Goal: Task Accomplishment & Management: Use online tool/utility

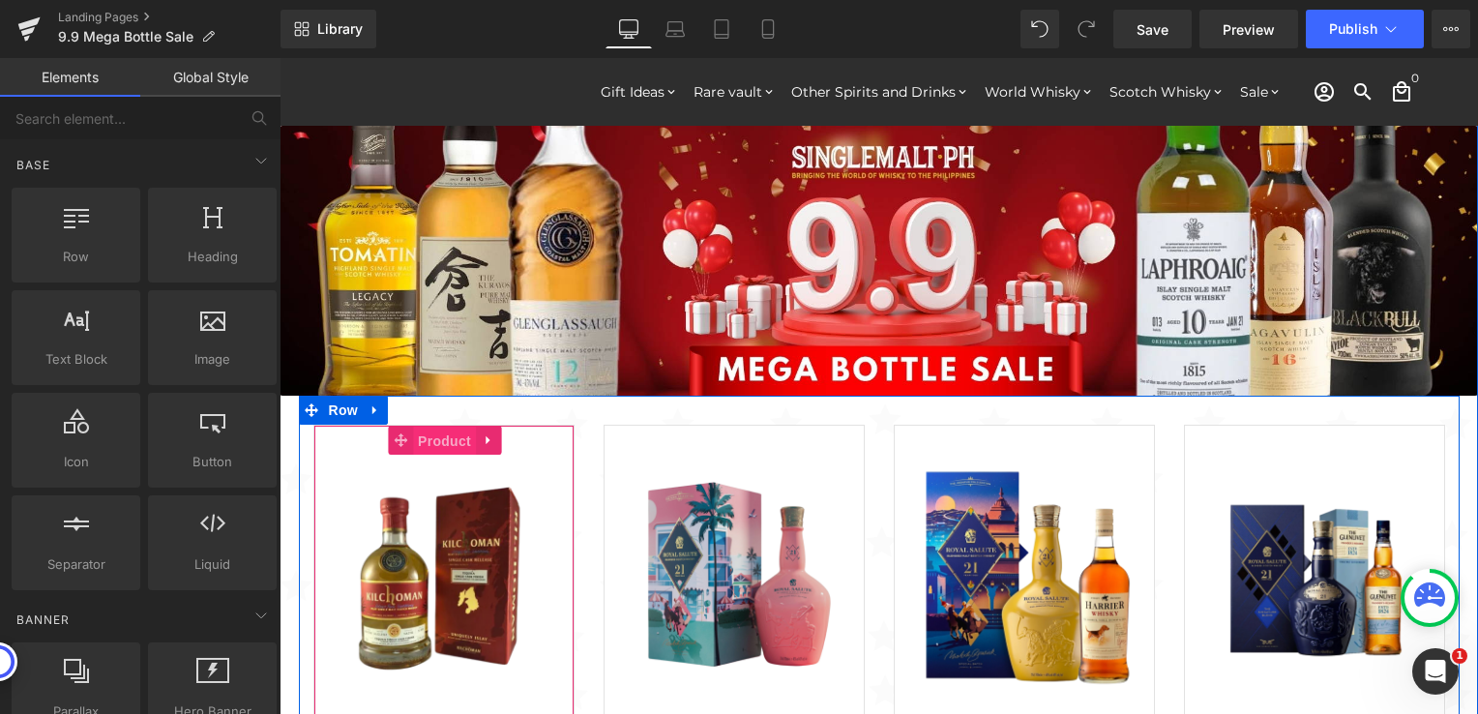
click at [427, 435] on span "Product" at bounding box center [444, 440] width 63 height 29
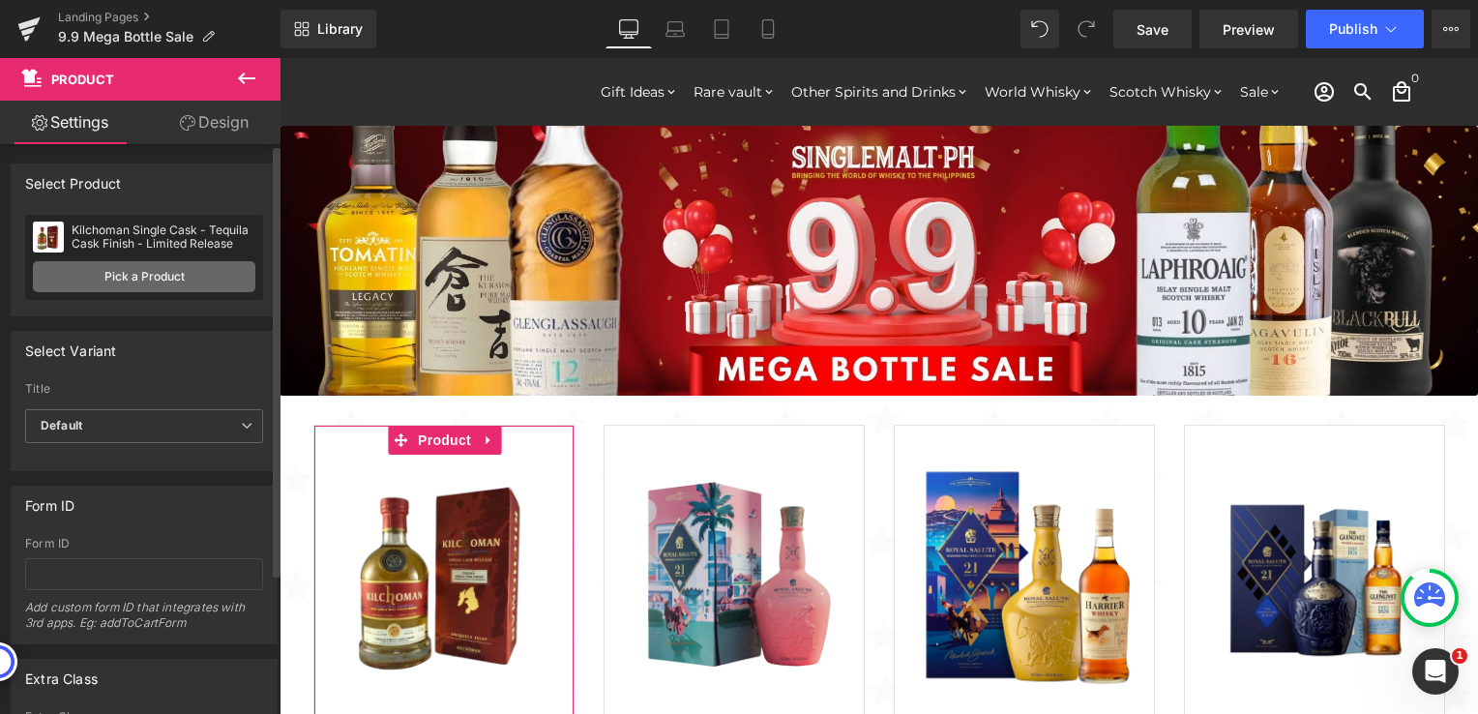
click at [159, 280] on link "Pick a Product" at bounding box center [144, 276] width 222 height 31
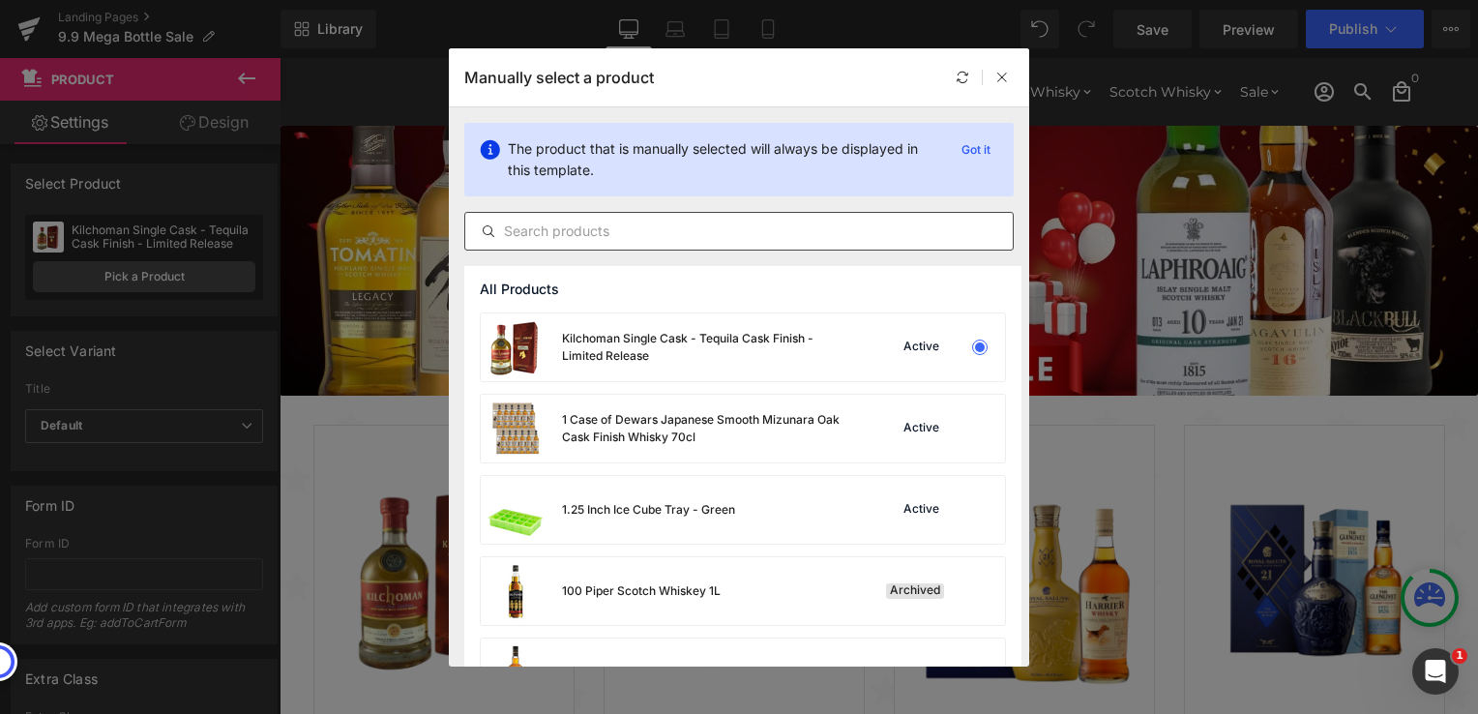
click at [664, 238] on input "text" at bounding box center [738, 231] width 547 height 23
paste input "[PERSON_NAME] Honey Bourbon Whiskey 70cl (Buy 1 Take 1)"
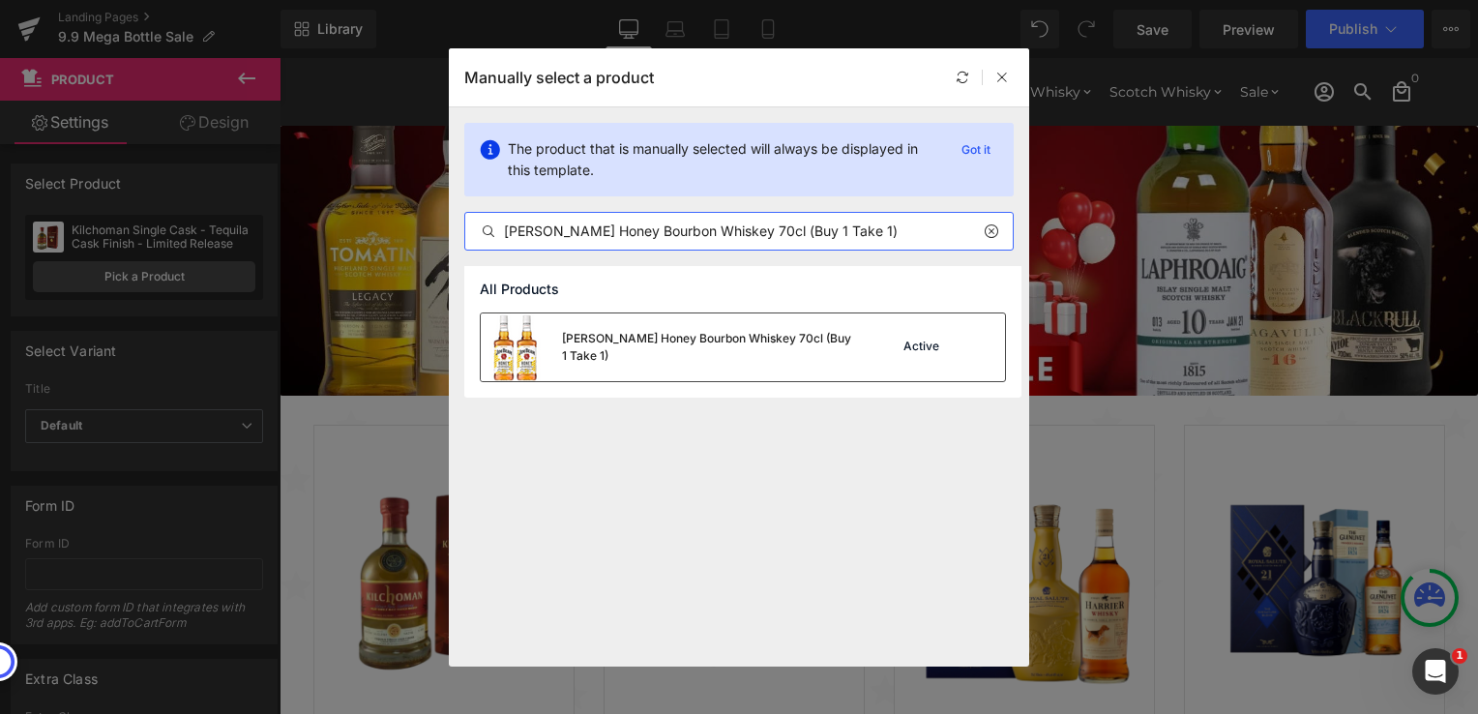
type input "[PERSON_NAME] Honey Bourbon Whiskey 70cl (Buy 1 Take 1)"
click at [797, 353] on div "[PERSON_NAME] Honey Bourbon Whiskey 70cl (Buy 1 Take 1)" at bounding box center [707, 347] width 290 height 35
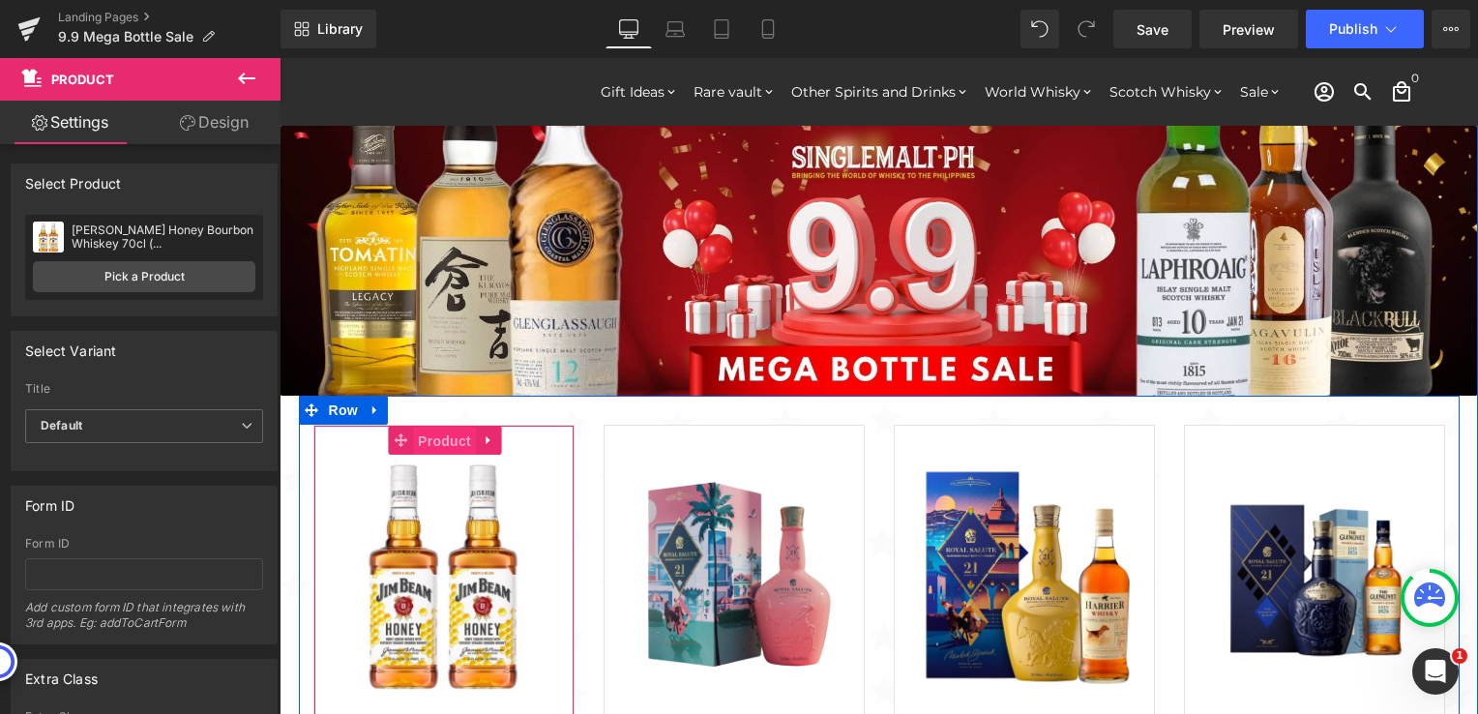
click at [440, 442] on span "Product" at bounding box center [444, 440] width 63 height 29
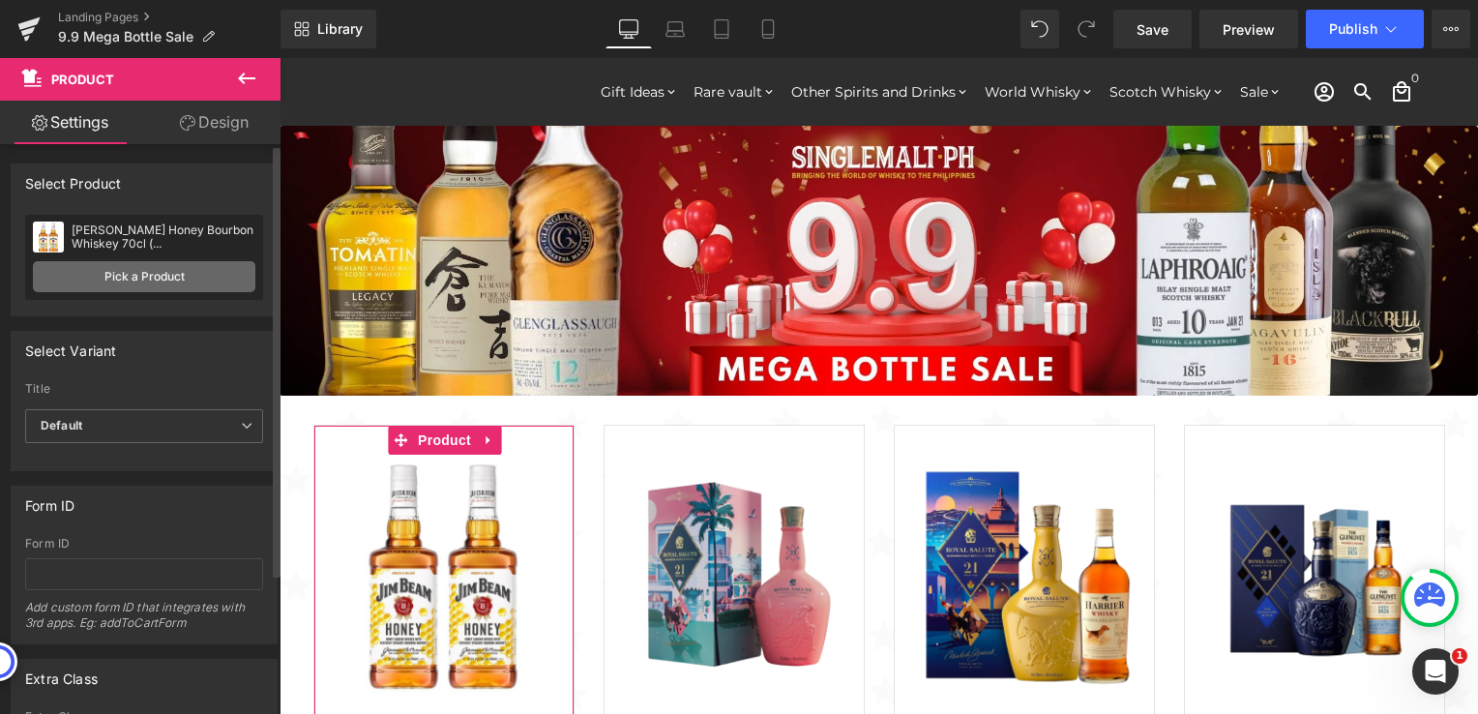
click at [191, 281] on link "Pick a Product" at bounding box center [144, 276] width 222 height 31
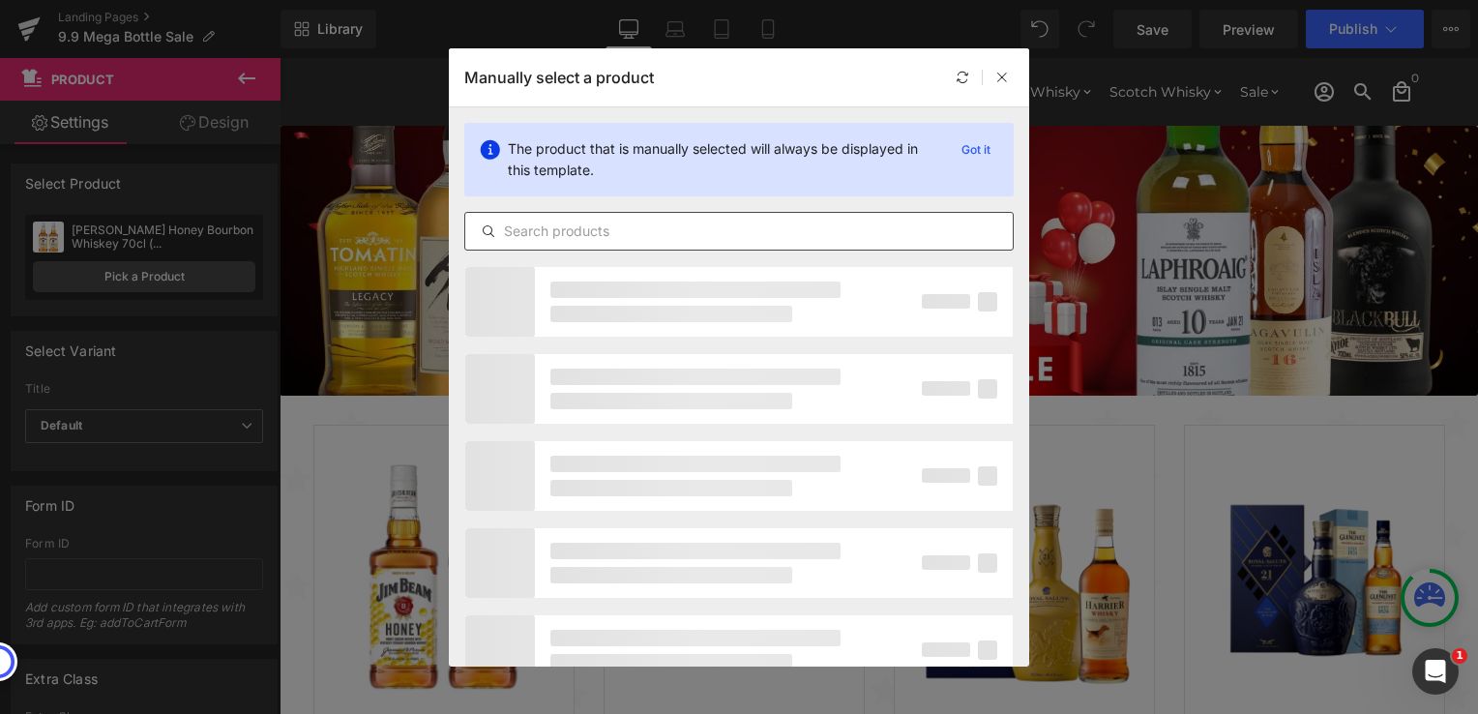
click at [568, 230] on input "text" at bounding box center [738, 231] width 547 height 23
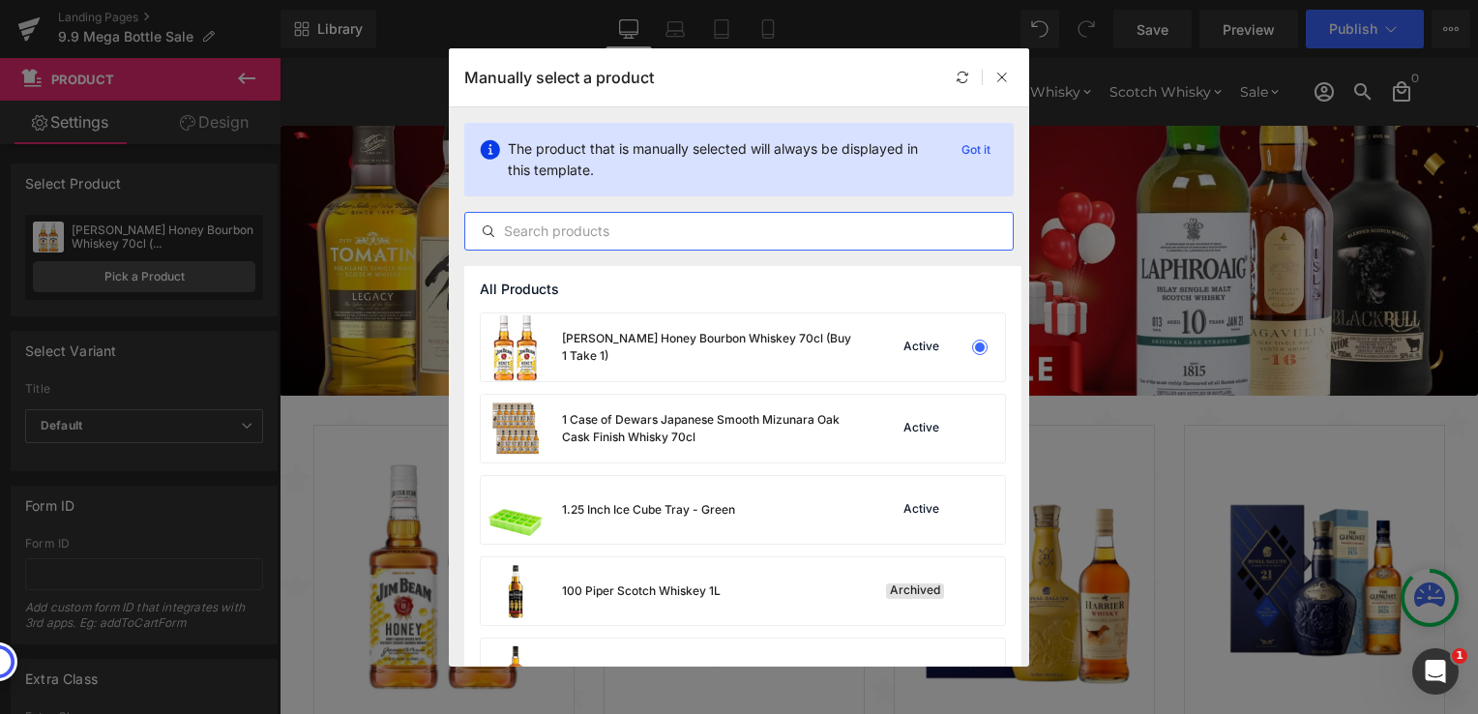
paste input "GlenAllachie [DEMOGRAPHIC_DATA] 70cl"
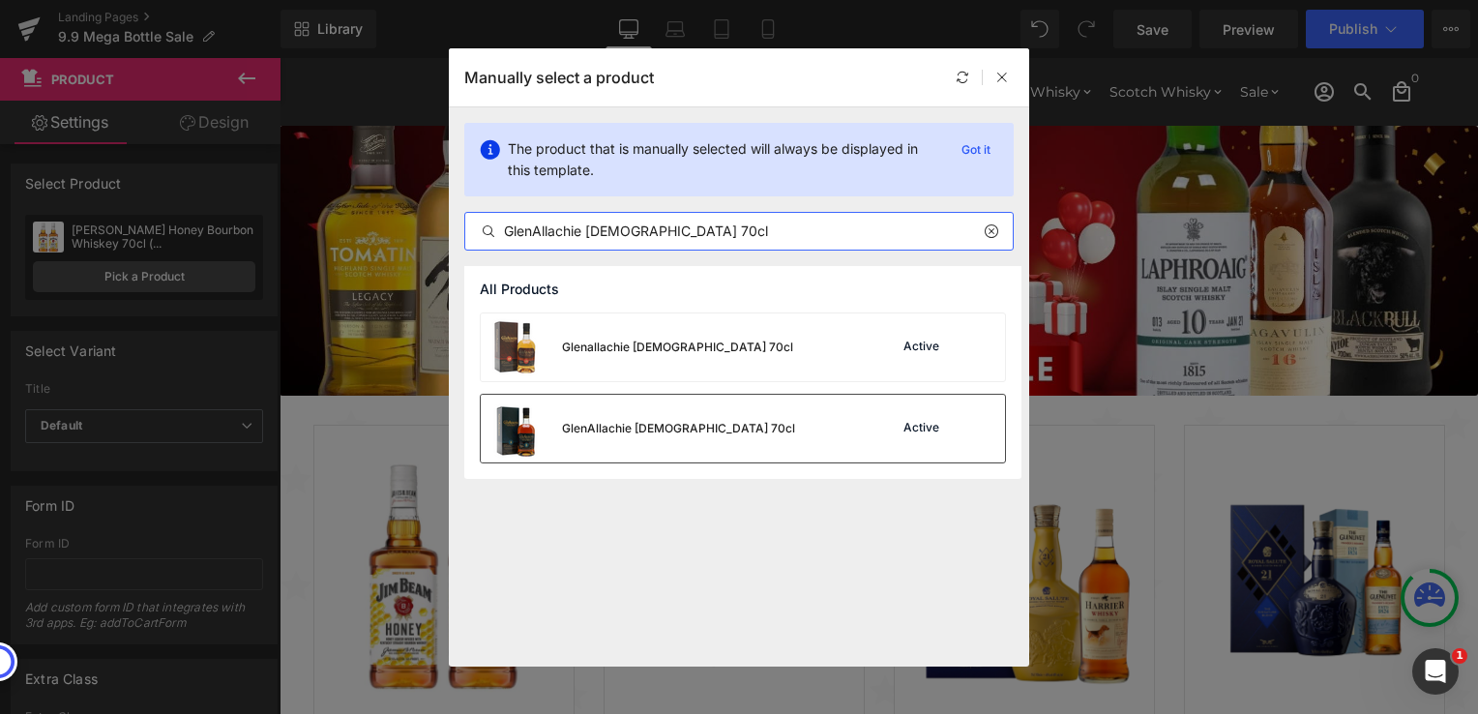
type input "GlenAllachie [DEMOGRAPHIC_DATA] 70cl"
click at [619, 431] on div "GlenAllachie [DEMOGRAPHIC_DATA] 70cl" at bounding box center [678, 428] width 233 height 17
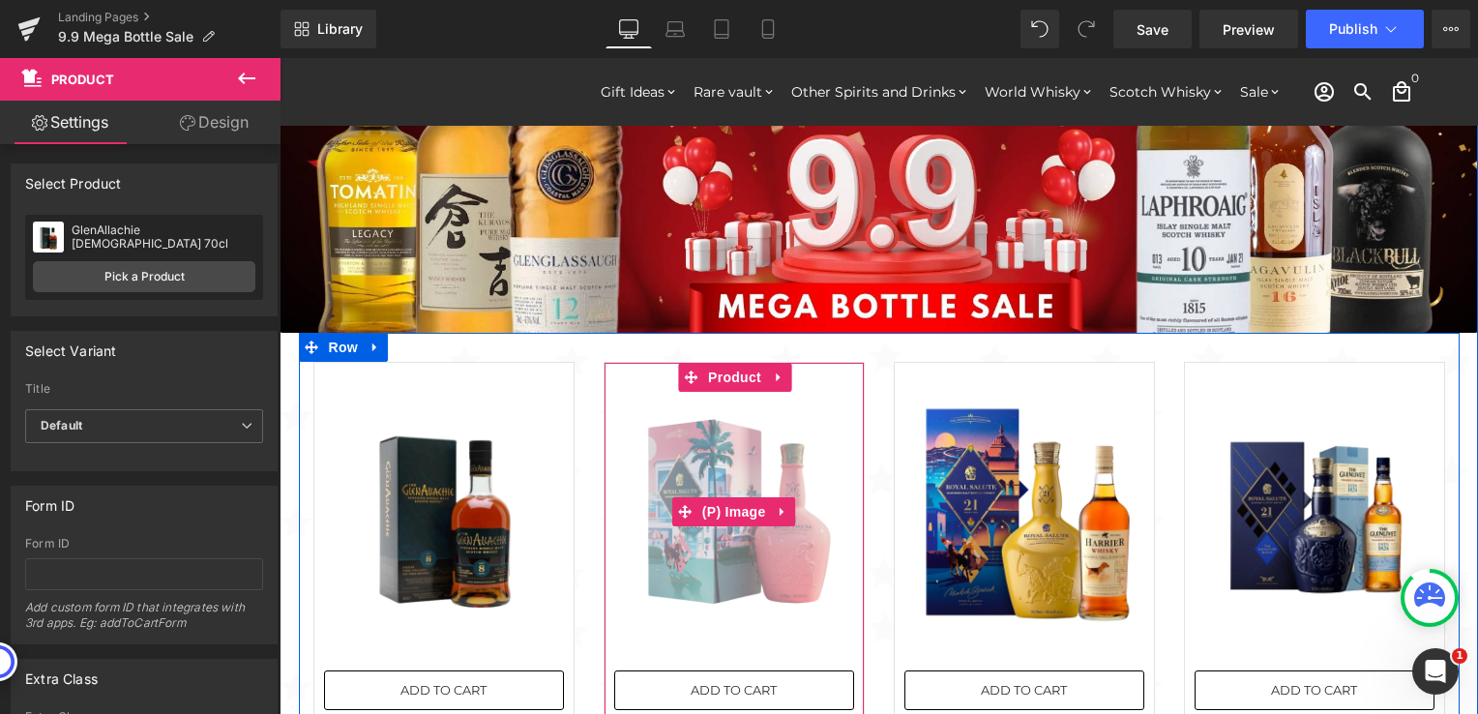
scroll to position [97, 0]
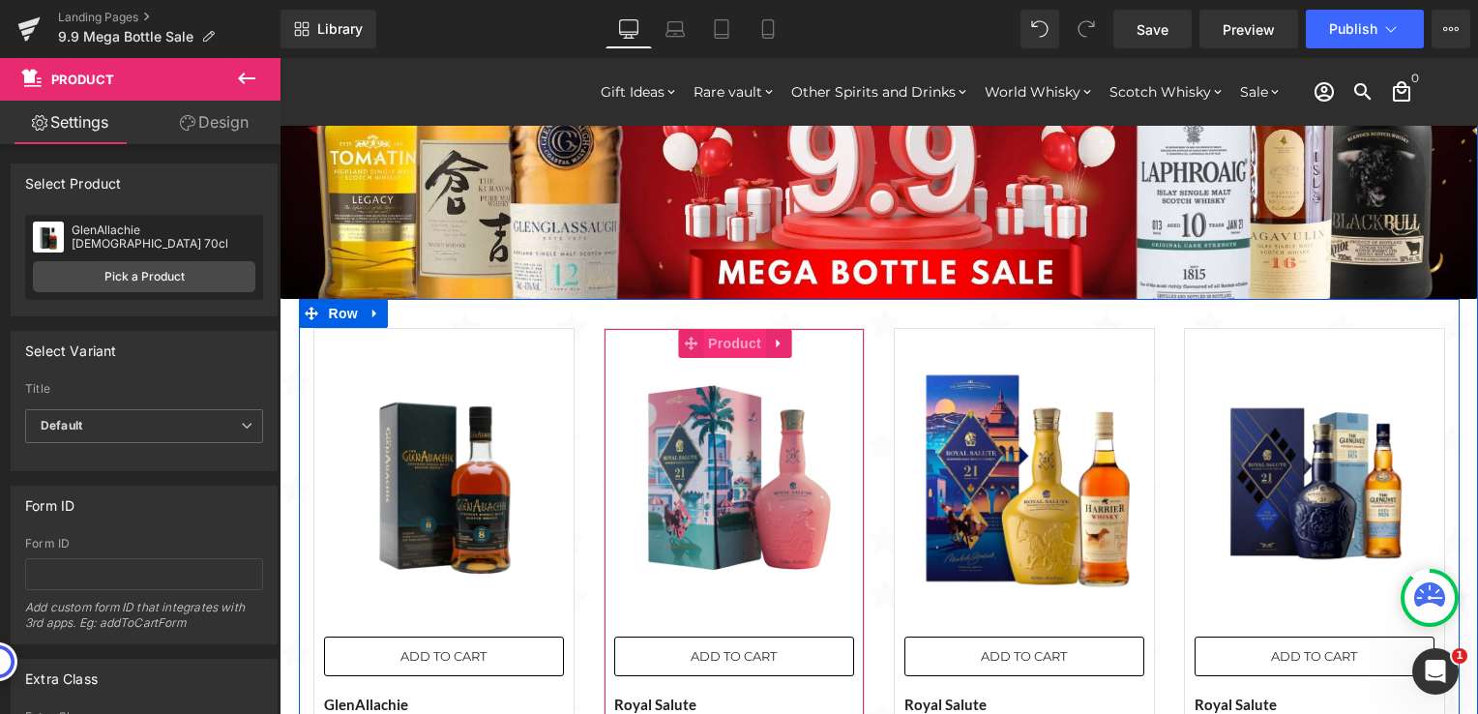
click at [721, 350] on span "Product" at bounding box center [734, 343] width 63 height 29
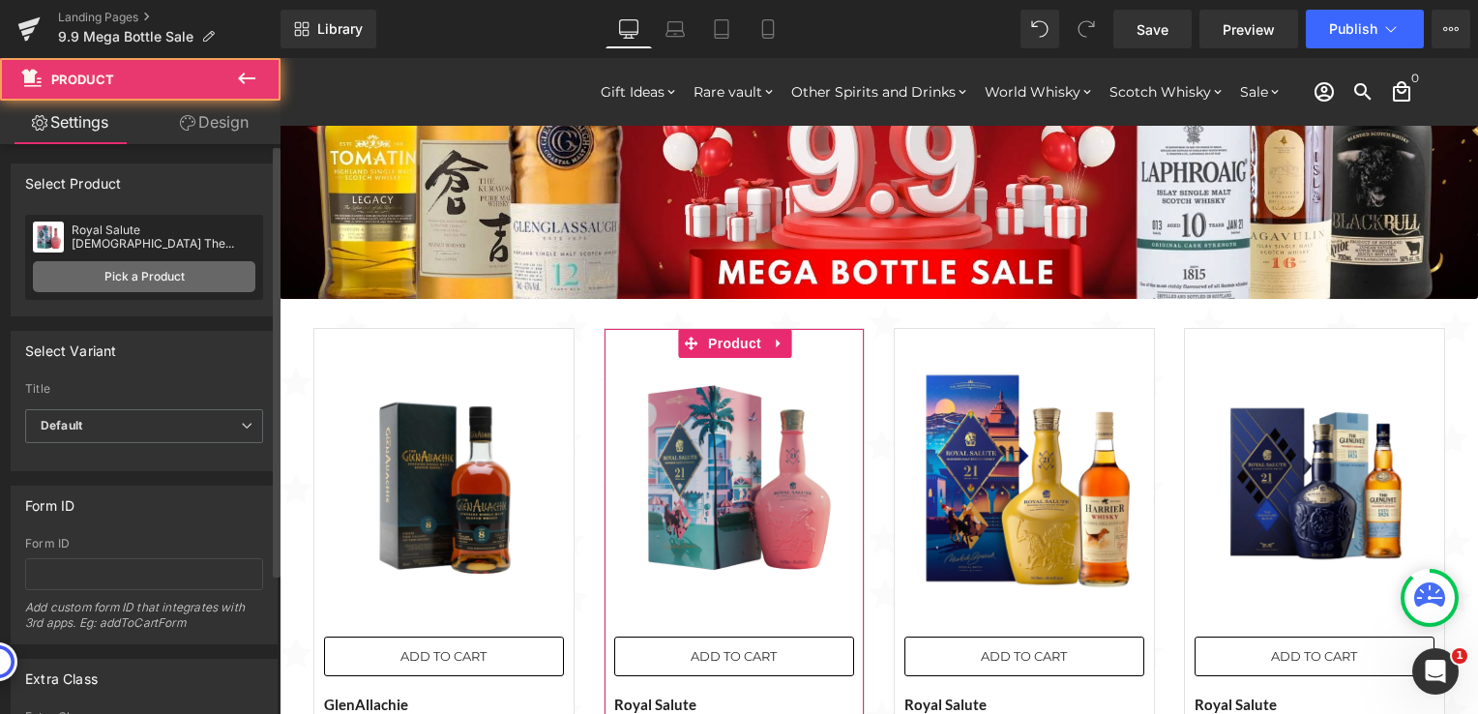
click at [190, 278] on link "Pick a Product" at bounding box center [144, 276] width 222 height 31
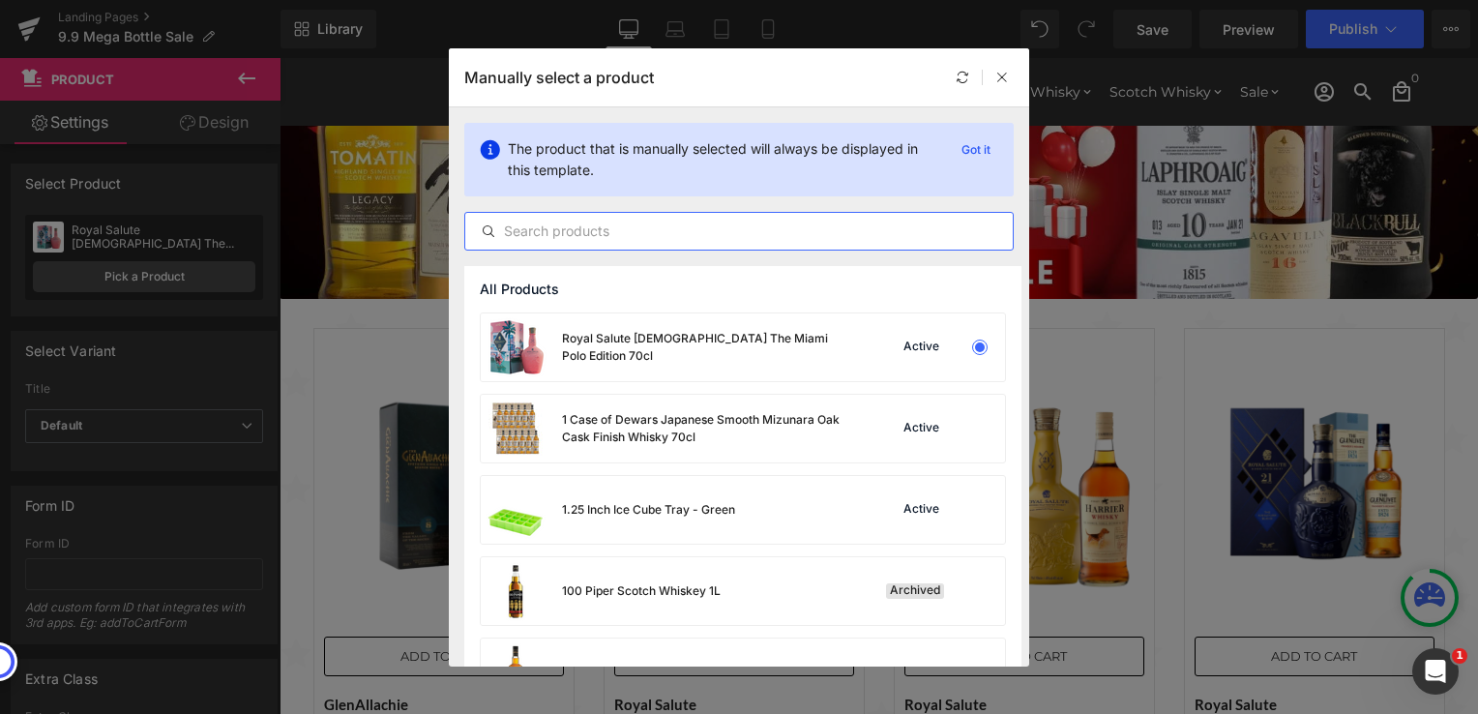
click at [689, 227] on input "text" at bounding box center [738, 231] width 547 height 23
paste input "[PERSON_NAME] Honey Bourbon Whiskey 70cl (Buy 1 Take 1)"
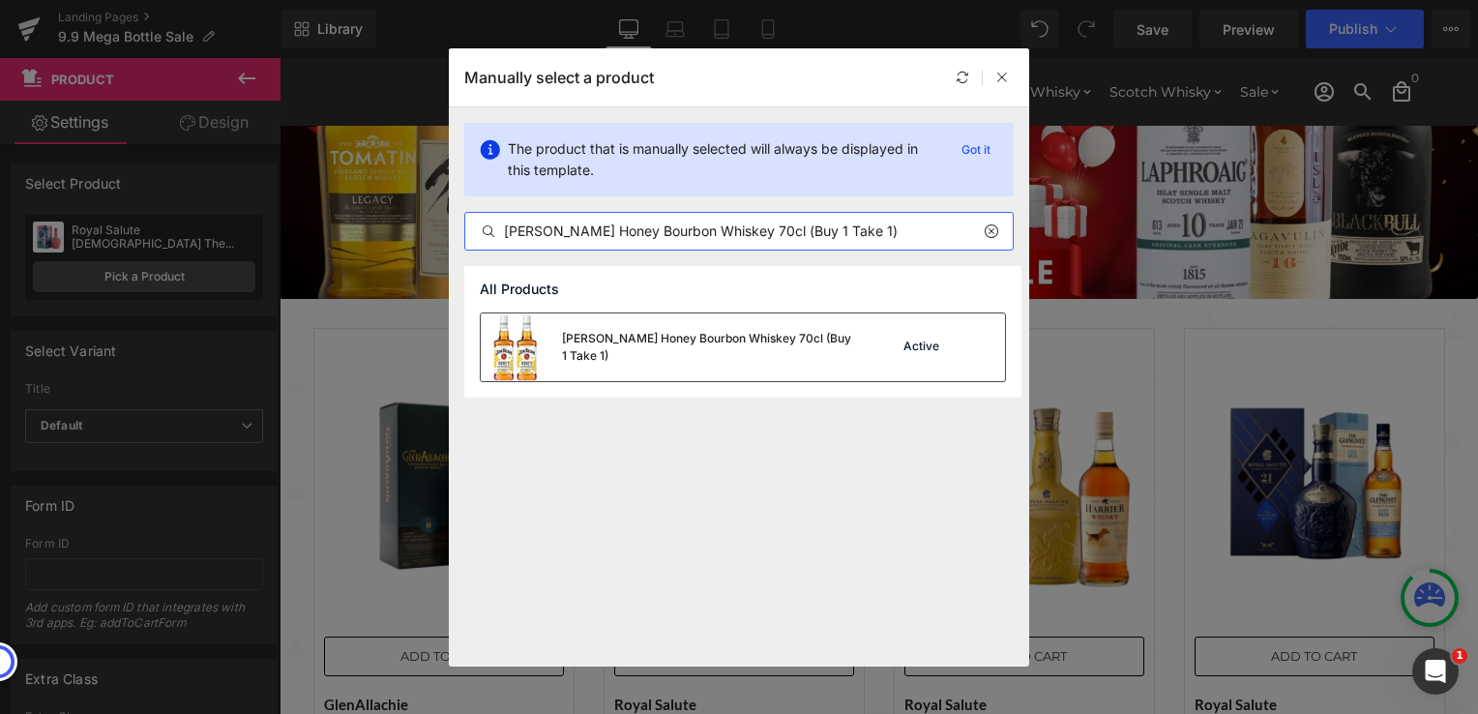
type input "[PERSON_NAME] Honey Bourbon Whiskey 70cl (Buy 1 Take 1)"
click at [779, 367] on div "[PERSON_NAME] Honey Bourbon Whiskey 70cl (Buy 1 Take 1)" at bounding box center [666, 347] width 371 height 68
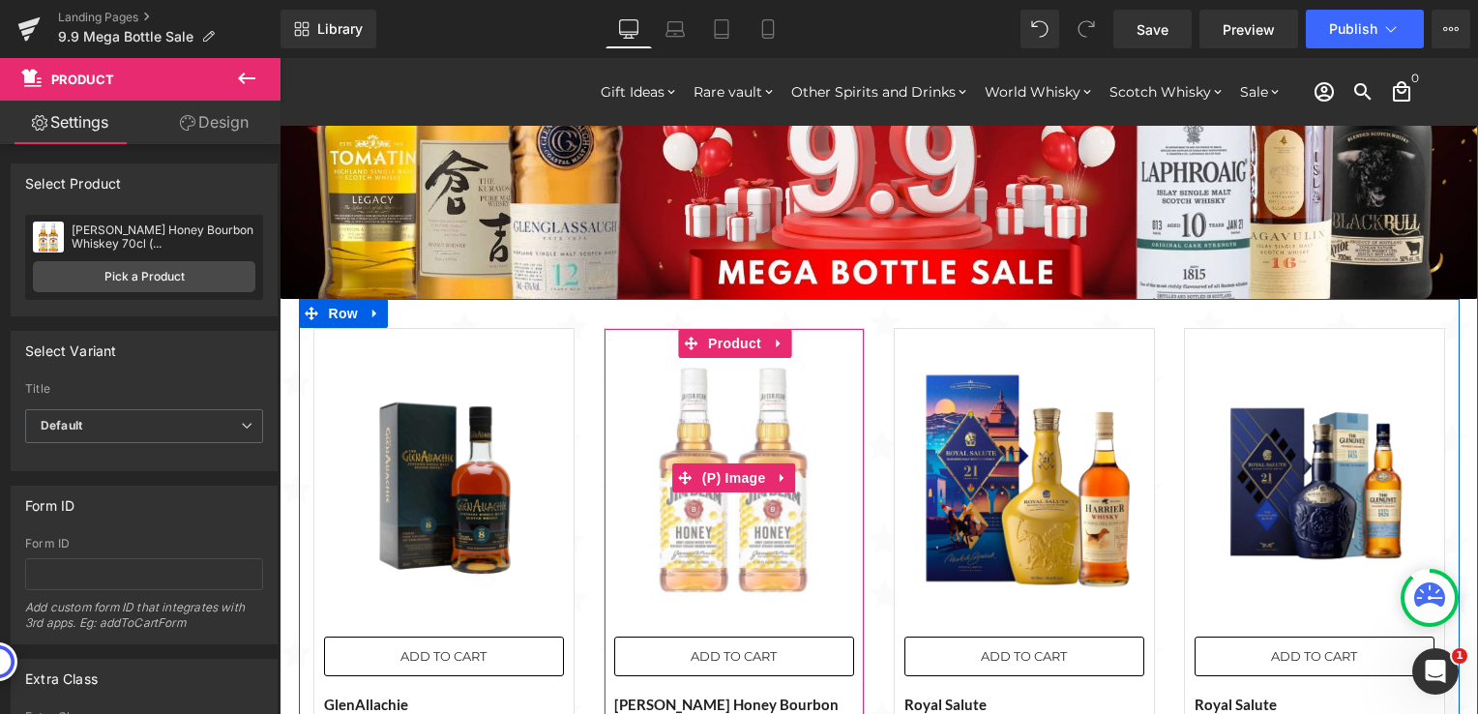
scroll to position [193, 0]
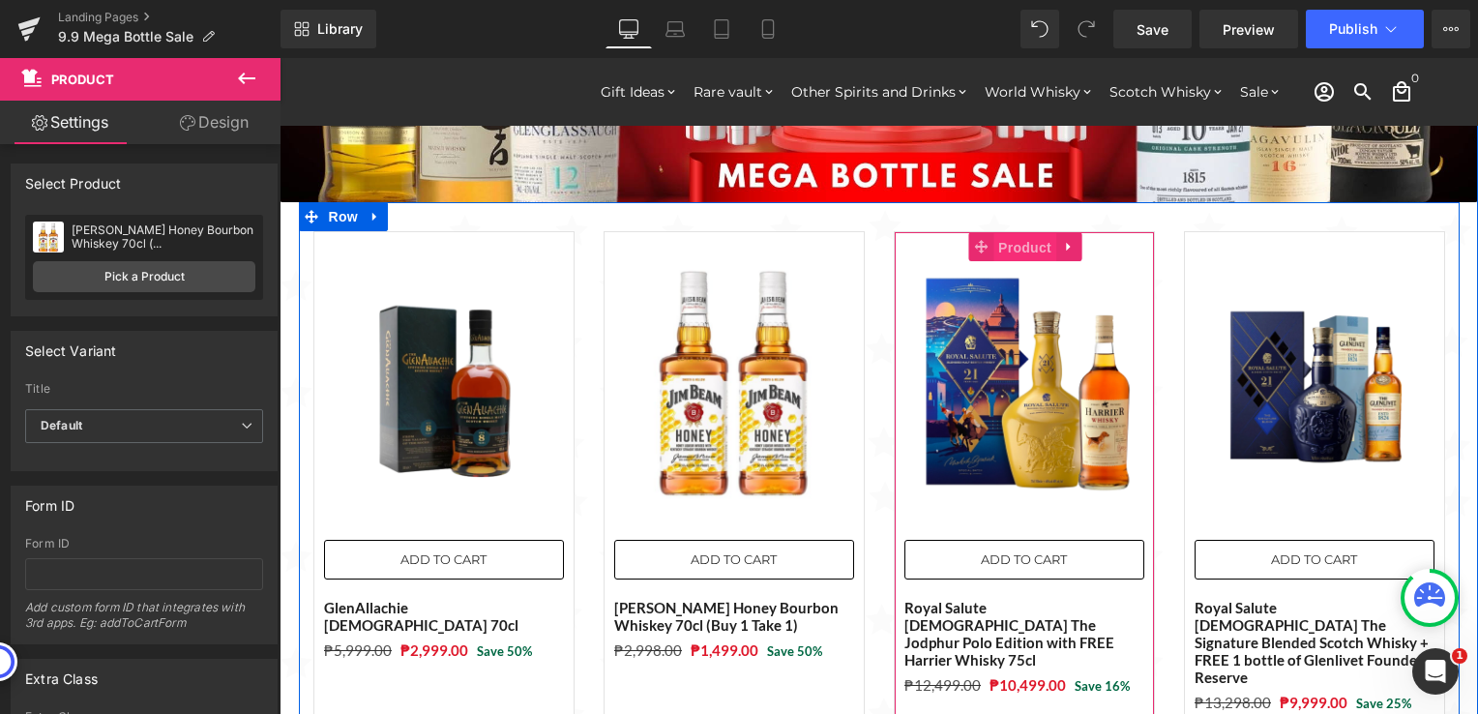
click at [1012, 244] on span "Product" at bounding box center [1024, 247] width 63 height 29
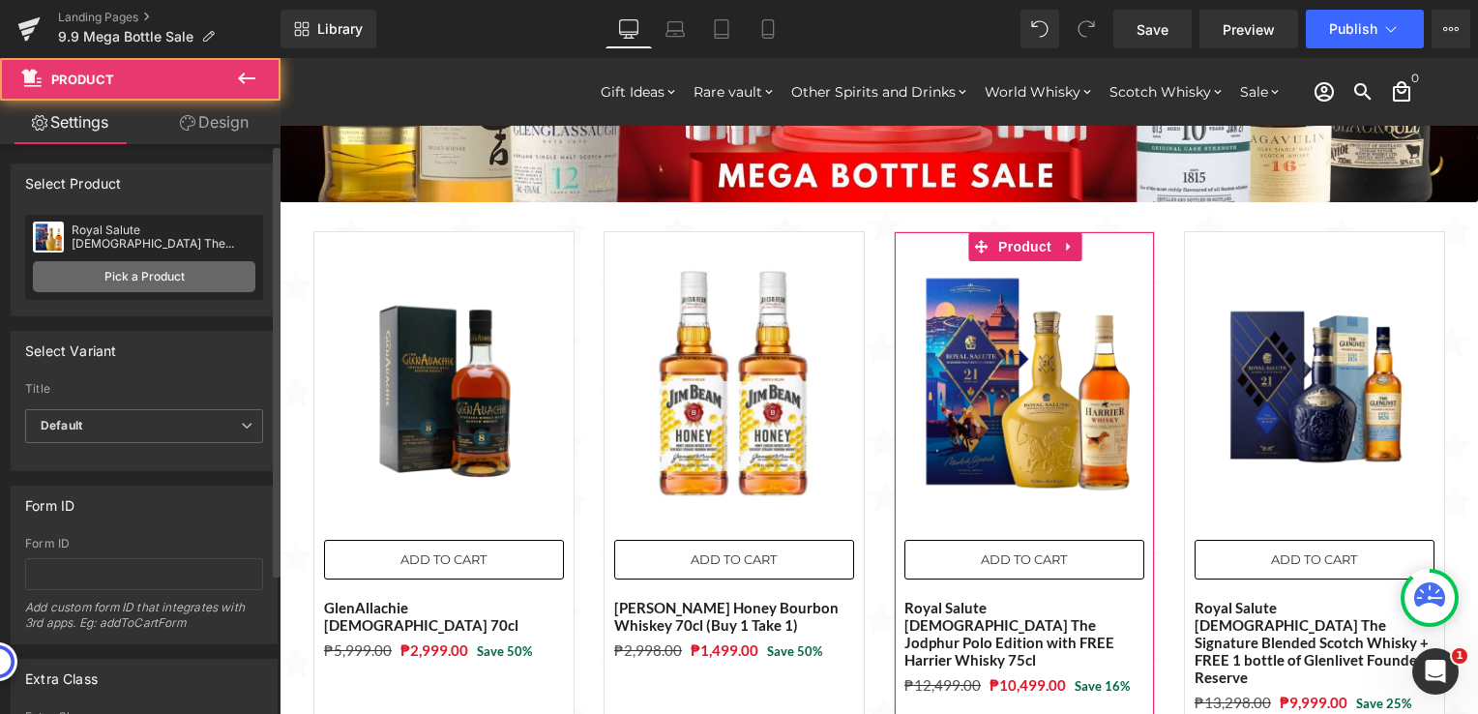
click at [139, 279] on link "Pick a Product" at bounding box center [144, 276] width 222 height 31
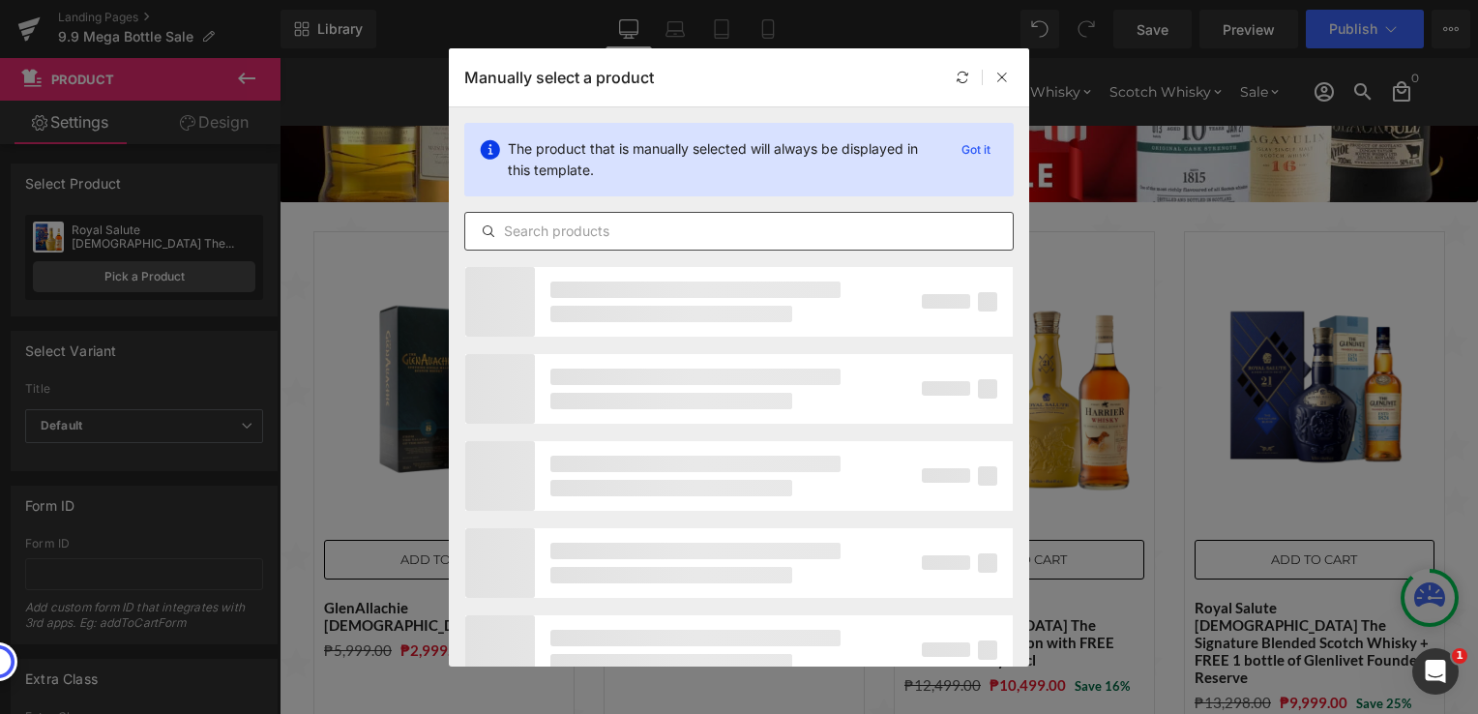
click at [552, 238] on input "text" at bounding box center [738, 231] width 547 height 23
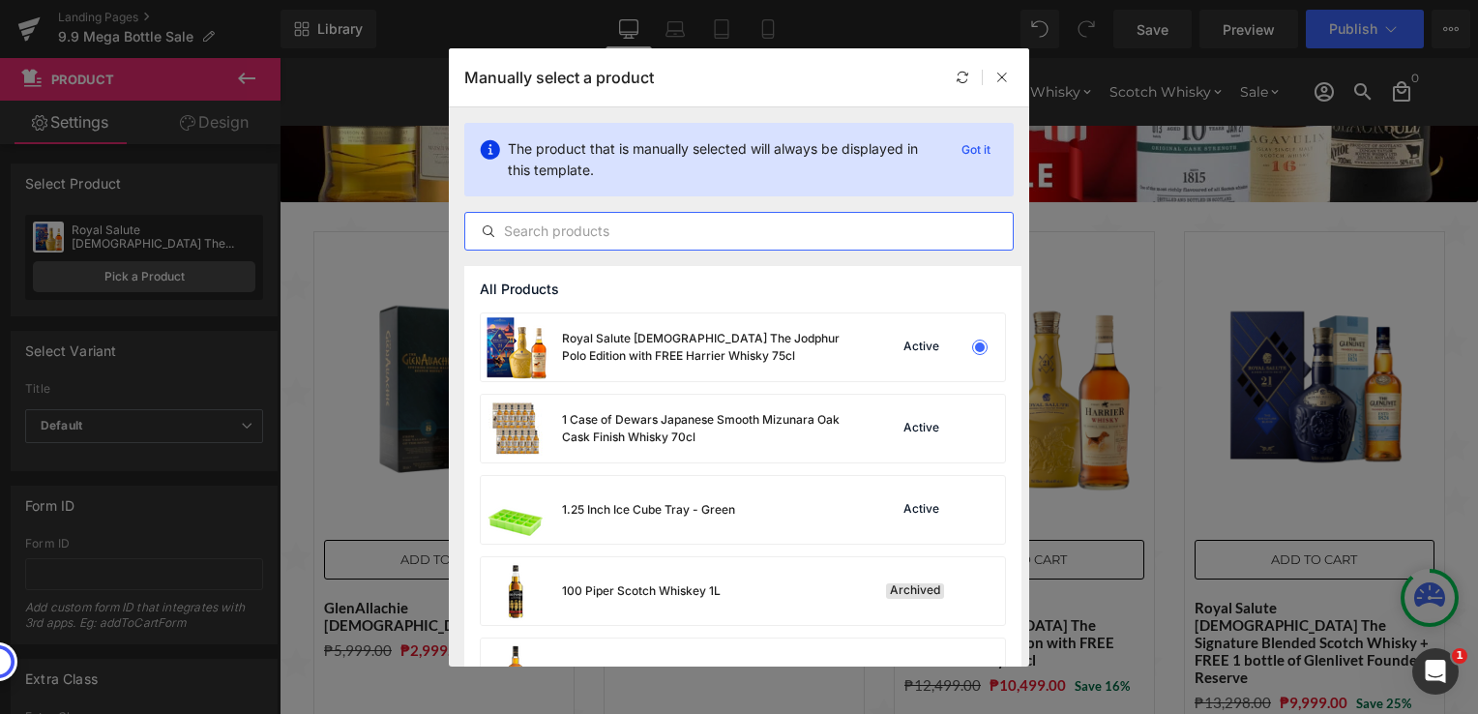
paste input "Black Bull Kyloe 50% 70cl with FREE Prism Spinning Glass"
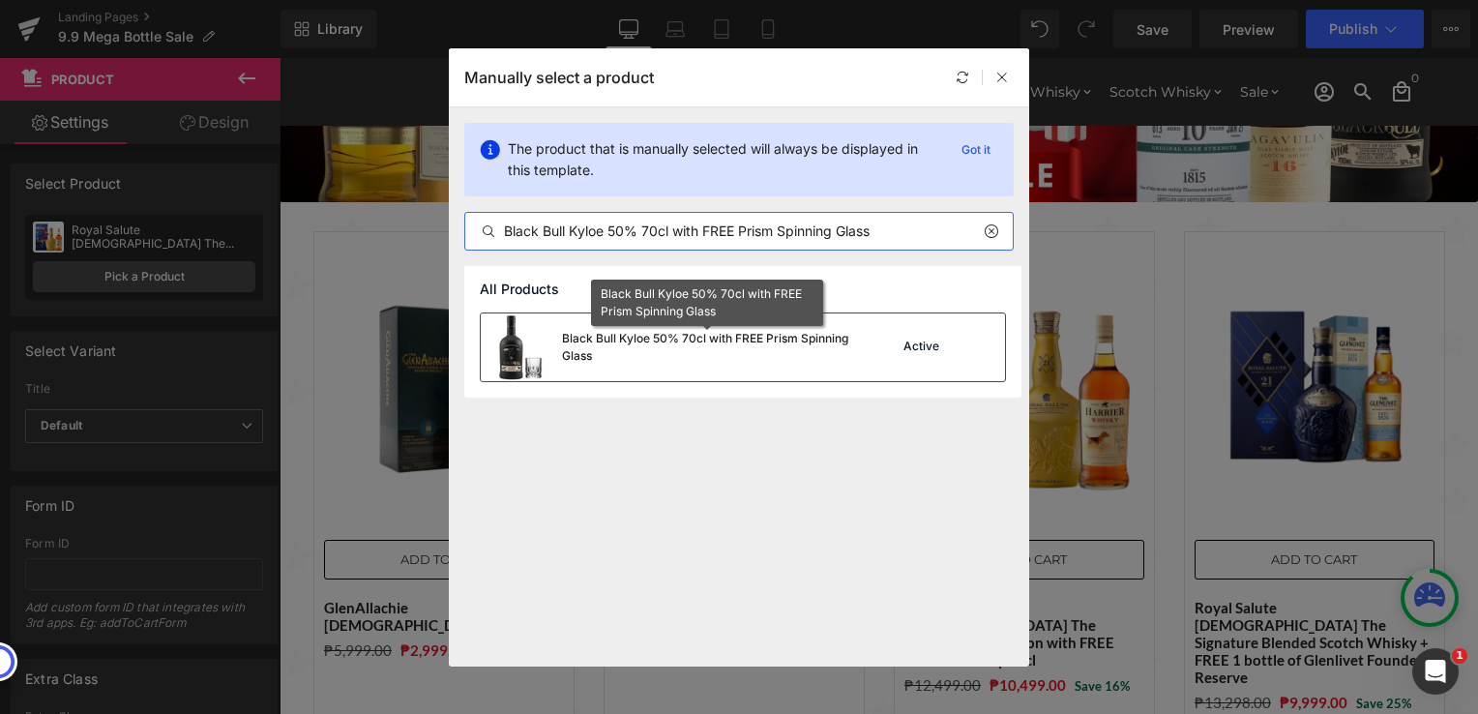
type input "Black Bull Kyloe 50% 70cl with FREE Prism Spinning Glass"
click at [680, 337] on div "Black Bull Kyloe 50% 70cl with FREE Prism Spinning Glass" at bounding box center [707, 347] width 290 height 35
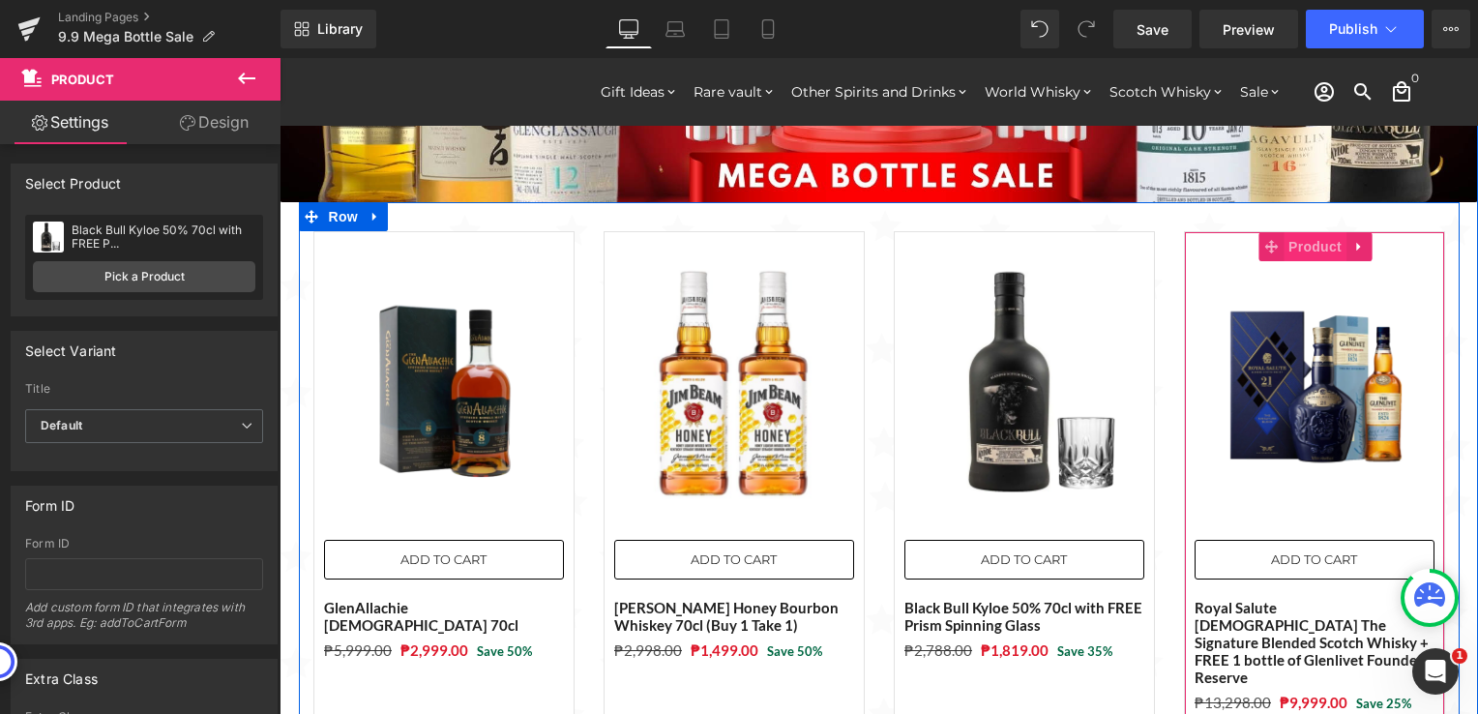
click at [1304, 250] on span "Product" at bounding box center [1314, 246] width 63 height 29
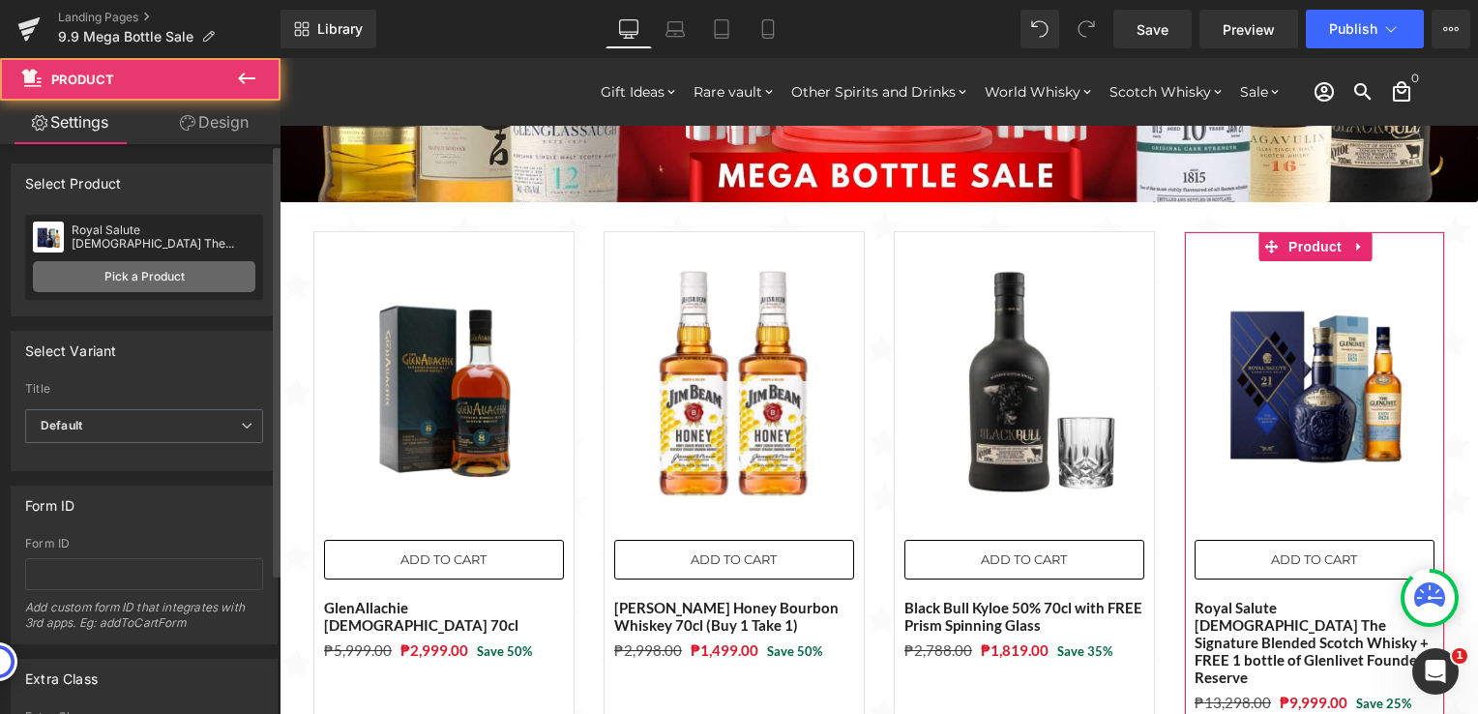
click at [120, 273] on link "Pick a Product" at bounding box center [144, 276] width 222 height 31
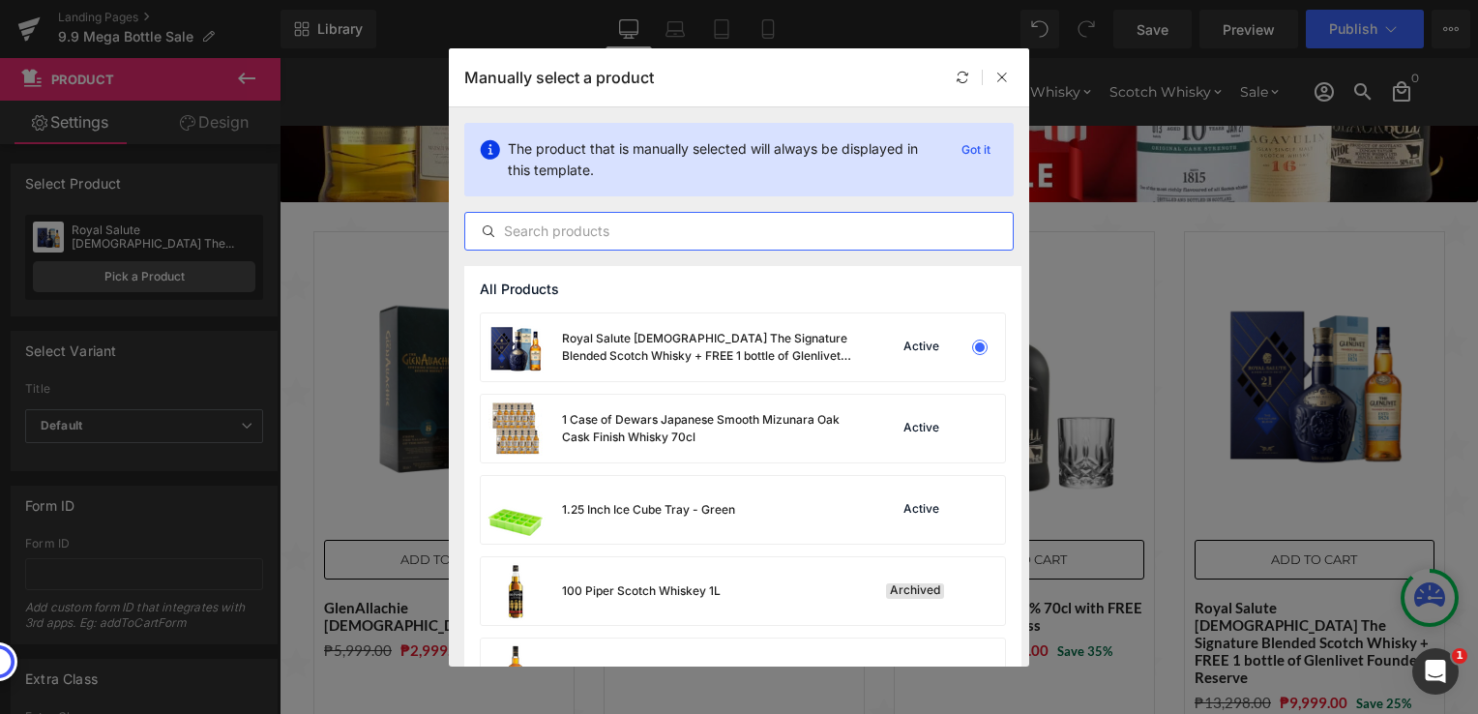
click at [572, 230] on input "text" at bounding box center [738, 231] width 547 height 23
paste input "Glenfiddich [DEMOGRAPHIC_DATA] (2 bottles) 70cl"
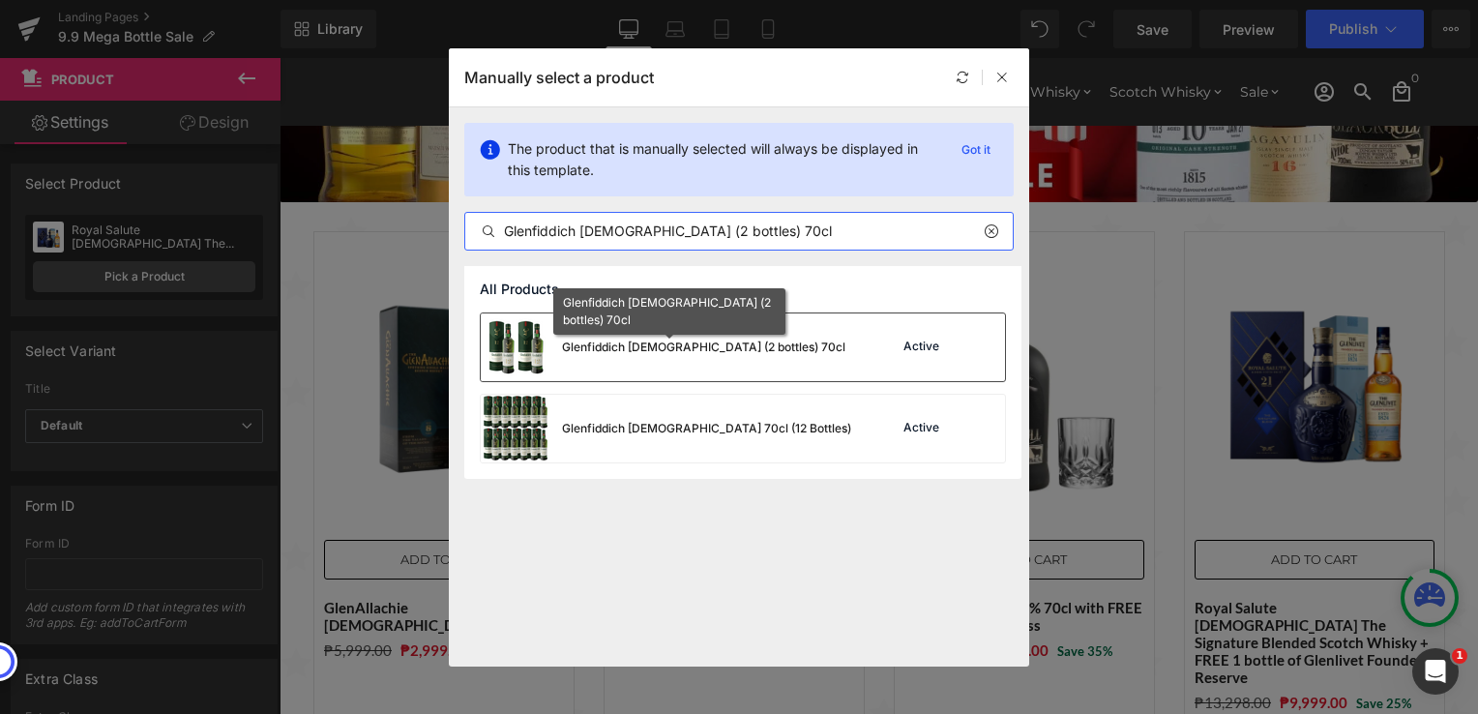
type input "Glenfiddich [DEMOGRAPHIC_DATA] (2 bottles) 70cl"
click at [620, 345] on div "Glenfiddich [DEMOGRAPHIC_DATA] (2 bottles) 70cl" at bounding box center [703, 346] width 283 height 17
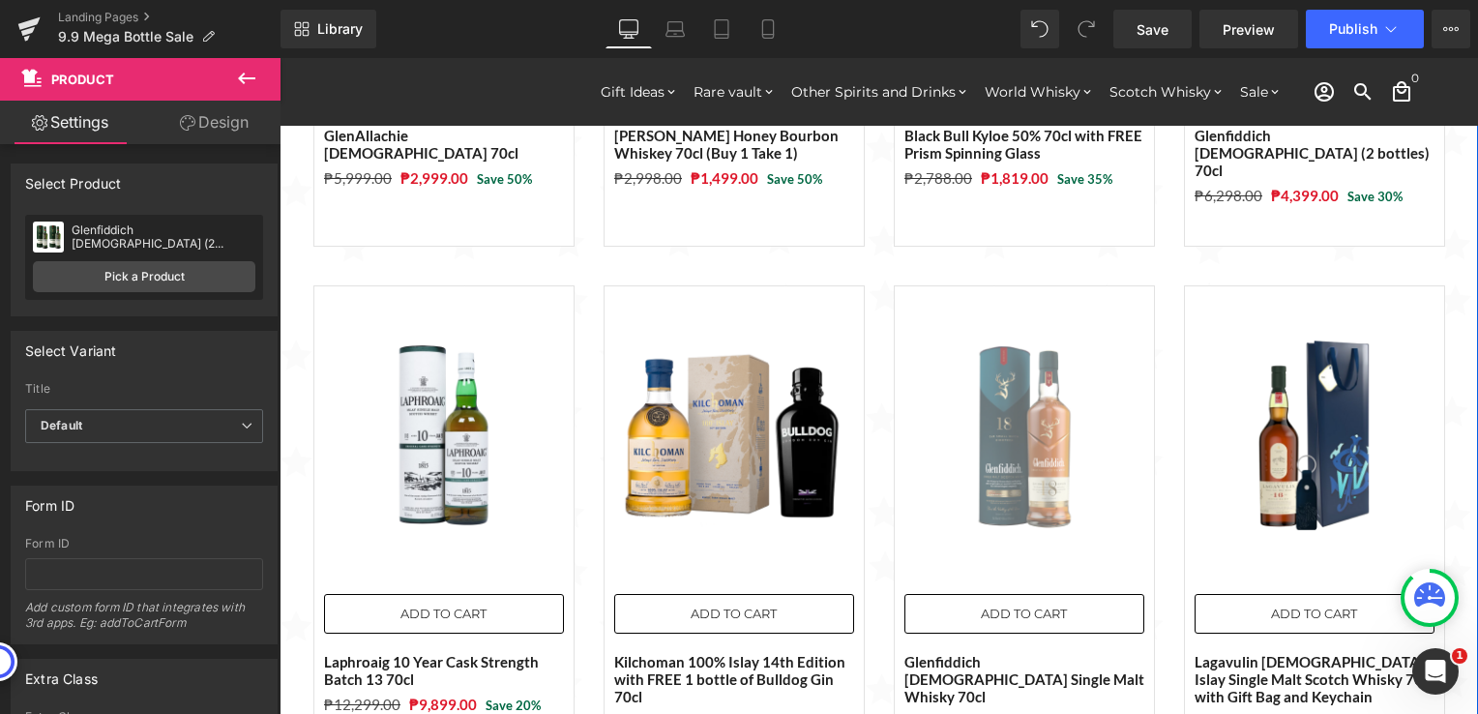
scroll to position [677, 0]
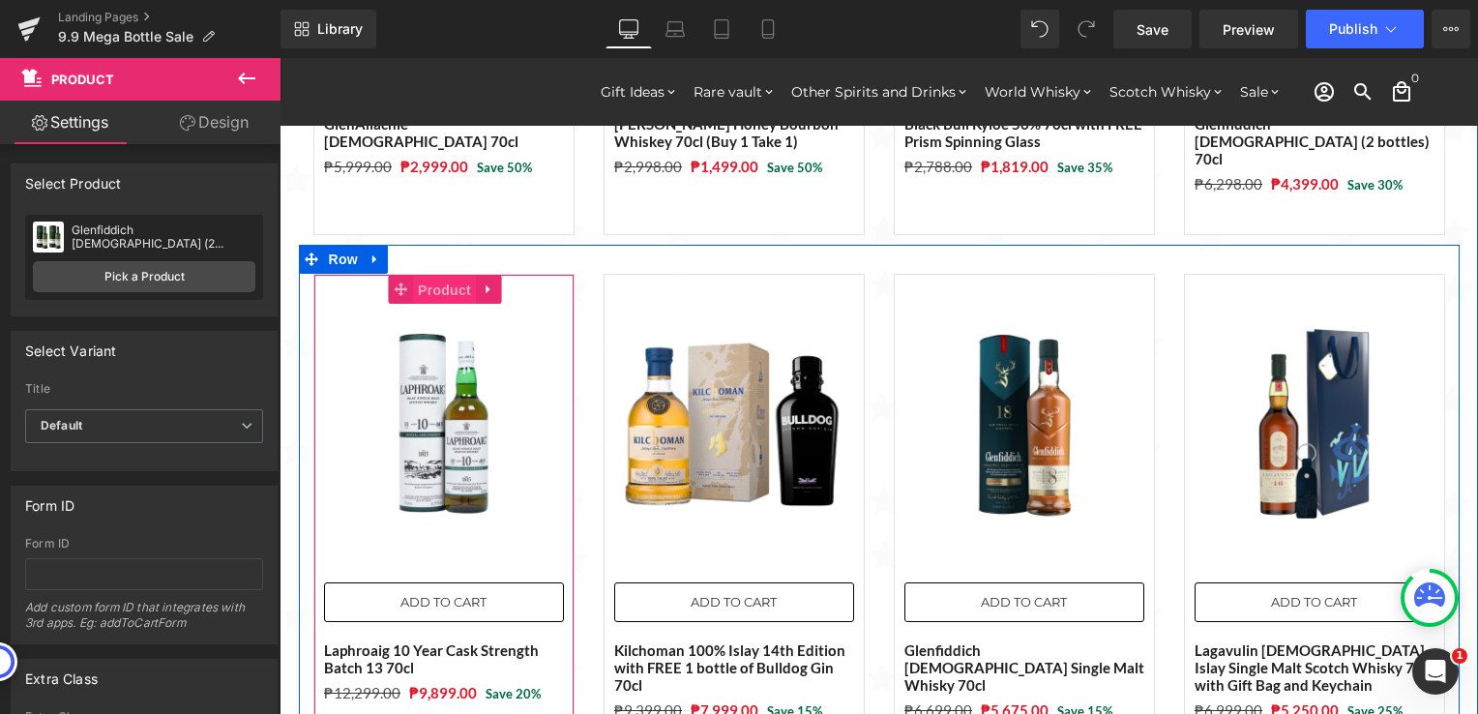
click at [437, 276] on span "Product" at bounding box center [444, 290] width 63 height 29
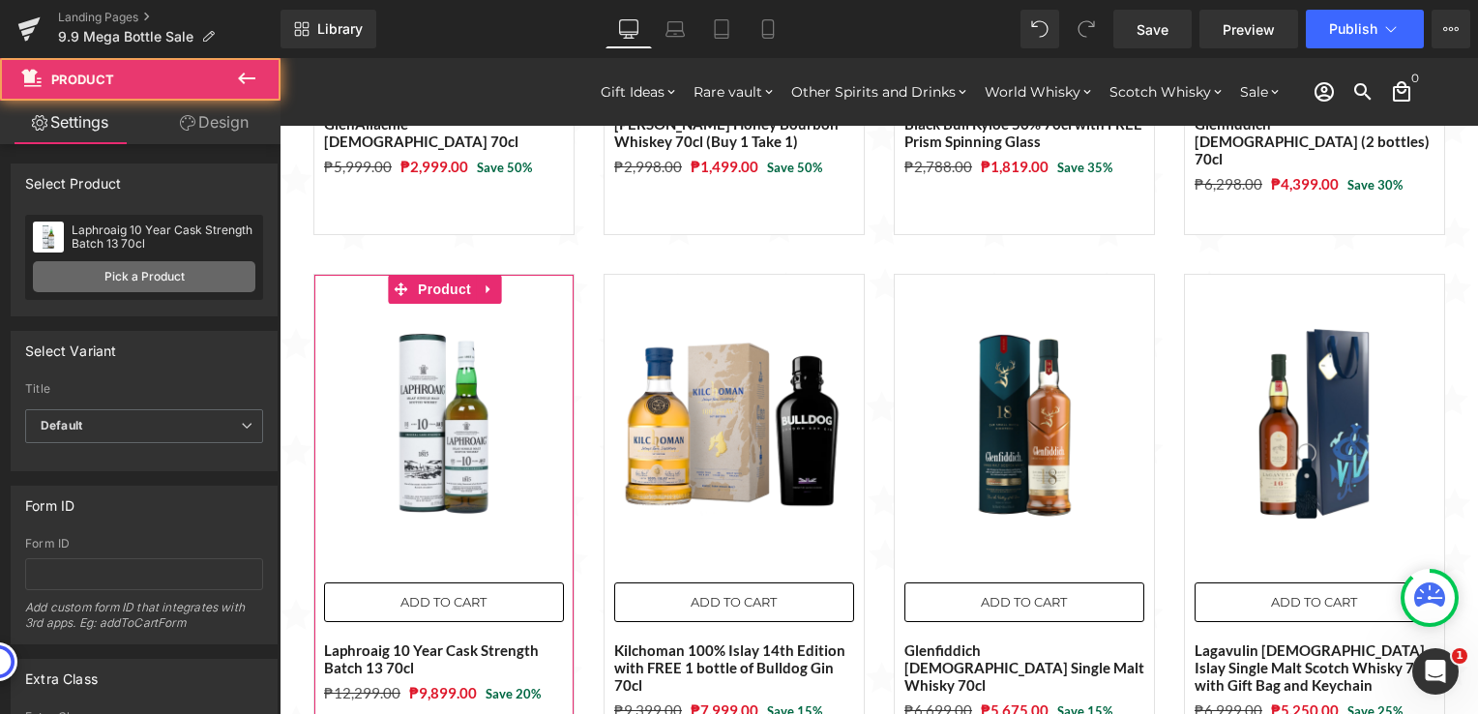
click at [133, 278] on link "Pick a Product" at bounding box center [144, 276] width 222 height 31
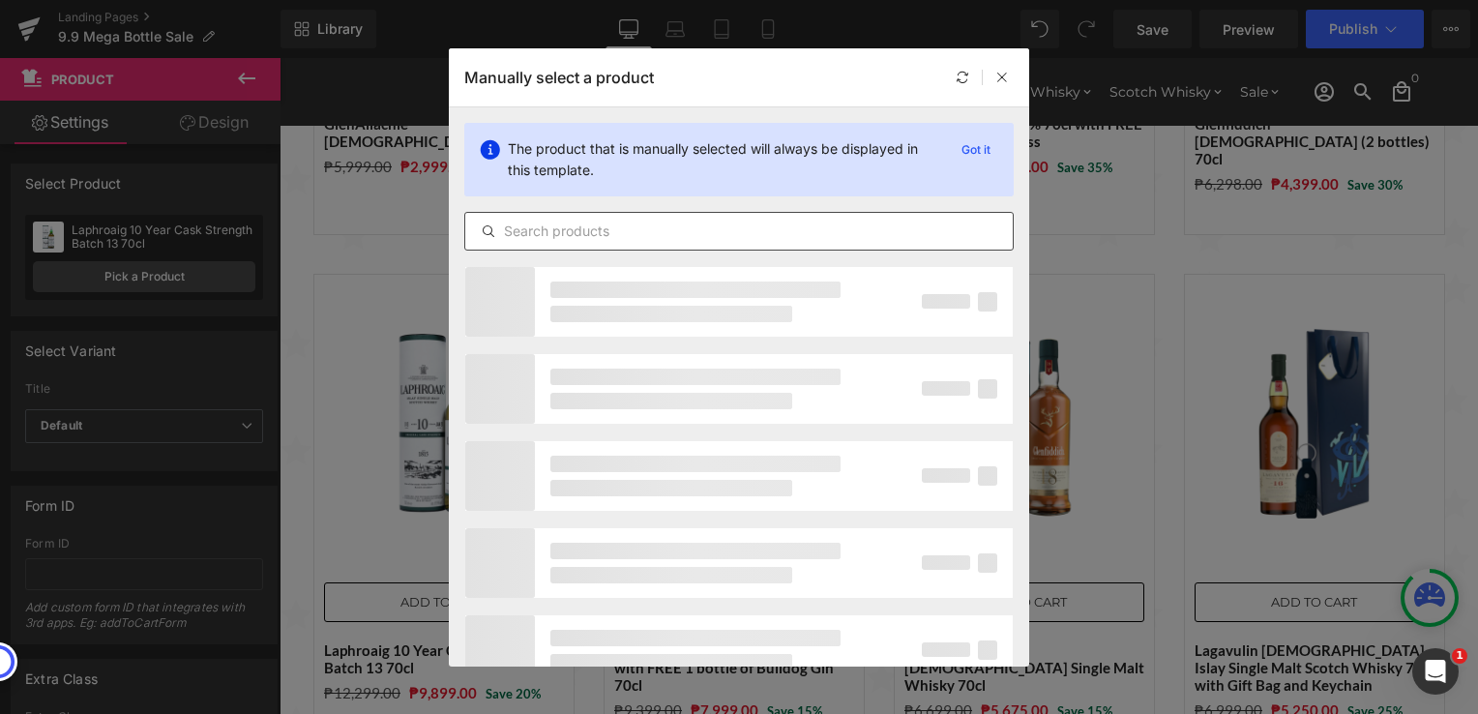
click at [621, 234] on input "text" at bounding box center [738, 231] width 547 height 23
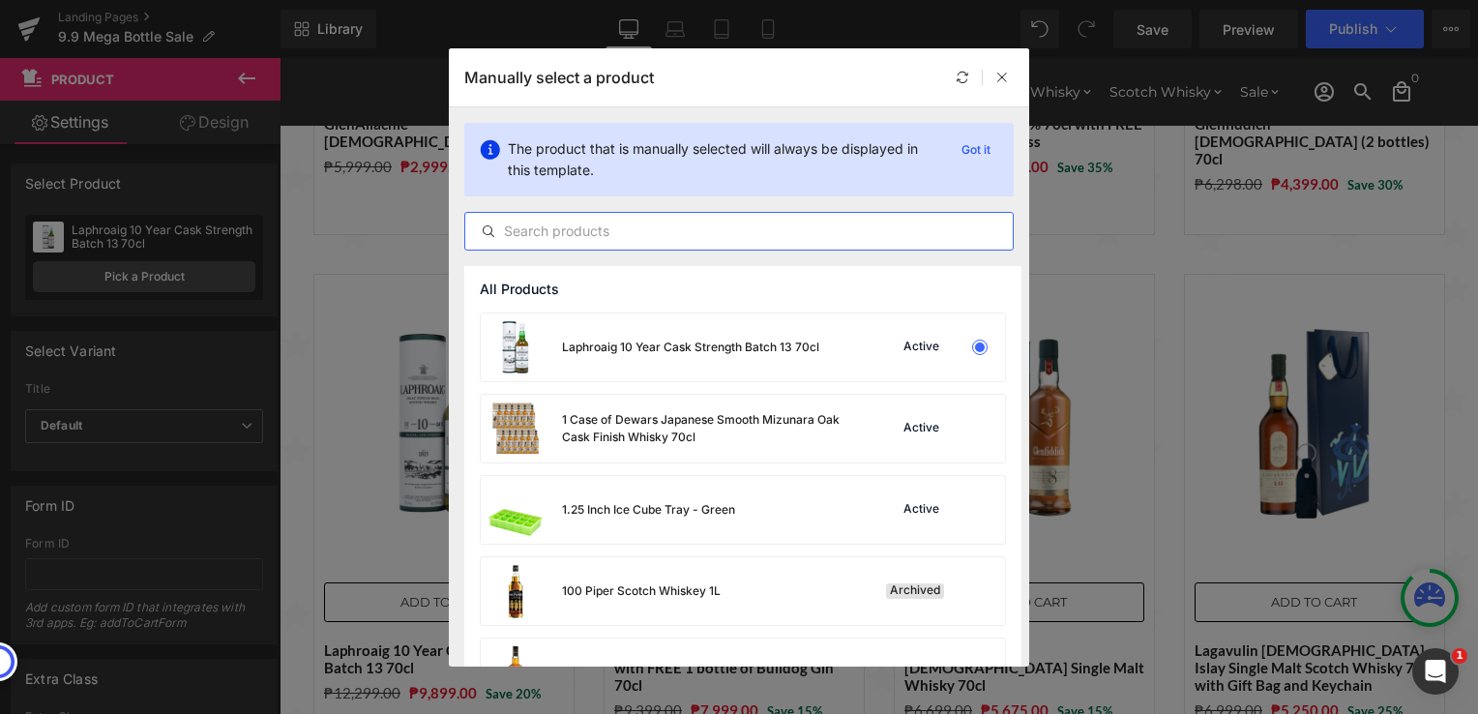
paste input "Royal Salute [DEMOGRAPHIC_DATA] The Signature Blended Scotch Whisky + FREE 1 bo…"
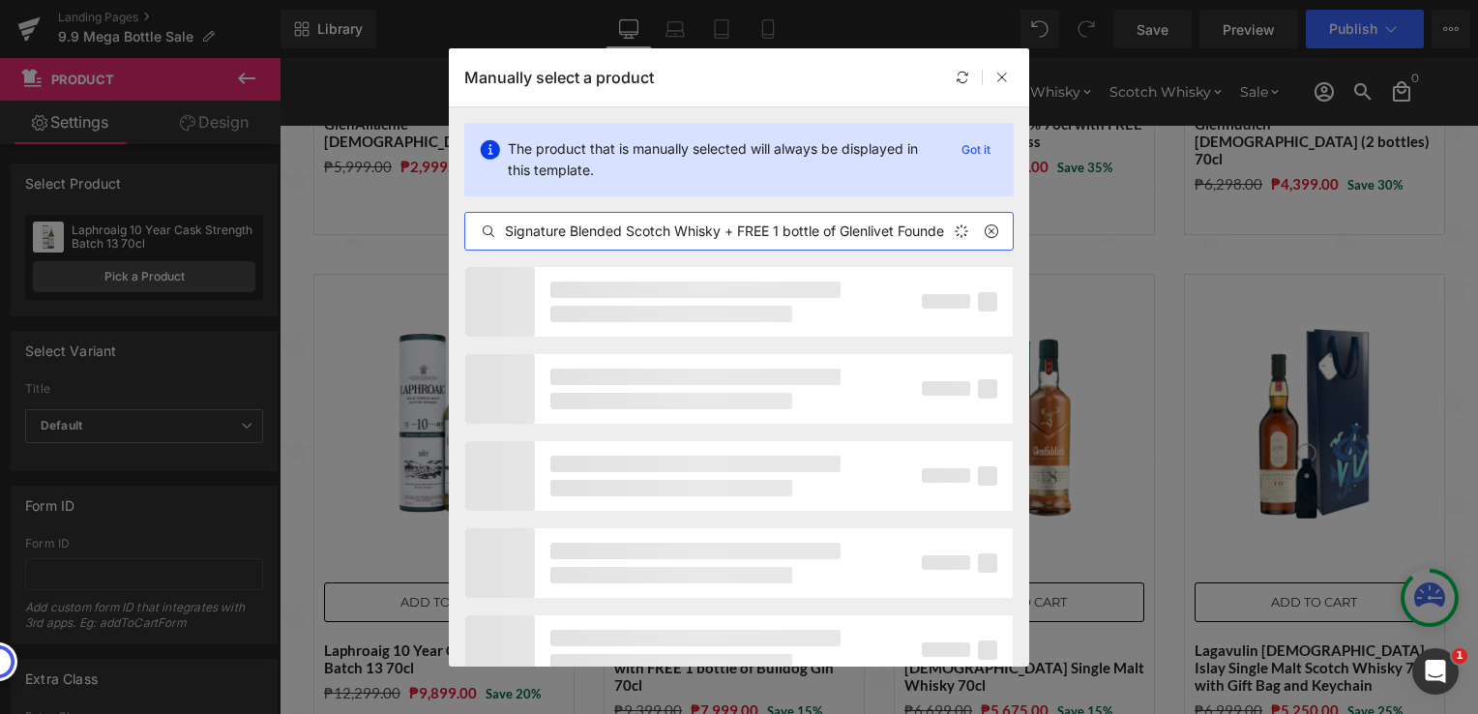
scroll to position [0, 257]
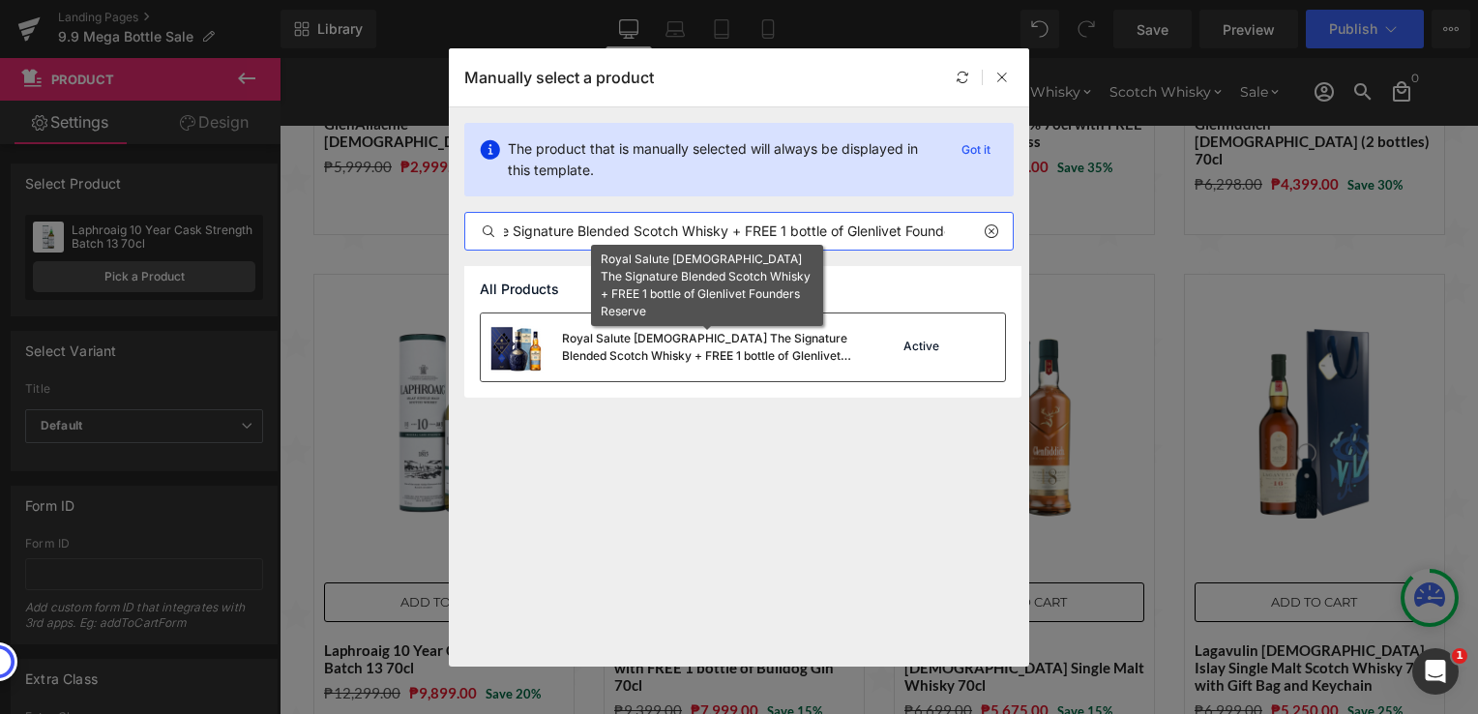
type input "Royal Salute [DEMOGRAPHIC_DATA] The Signature Blended Scotch Whisky + FREE 1 bo…"
click at [665, 342] on div "Royal Salute [DEMOGRAPHIC_DATA] The Signature Blended Scotch Whisky + FREE 1 bo…" at bounding box center [707, 347] width 290 height 35
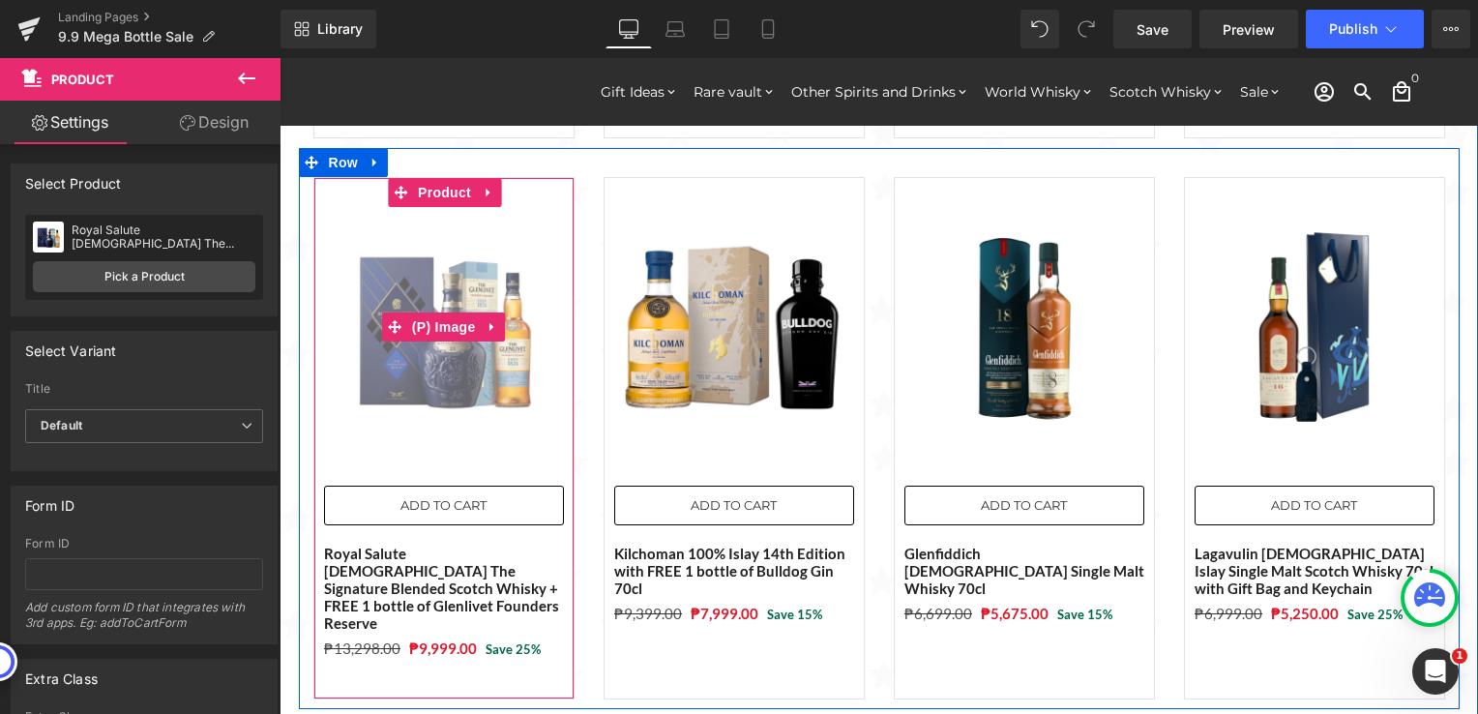
scroll to position [677, 0]
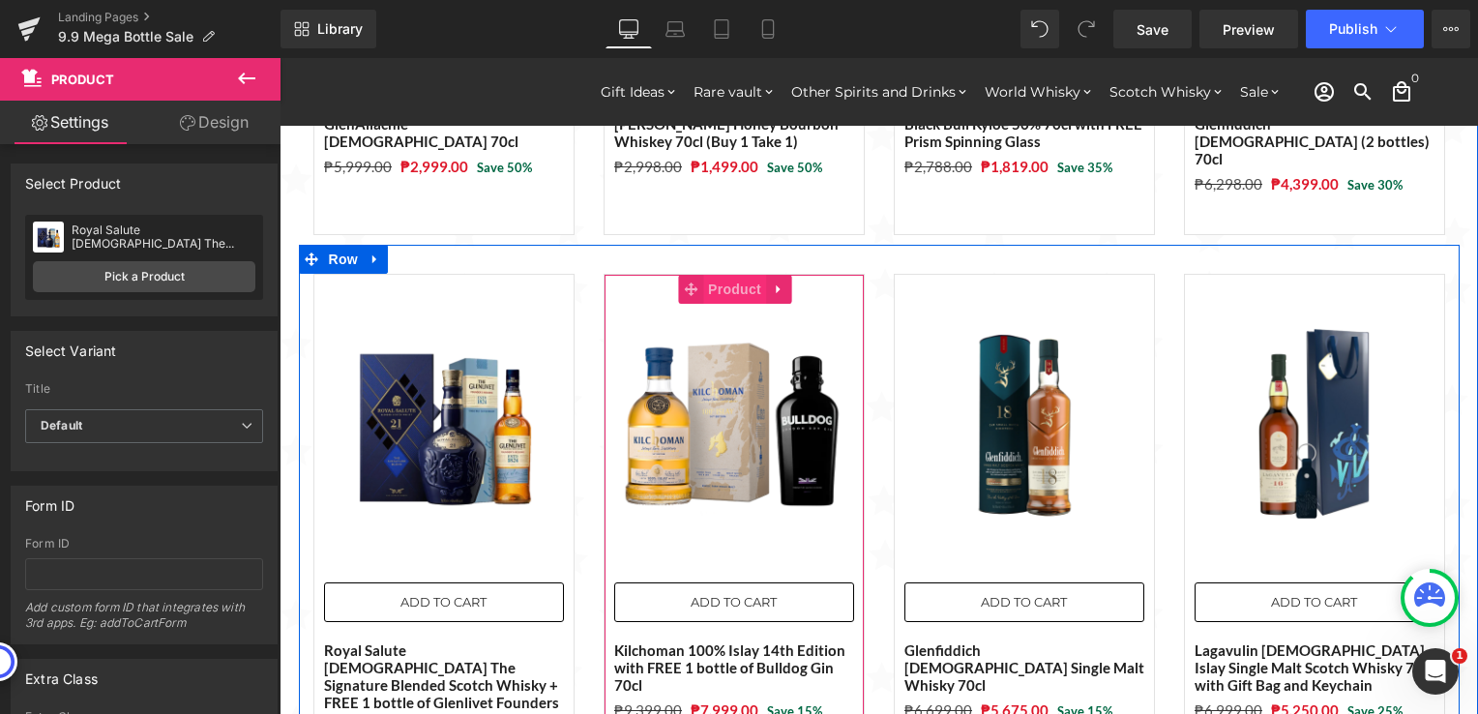
click at [723, 275] on span "Product" at bounding box center [734, 289] width 63 height 29
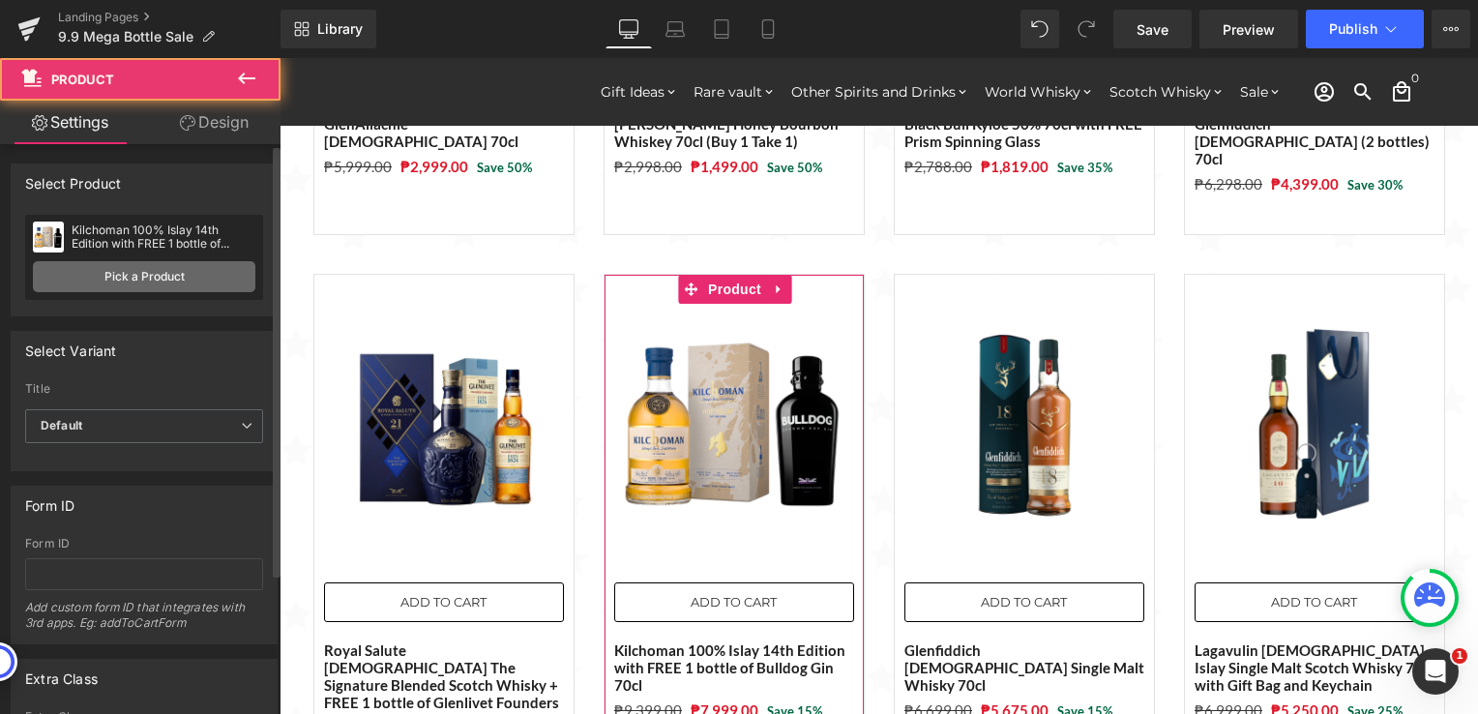
click at [143, 277] on link "Pick a Product" at bounding box center [144, 276] width 222 height 31
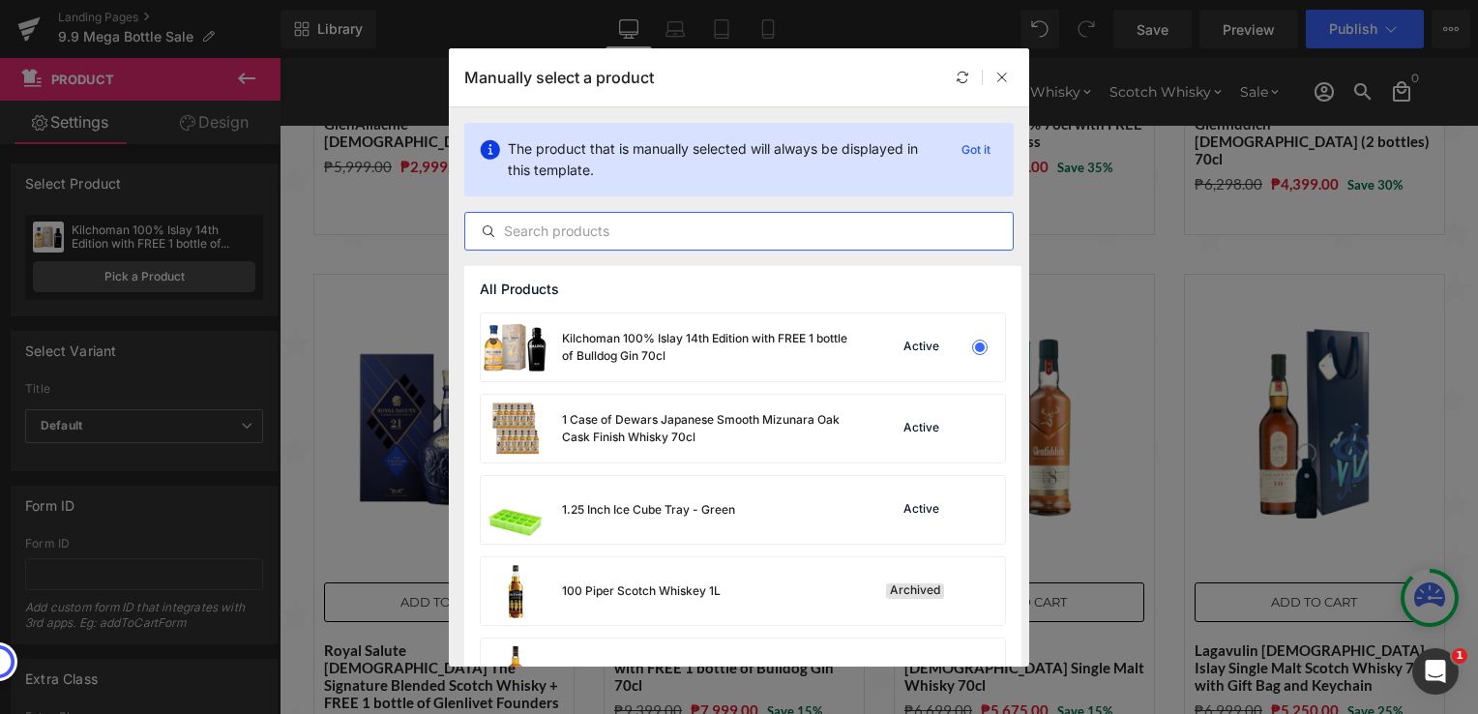
click at [645, 224] on input "text" at bounding box center [738, 231] width 547 height 23
paste input "Lagavulin [DEMOGRAPHIC_DATA] Islay Single Malt Scotch Whisky 70cl with Gift Bag…"
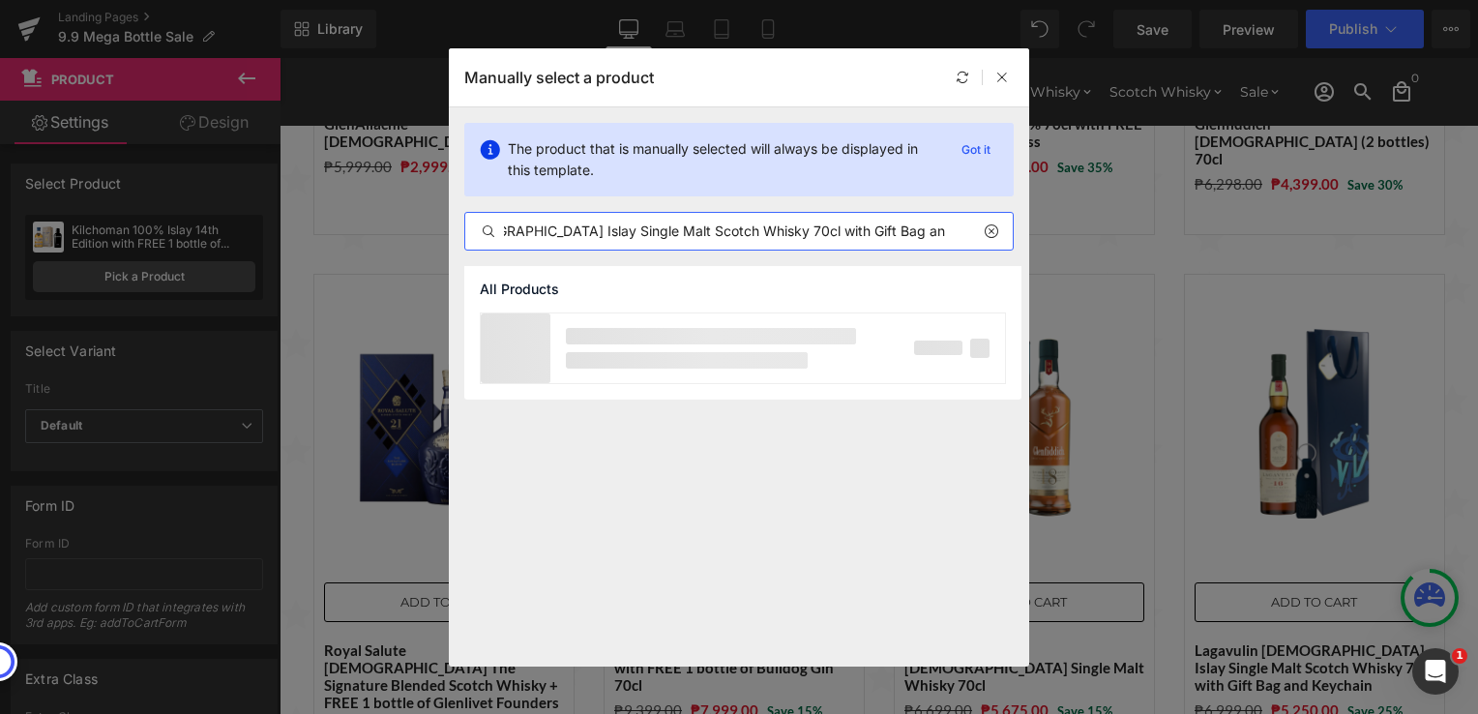
scroll to position [0, 109]
type input "Lagavulin [DEMOGRAPHIC_DATA] Islay Single Malt Scotch Whisky 70cl with Gift Bag…"
click at [681, 353] on div "Lagavulin [DEMOGRAPHIC_DATA] Islay Single Malt Scotch Whisky 70cl with Gift Bag…" at bounding box center [707, 347] width 290 height 35
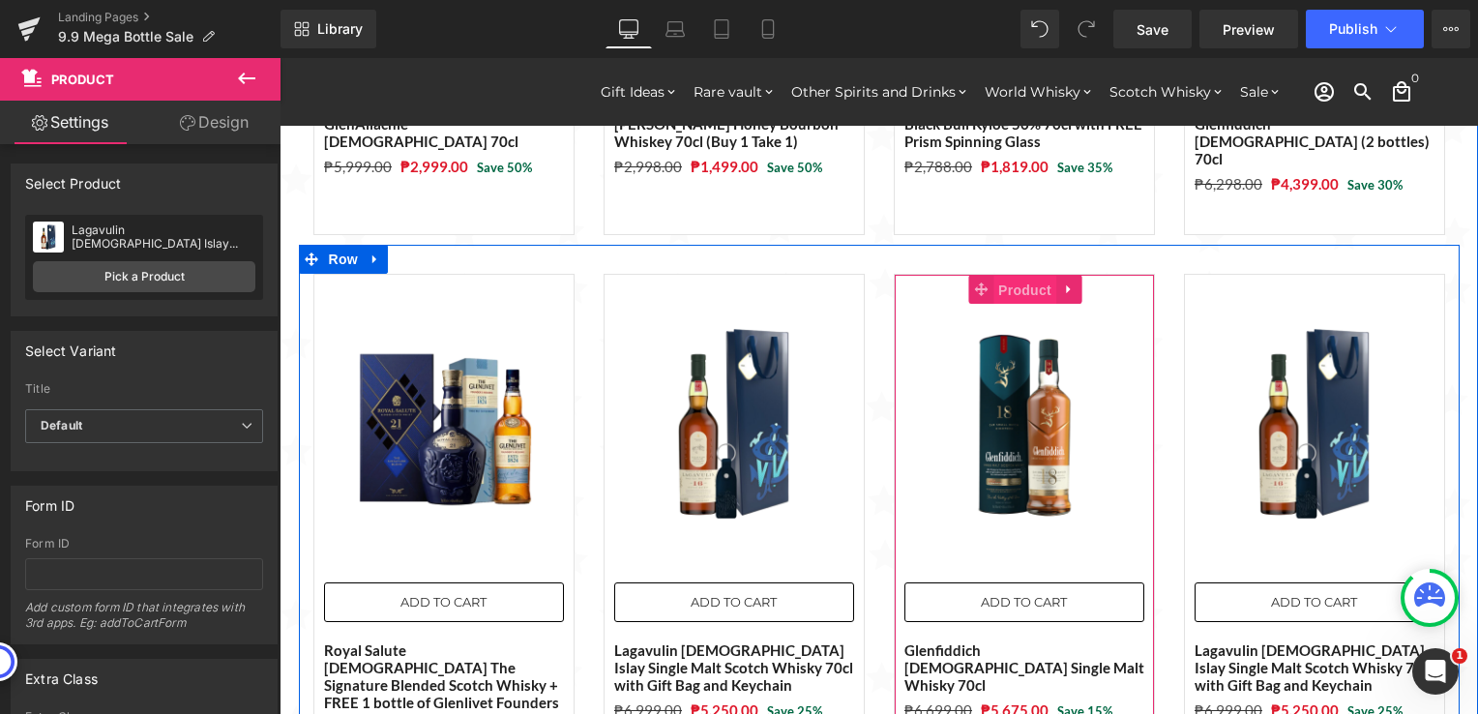
click at [1016, 276] on span "Product" at bounding box center [1024, 290] width 63 height 29
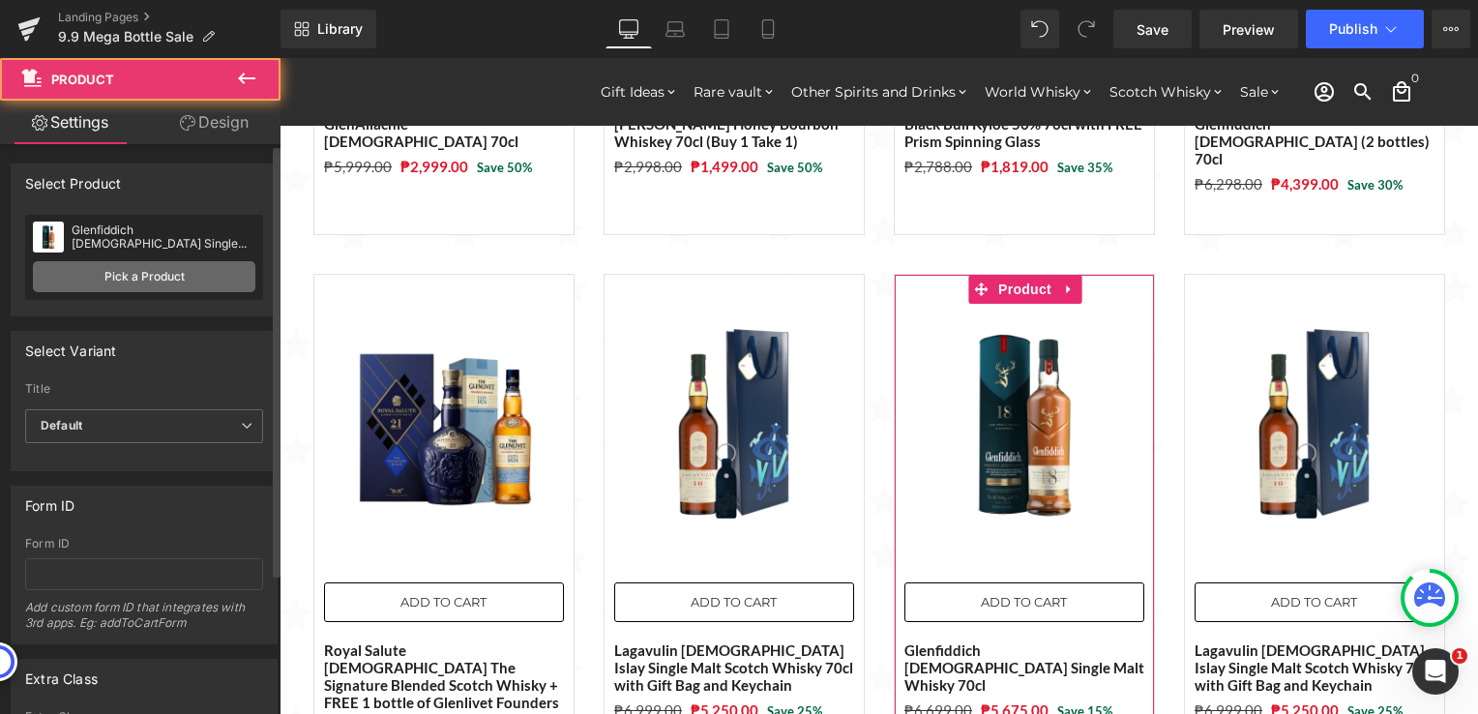
click at [142, 284] on link "Pick a Product" at bounding box center [144, 276] width 222 height 31
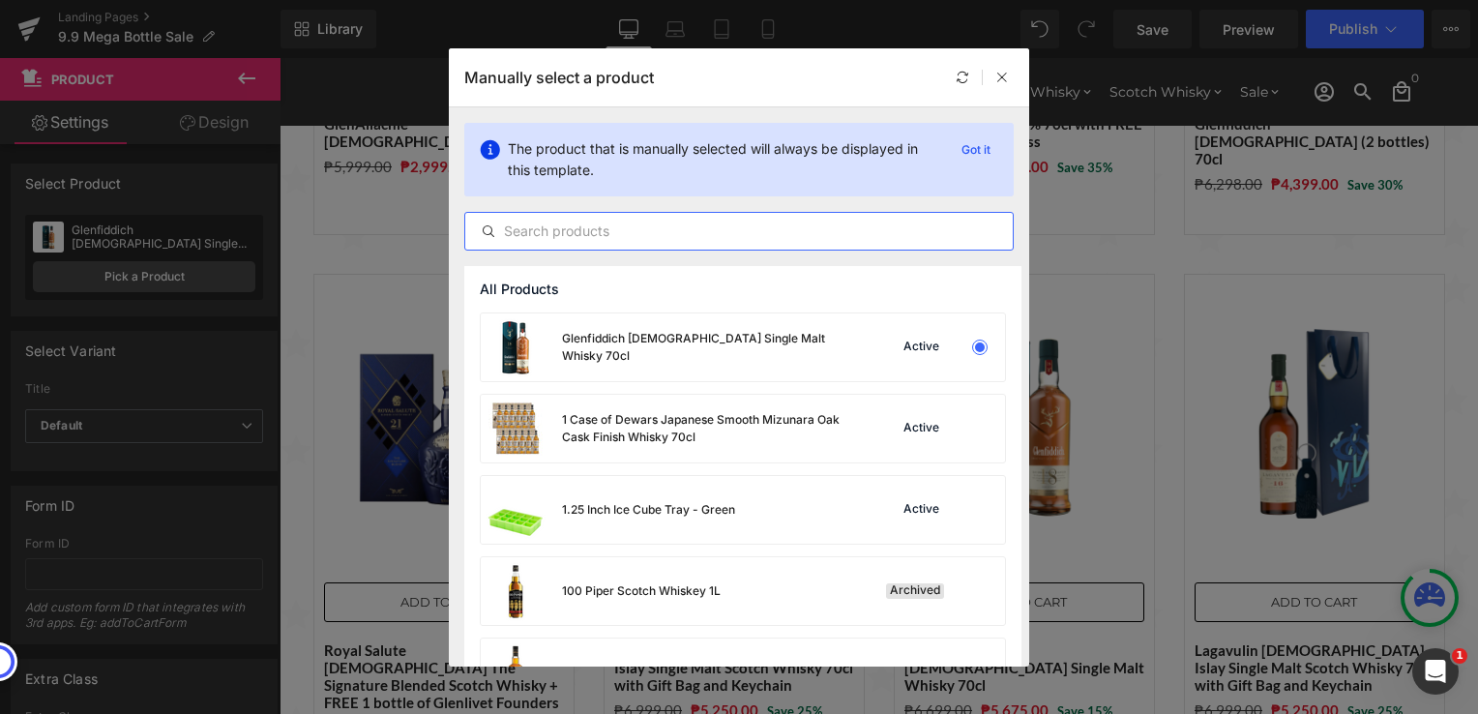
click at [646, 226] on input "text" at bounding box center [738, 231] width 547 height 23
paste input "Tarsier Triple Threat ([GEOGRAPHIC_DATA], [GEOGRAPHIC_DATA], [GEOGRAPHIC_DATA])…"
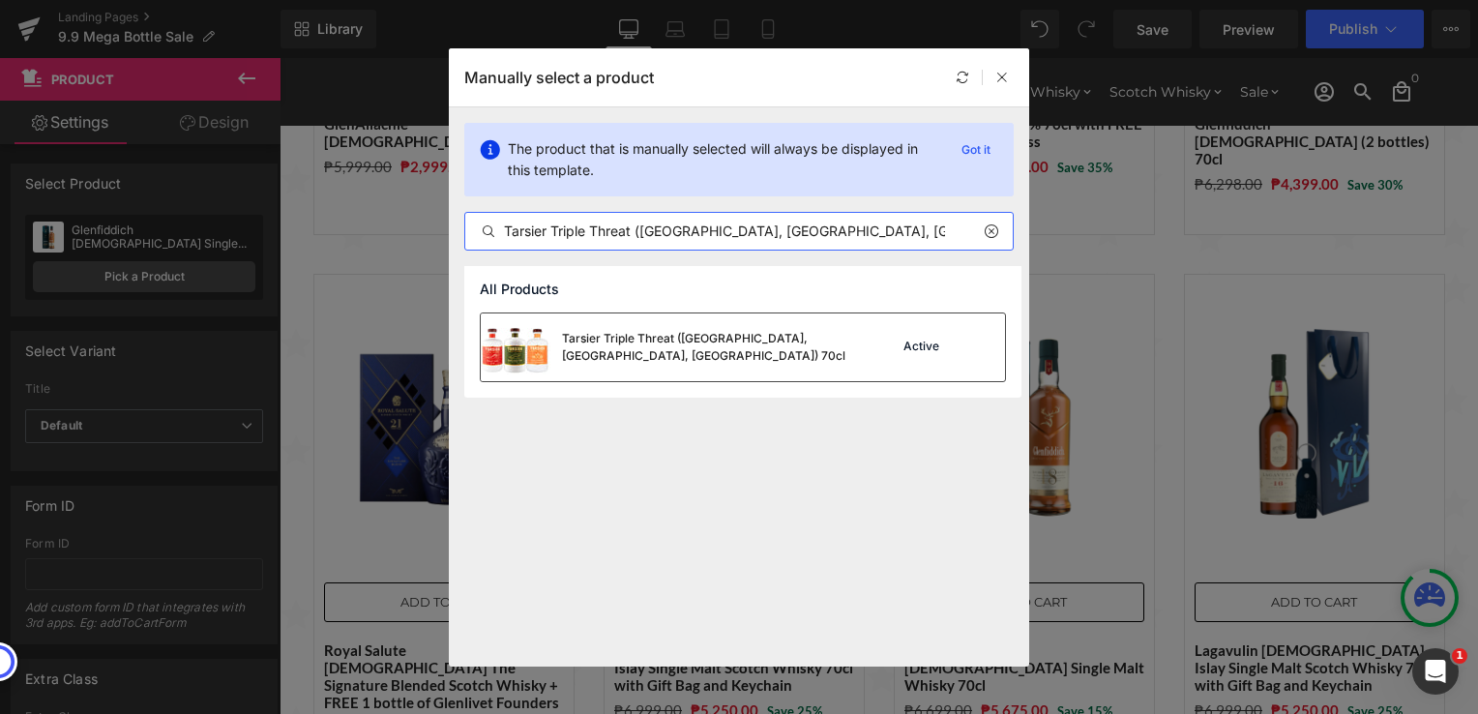
type input "Tarsier Triple Threat ([GEOGRAPHIC_DATA], [GEOGRAPHIC_DATA], [GEOGRAPHIC_DATA])…"
click at [649, 356] on div "Tarsier Triple Threat ([GEOGRAPHIC_DATA], [GEOGRAPHIC_DATA], [GEOGRAPHIC_DATA])…" at bounding box center [707, 347] width 290 height 35
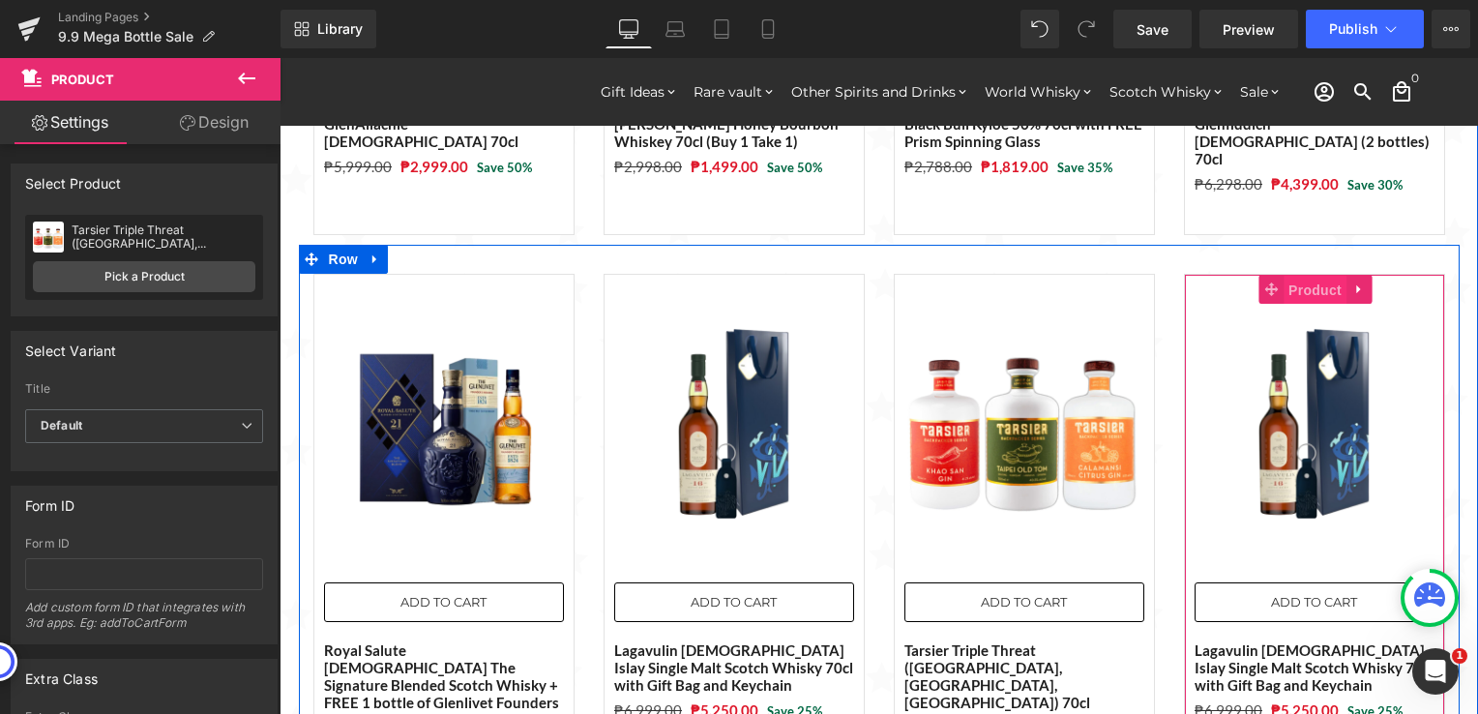
click at [1315, 276] on span "Product" at bounding box center [1314, 290] width 63 height 29
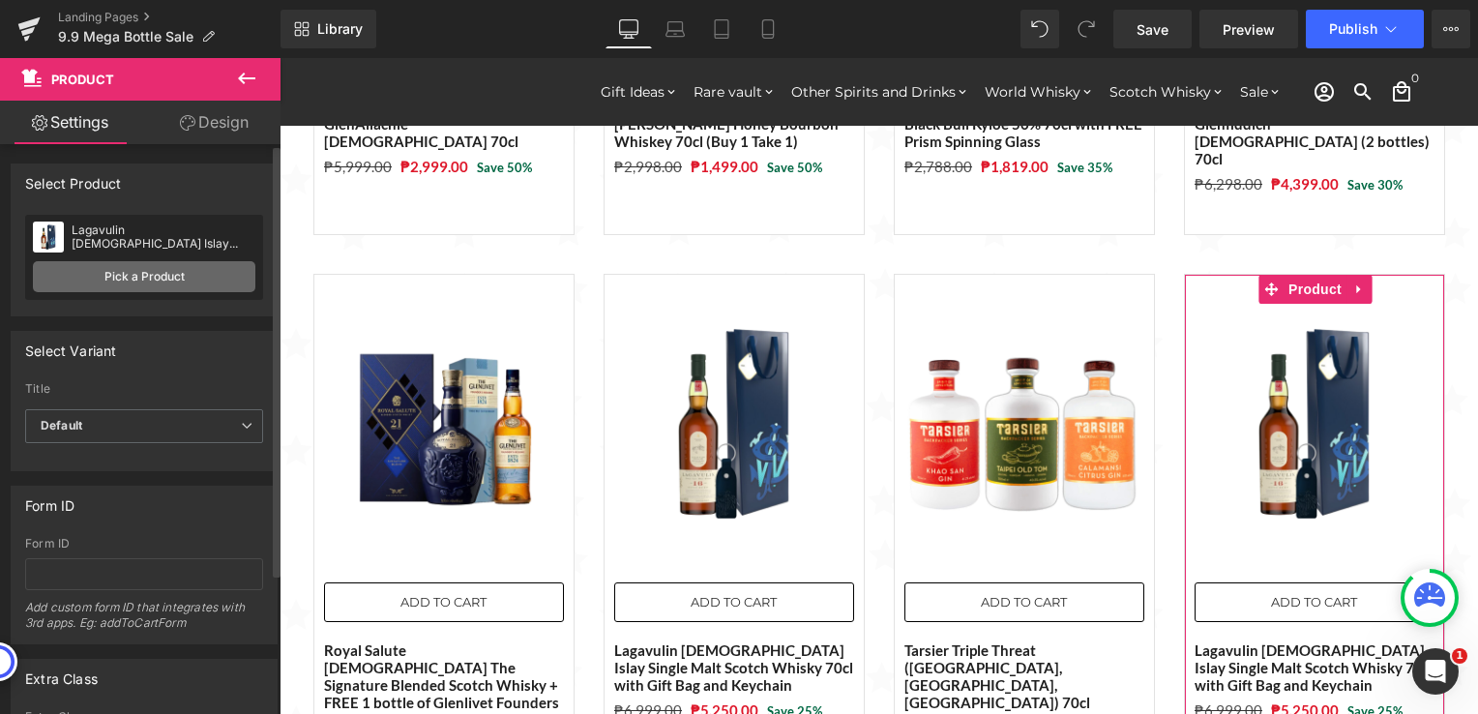
click at [159, 276] on link "Pick a Product" at bounding box center [144, 276] width 222 height 31
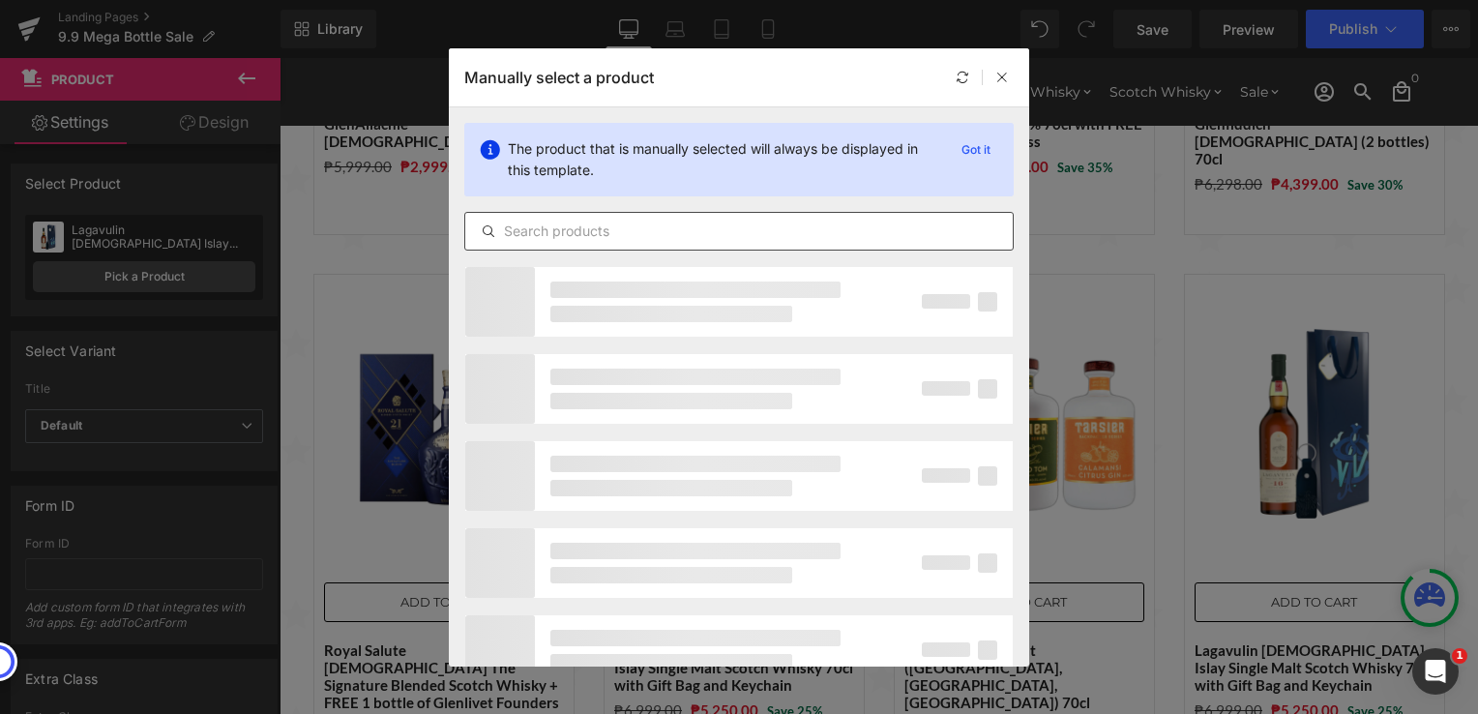
click at [510, 233] on input "text" at bounding box center [738, 231] width 547 height 23
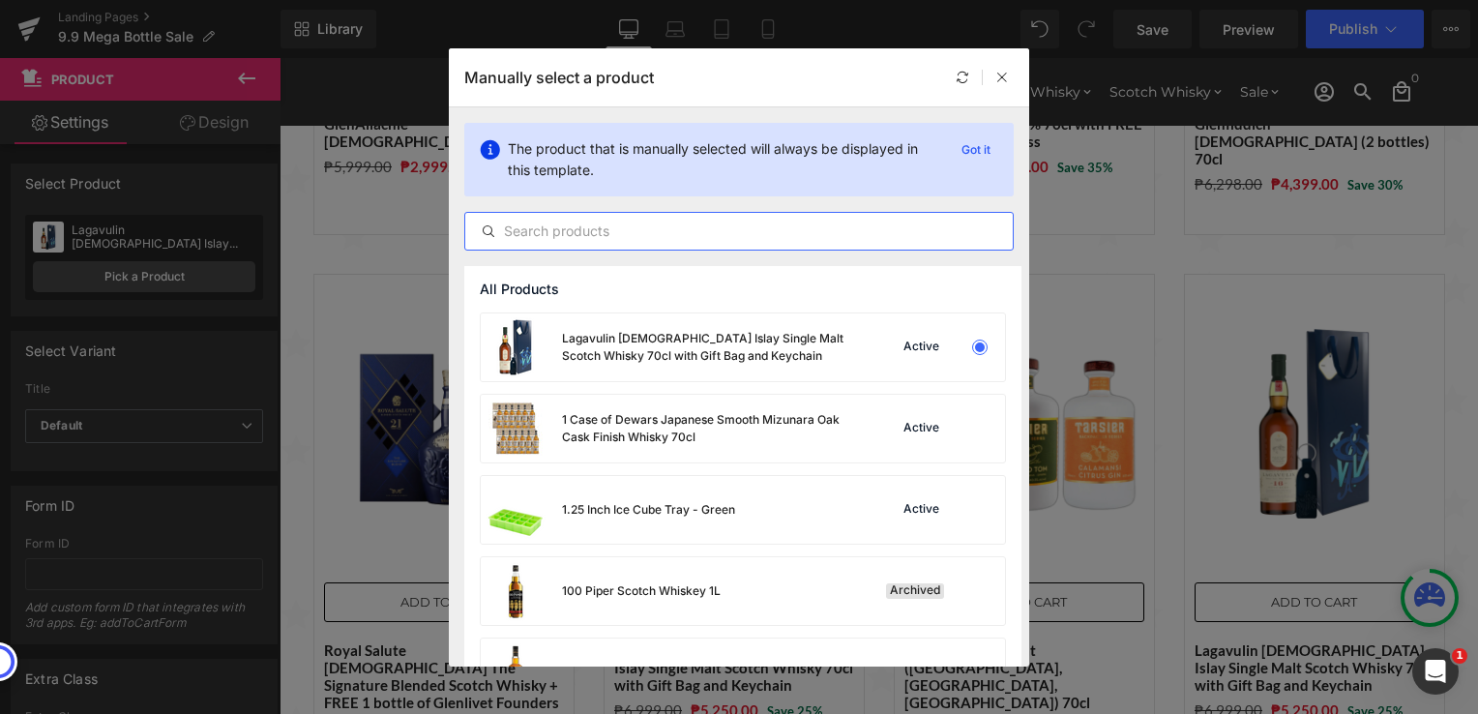
paste input "Kilchoman Single Cask - Tequila Cask Finish - Limited Release"
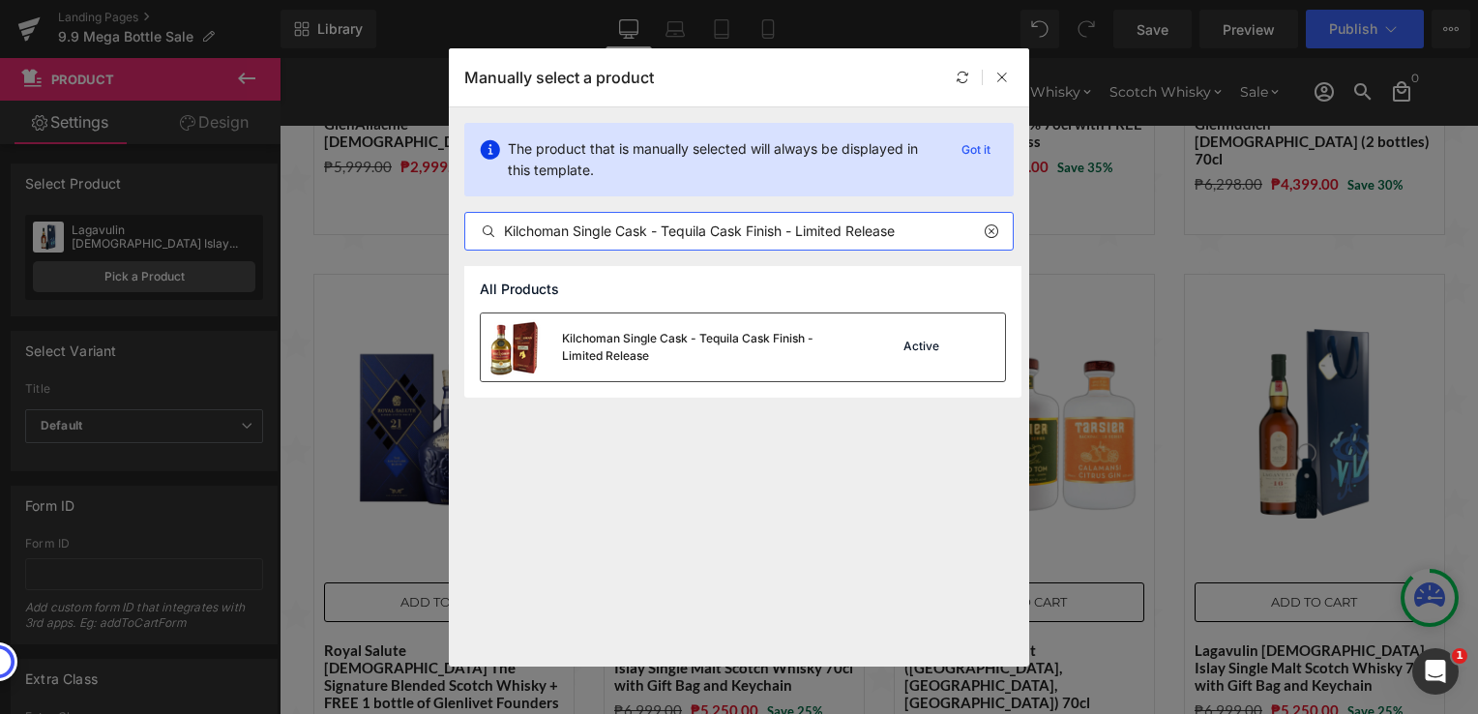
type input "Kilchoman Single Cask - Tequila Cask Finish - Limited Release"
click at [633, 341] on div "Kilchoman Single Cask - Tequila Cask Finish - Limited Release" at bounding box center [707, 347] width 290 height 35
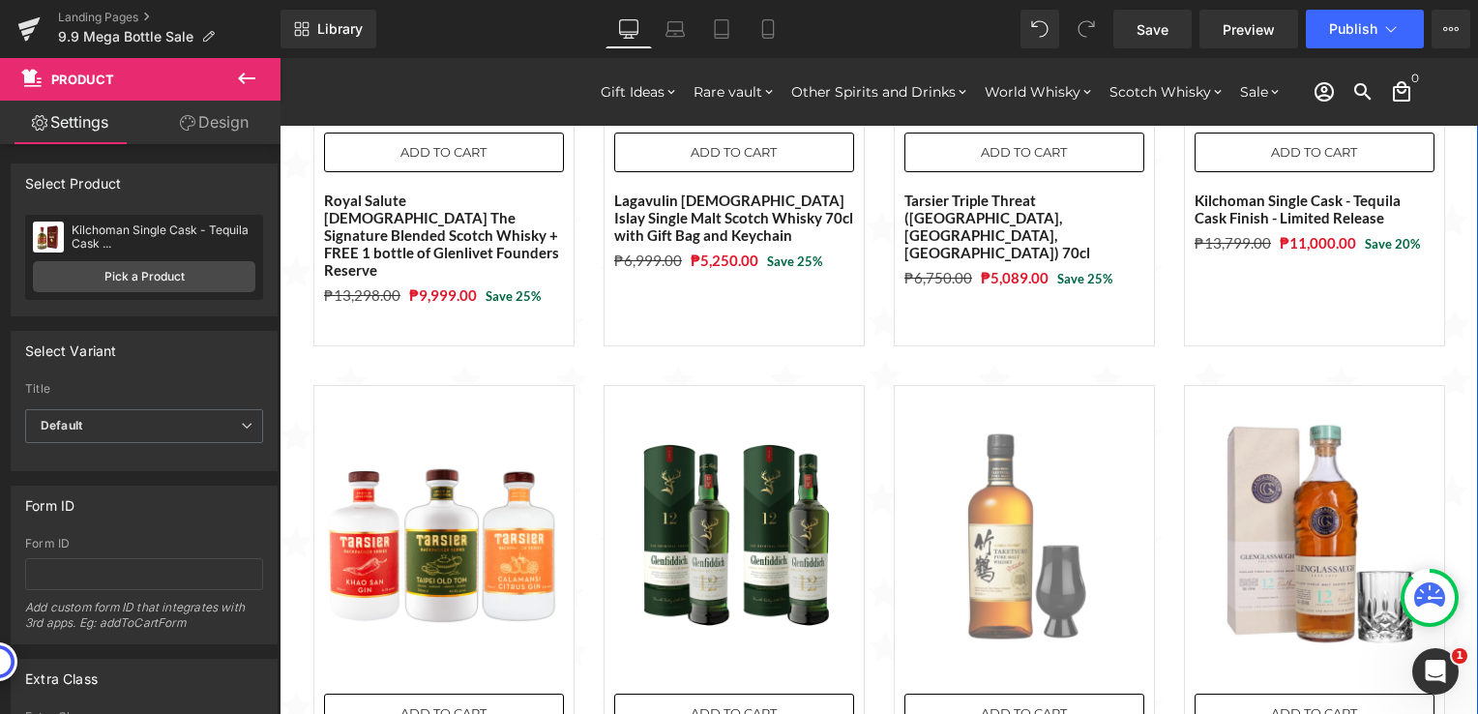
scroll to position [1161, 0]
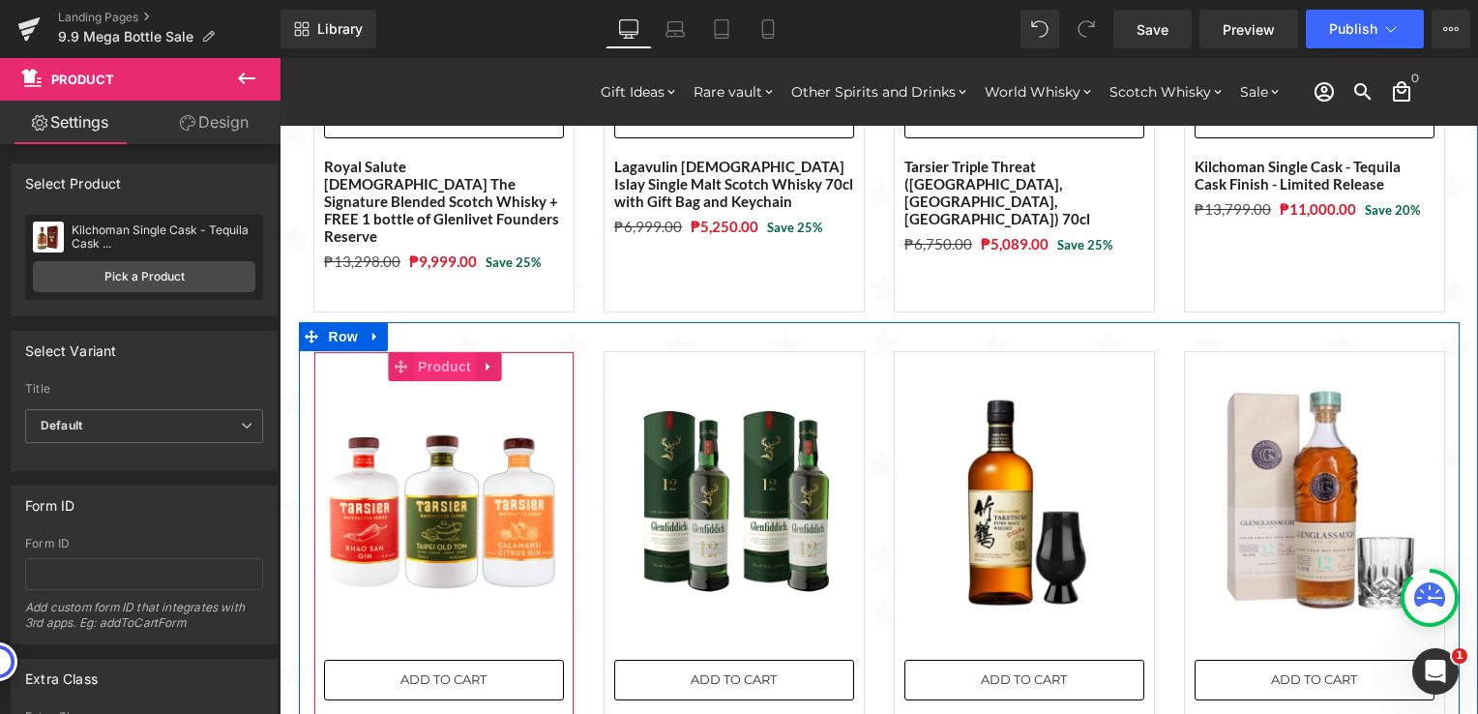
click at [428, 352] on span "Product" at bounding box center [444, 366] width 63 height 29
click at [433, 353] on span "Product" at bounding box center [444, 367] width 63 height 29
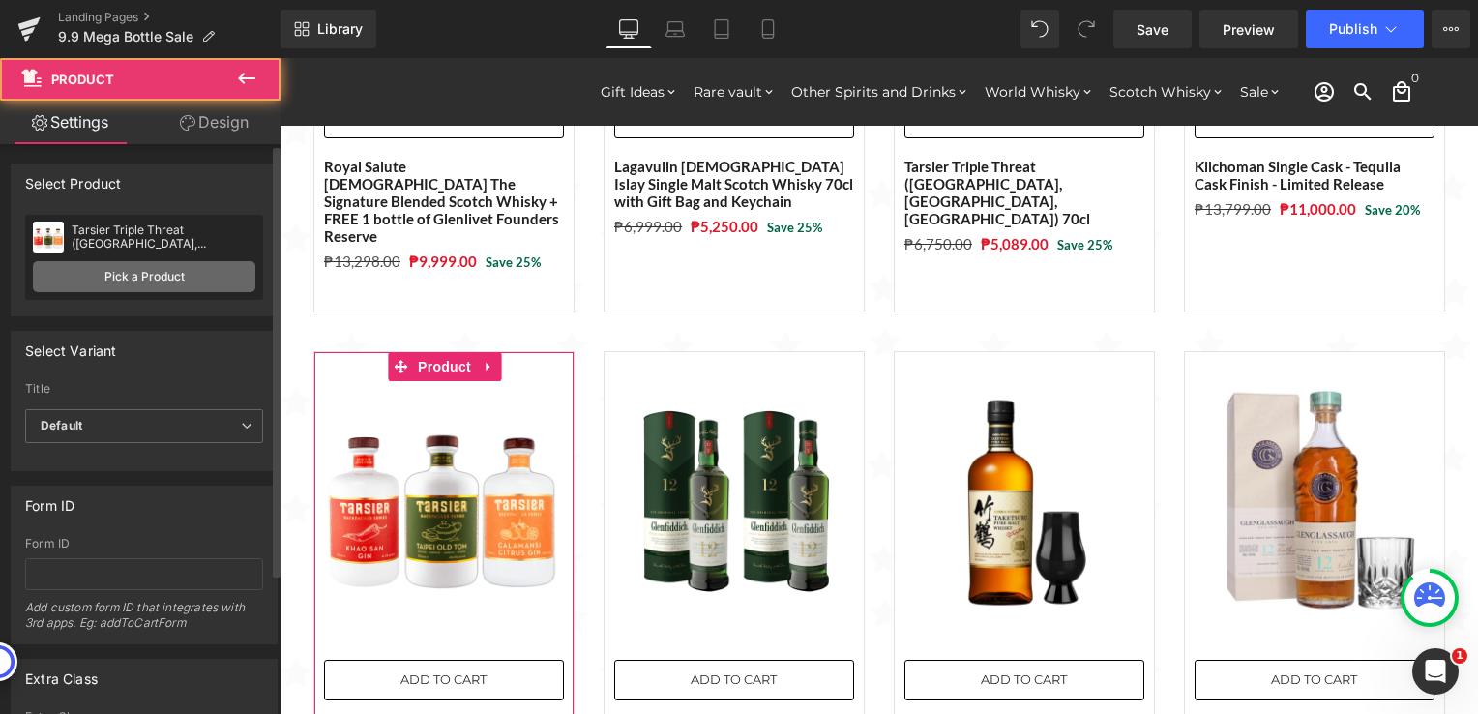
click at [197, 285] on link "Pick a Product" at bounding box center [144, 276] width 222 height 31
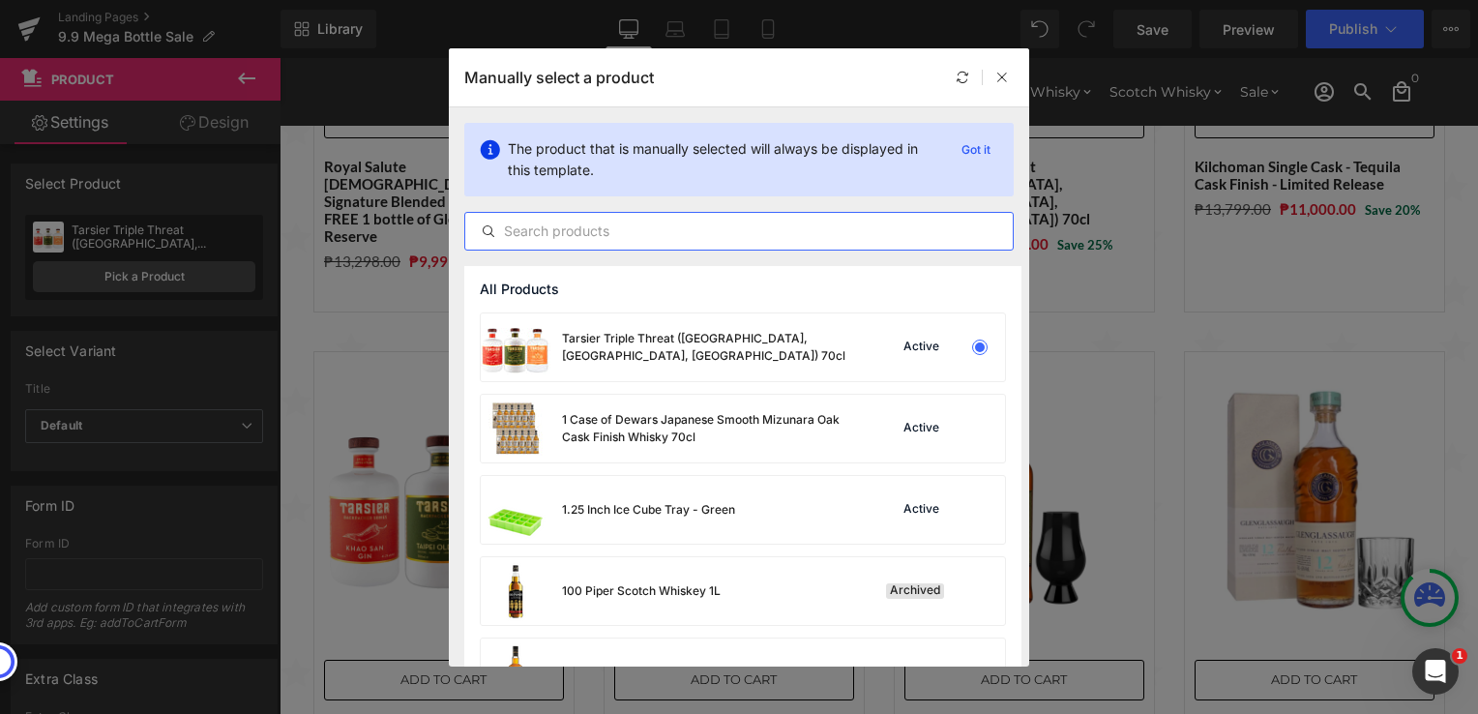
click at [633, 238] on input "text" at bounding box center [738, 231] width 547 height 23
paste input "Laphroaig 10 Year Cask Strength Batch 13 70cl"
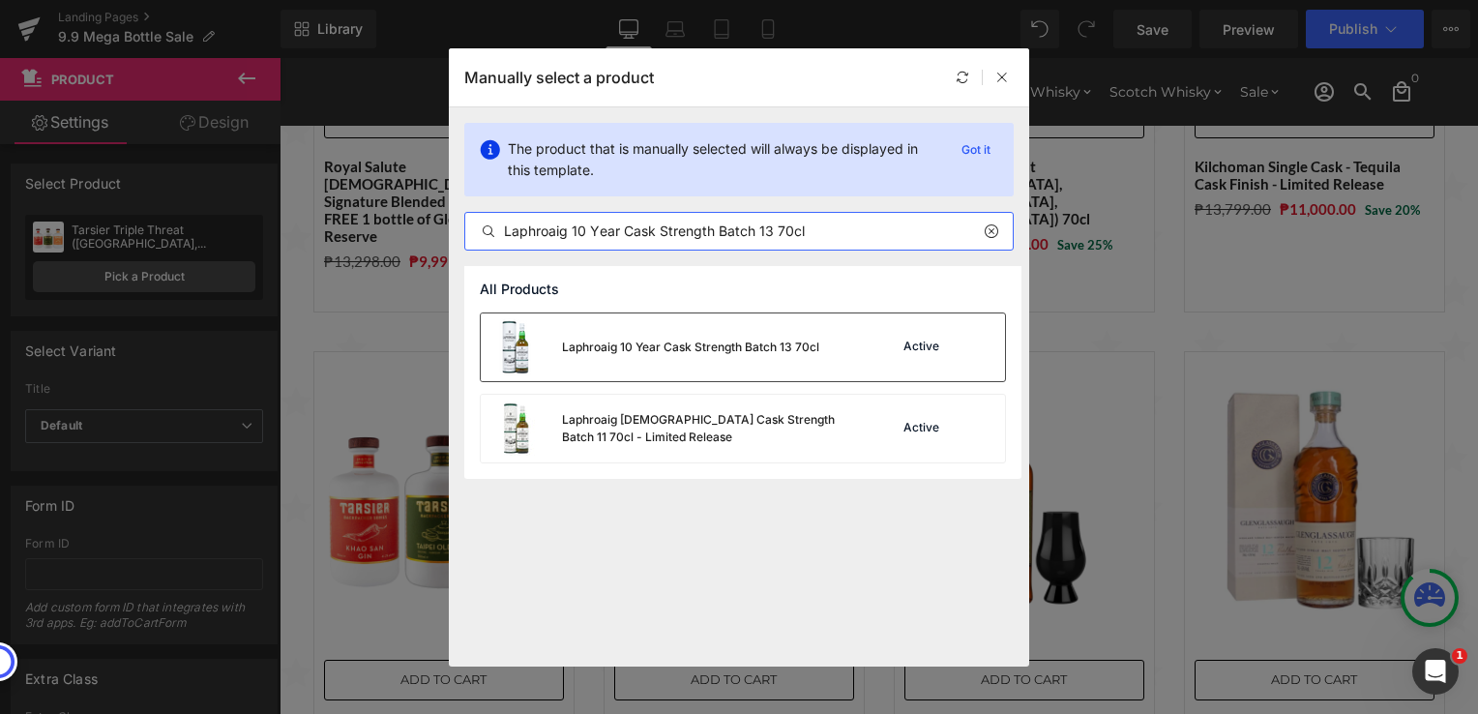
type input "Laphroaig 10 Year Cask Strength Batch 13 70cl"
click at [715, 371] on div "Laphroaig 10 Year Cask Strength Batch 13 70cl" at bounding box center [650, 347] width 338 height 68
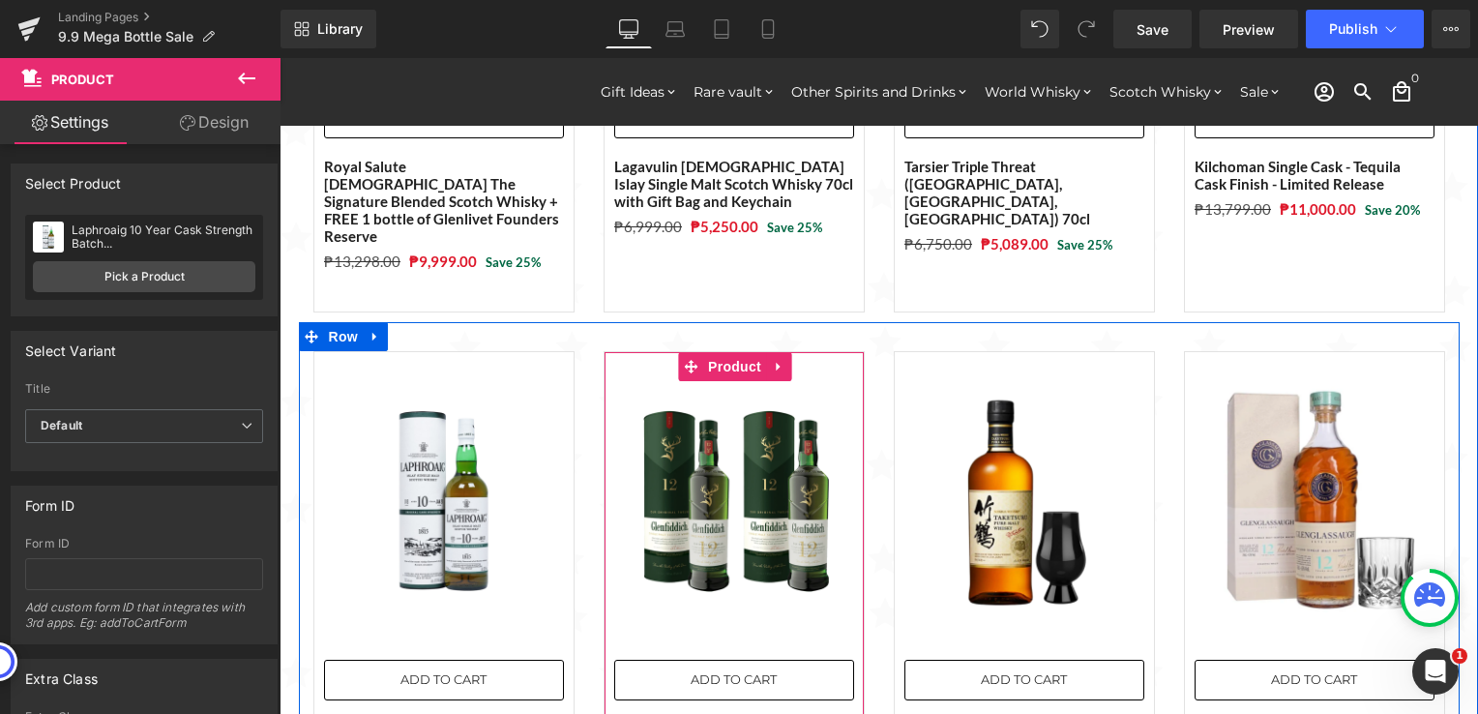
scroll to position [1257, 0]
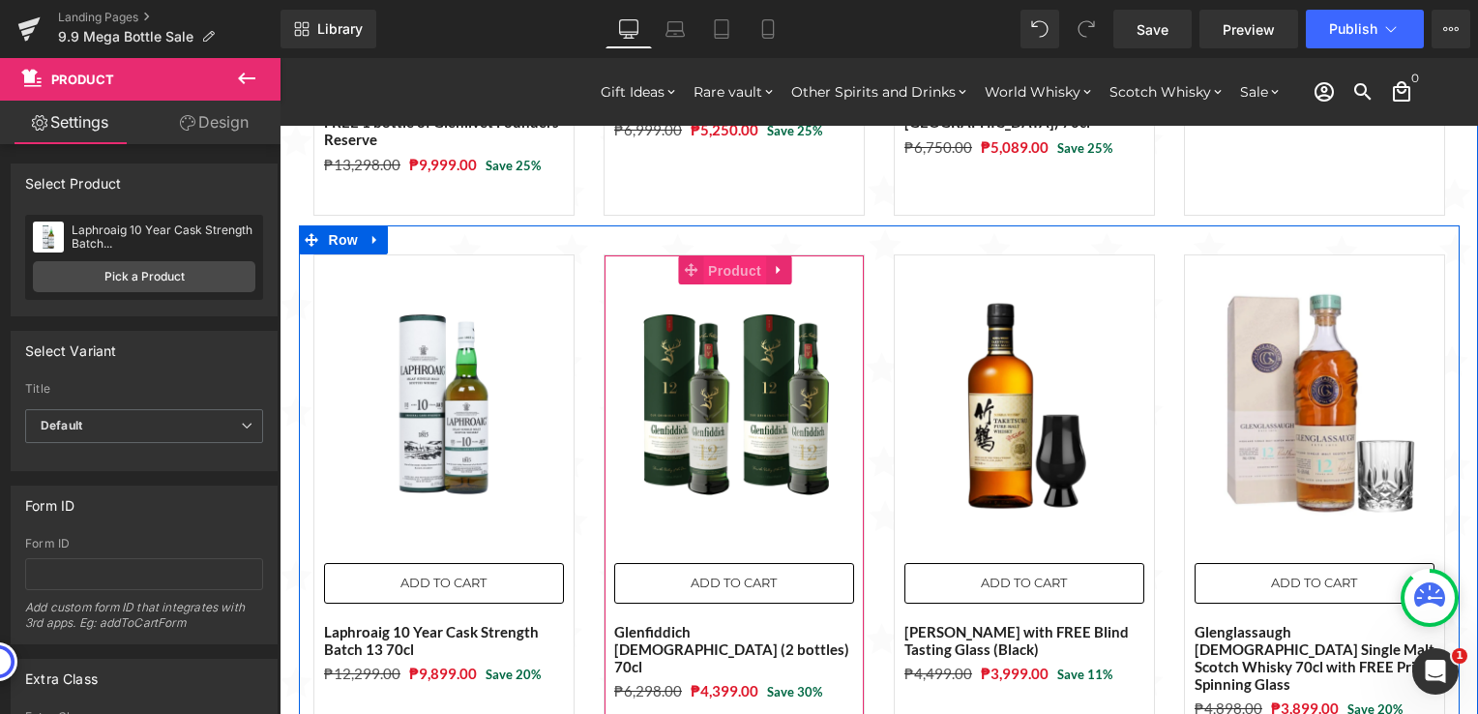
click at [731, 256] on span "Product" at bounding box center [734, 270] width 63 height 29
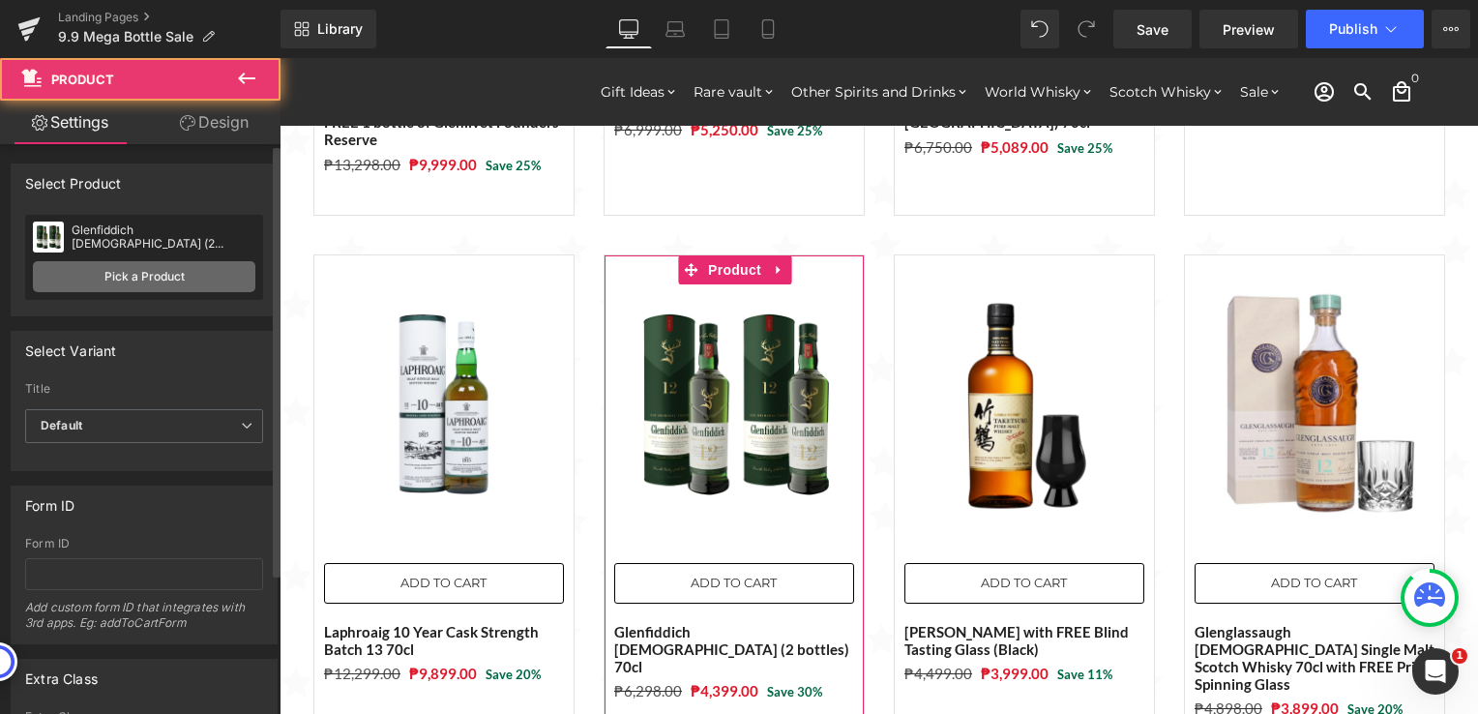
click at [182, 271] on link "Pick a Product" at bounding box center [144, 276] width 222 height 31
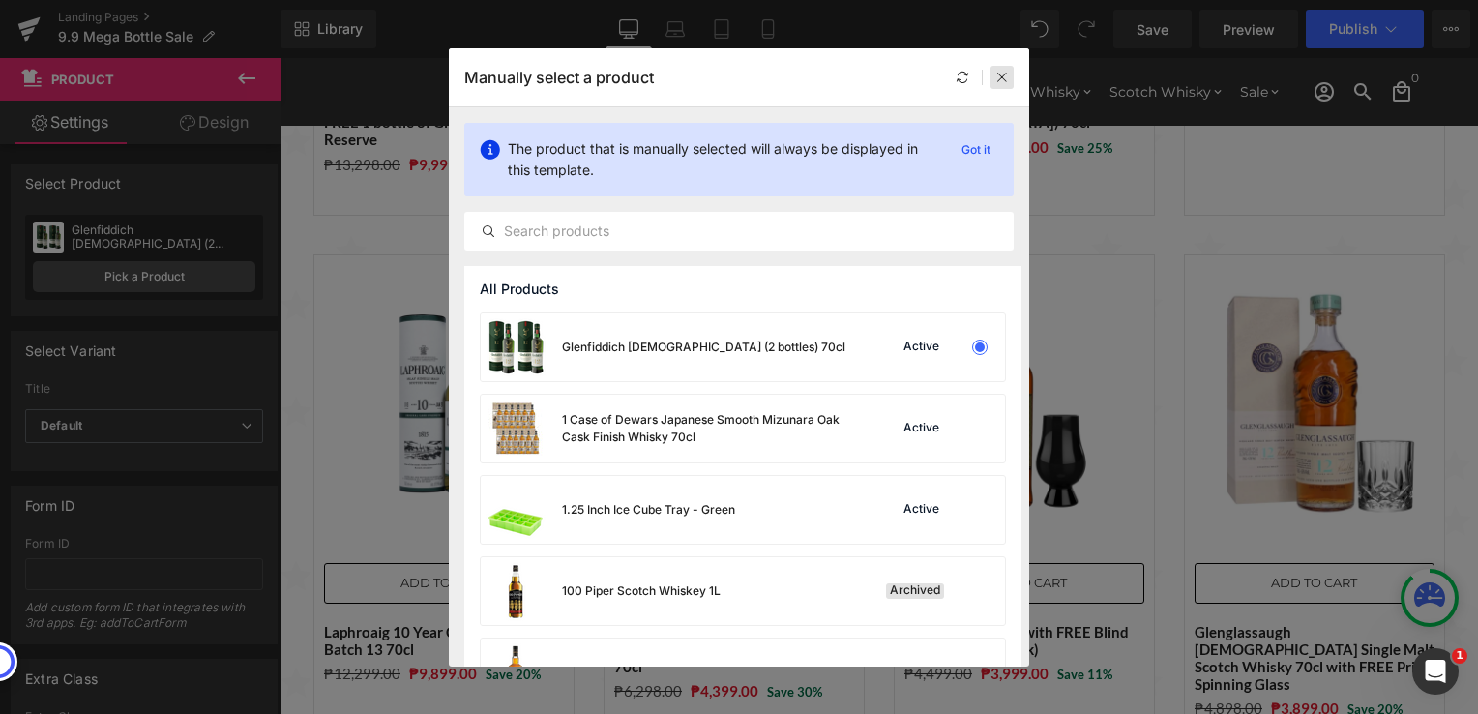
drag, startPoint x: 1002, startPoint y: 82, endPoint x: 780, endPoint y: 342, distance: 341.7
click at [1002, 82] on icon at bounding box center [1002, 78] width 14 height 14
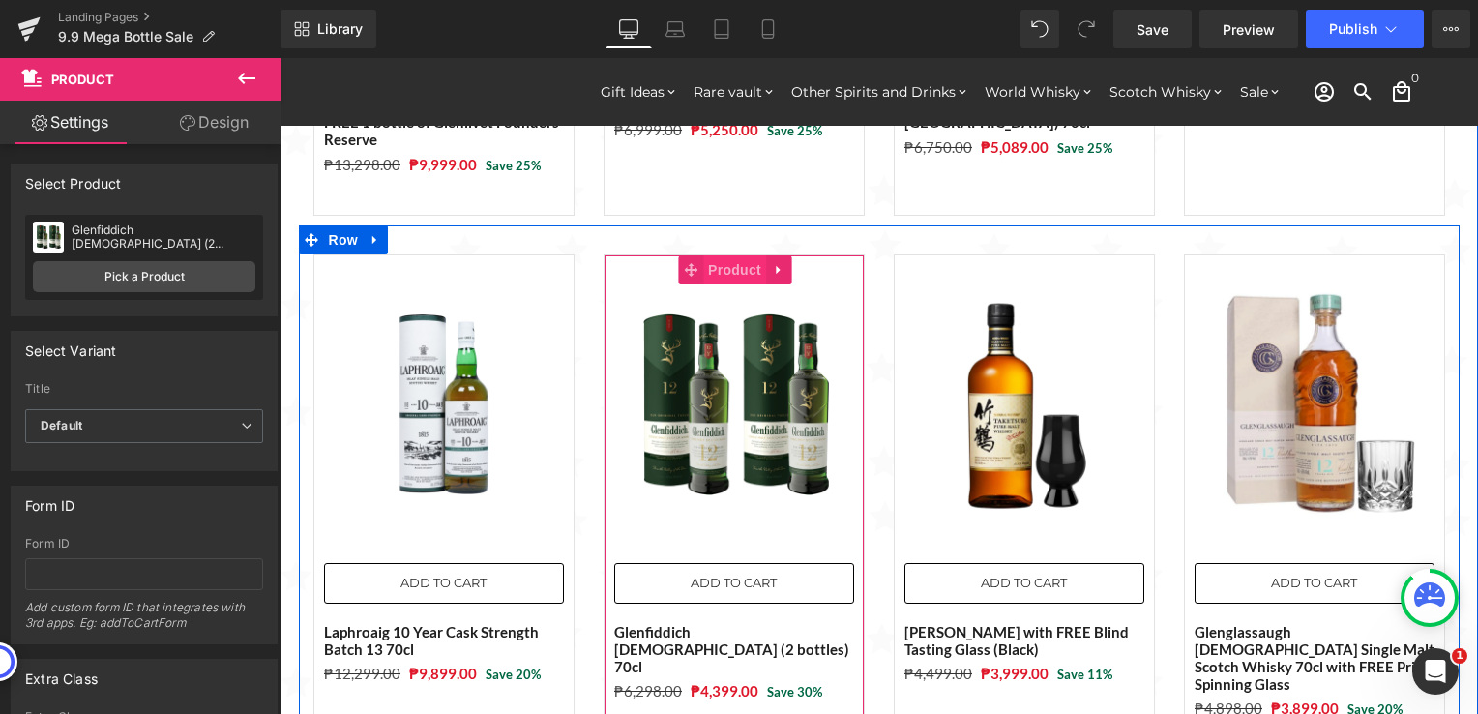
click at [717, 255] on span "Product" at bounding box center [734, 269] width 63 height 29
click at [724, 256] on span "Product" at bounding box center [734, 270] width 63 height 29
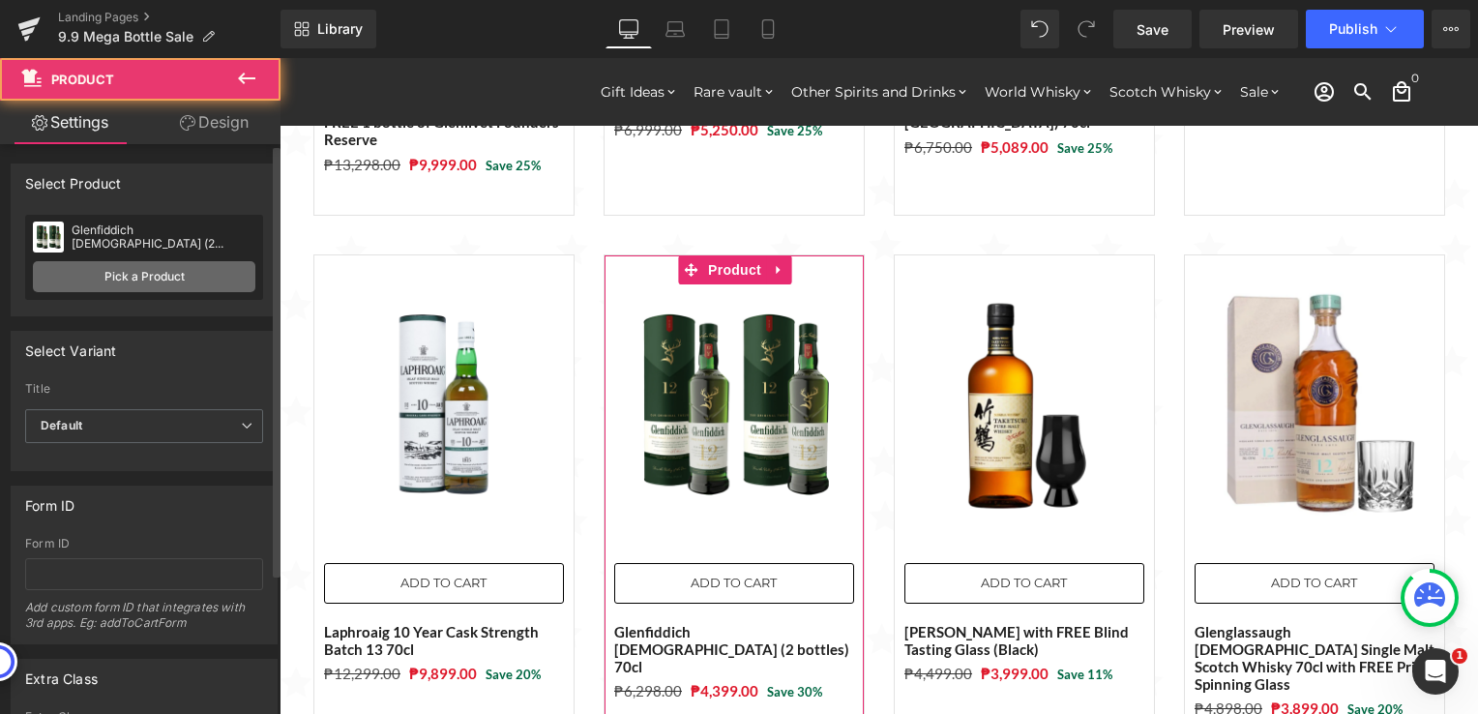
click at [192, 270] on link "Pick a Product" at bounding box center [144, 276] width 222 height 31
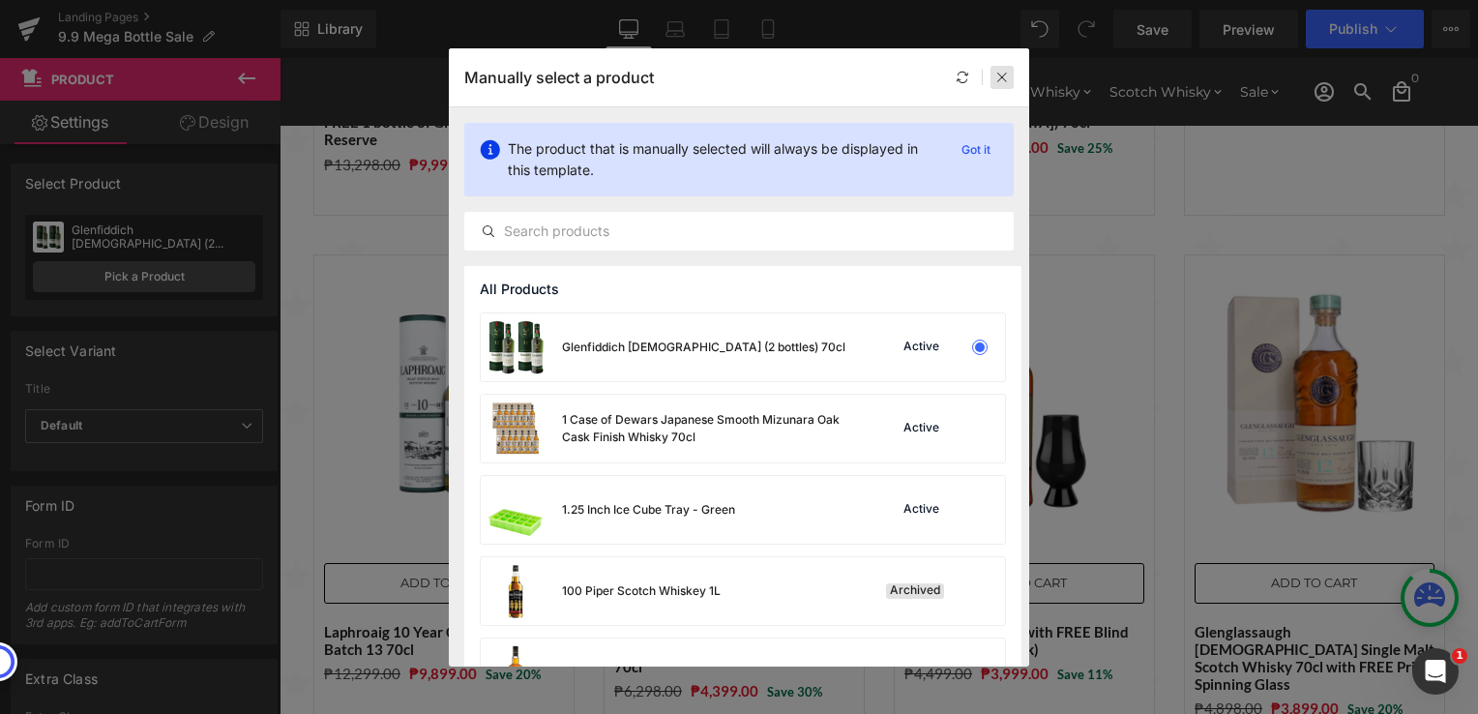
drag, startPoint x: 1001, startPoint y: 65, endPoint x: 907, endPoint y: 182, distance: 150.0
click at [1001, 66] on div at bounding box center [1001, 77] width 23 height 23
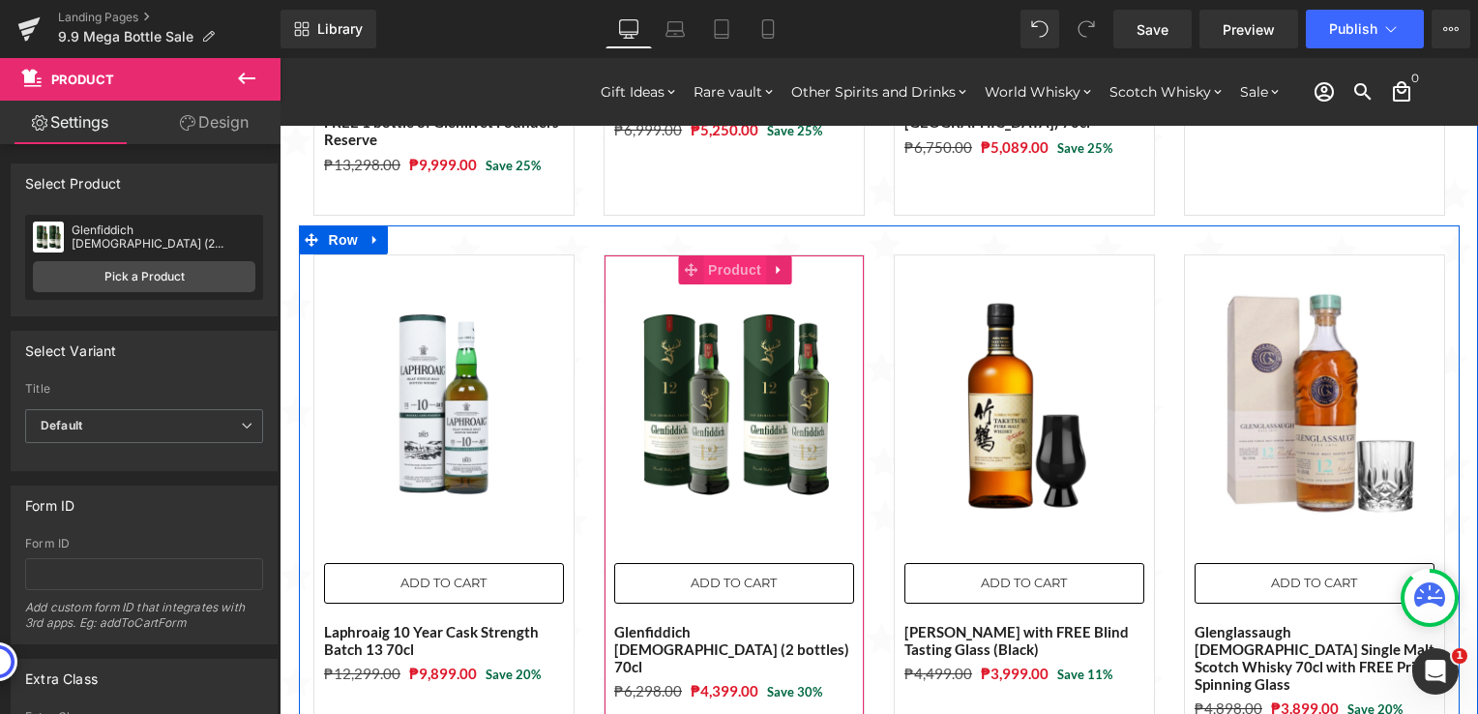
click at [728, 255] on span "Product" at bounding box center [734, 269] width 63 height 29
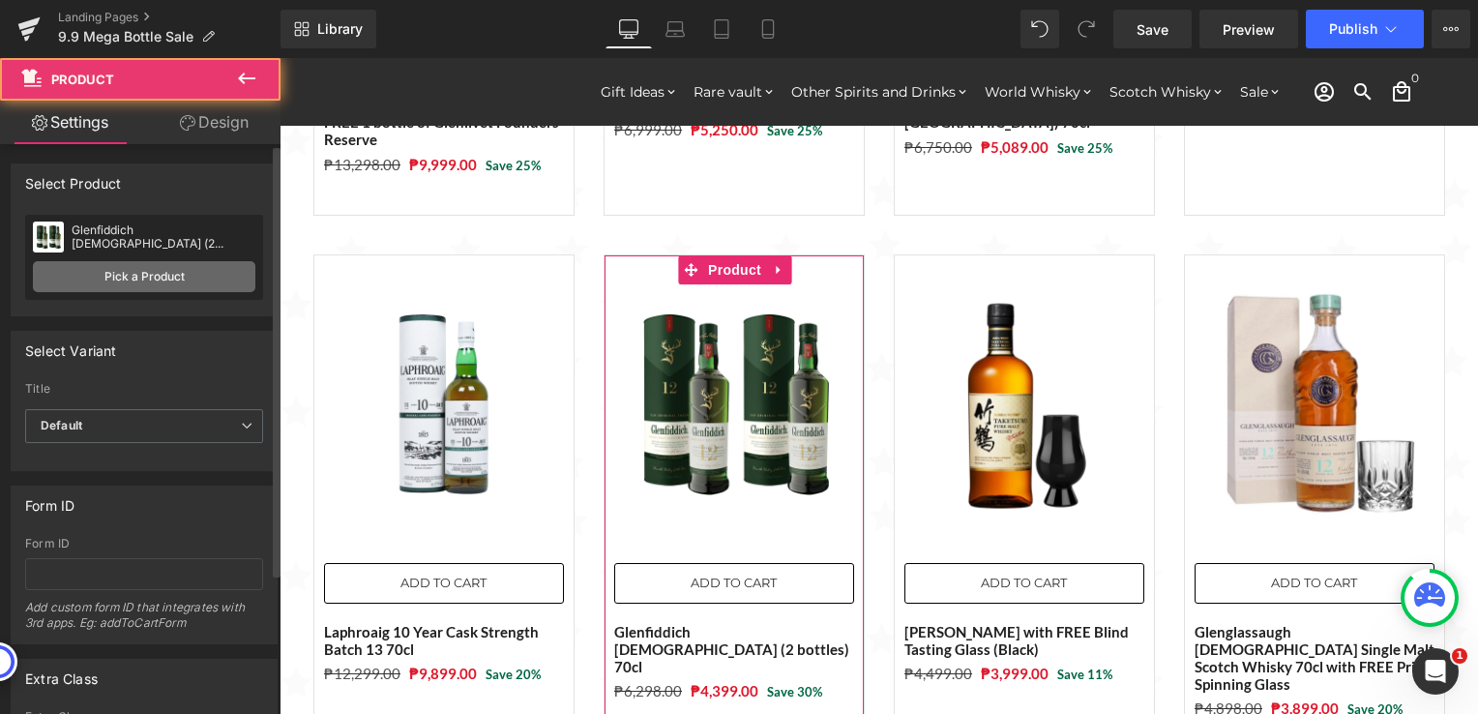
click at [205, 277] on link "Pick a Product" at bounding box center [144, 276] width 222 height 31
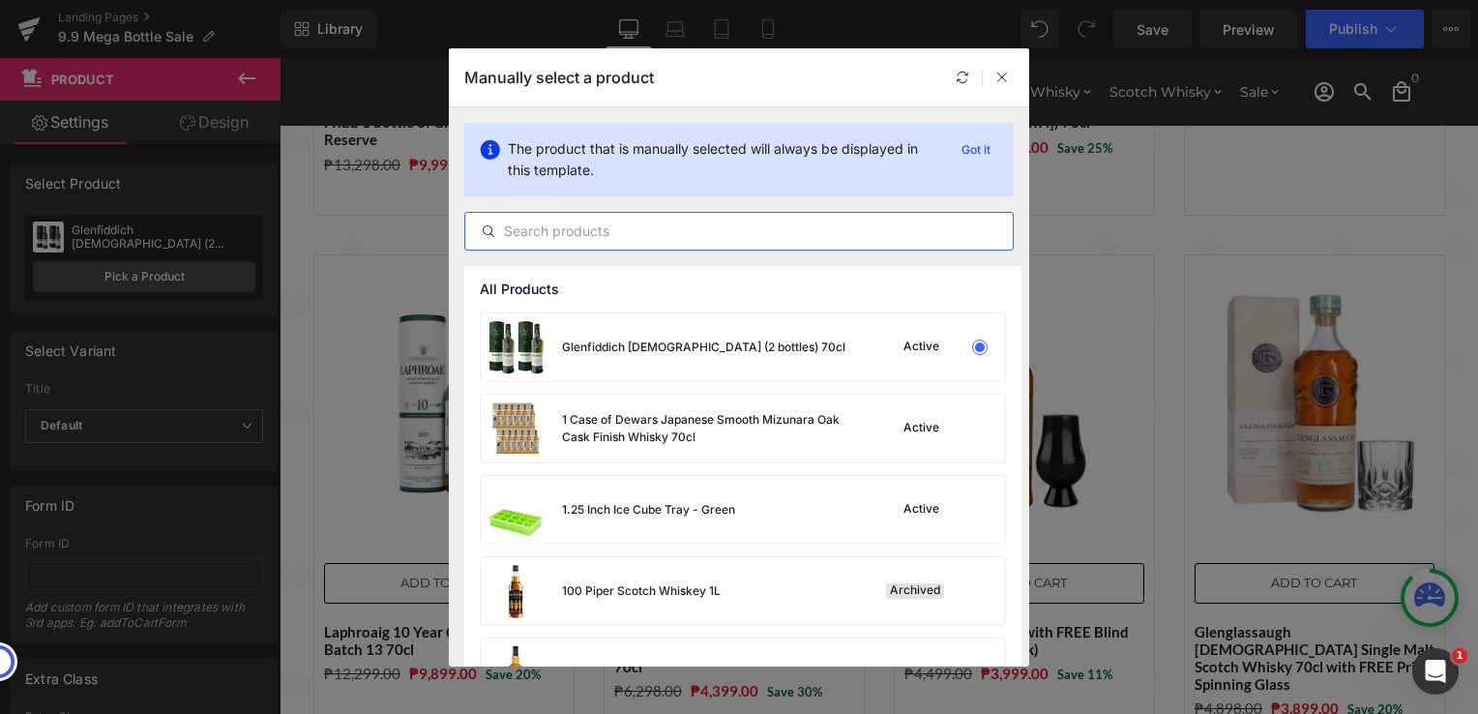
click at [611, 235] on input "text" at bounding box center [738, 231] width 547 height 23
paste input "Glenglassaugh [DEMOGRAPHIC_DATA] Single Malt Scotch Whisky 70cl with FREE Prism…"
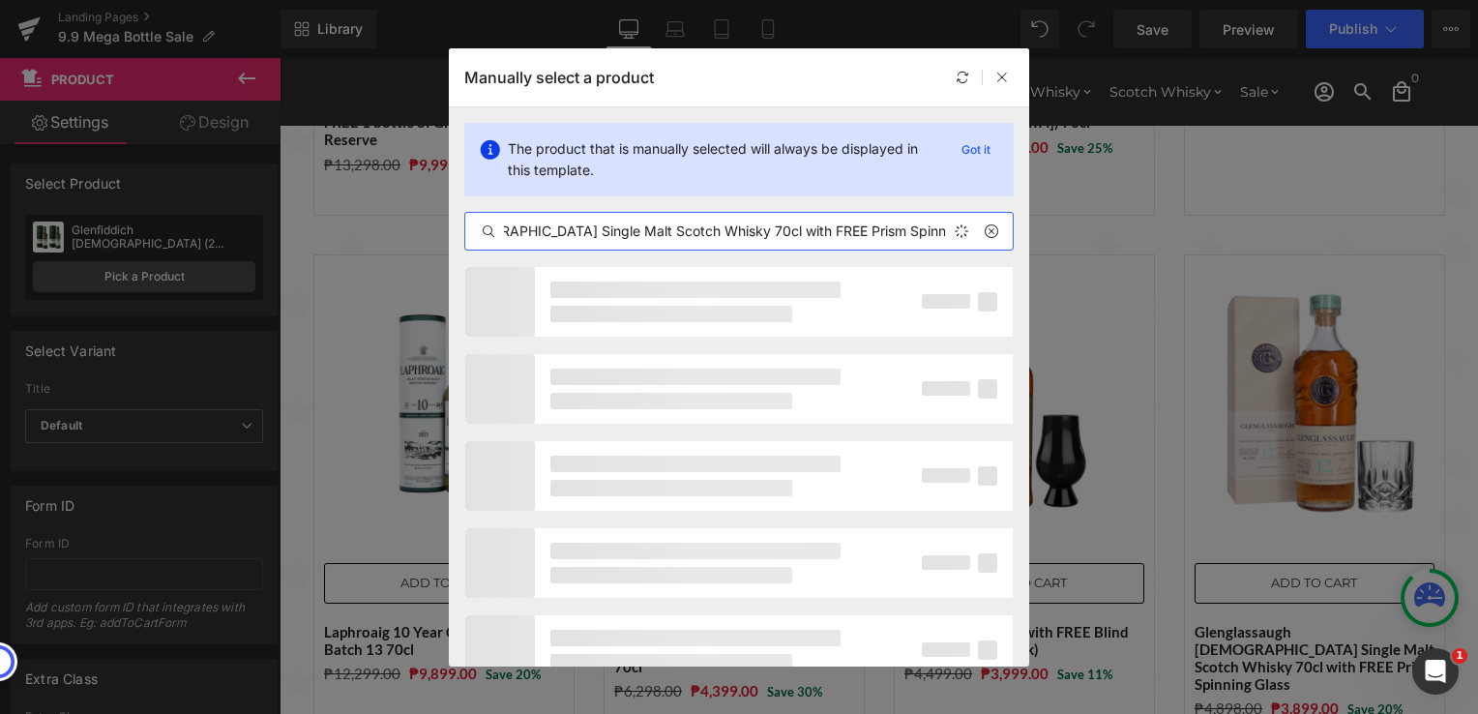
scroll to position [0, 147]
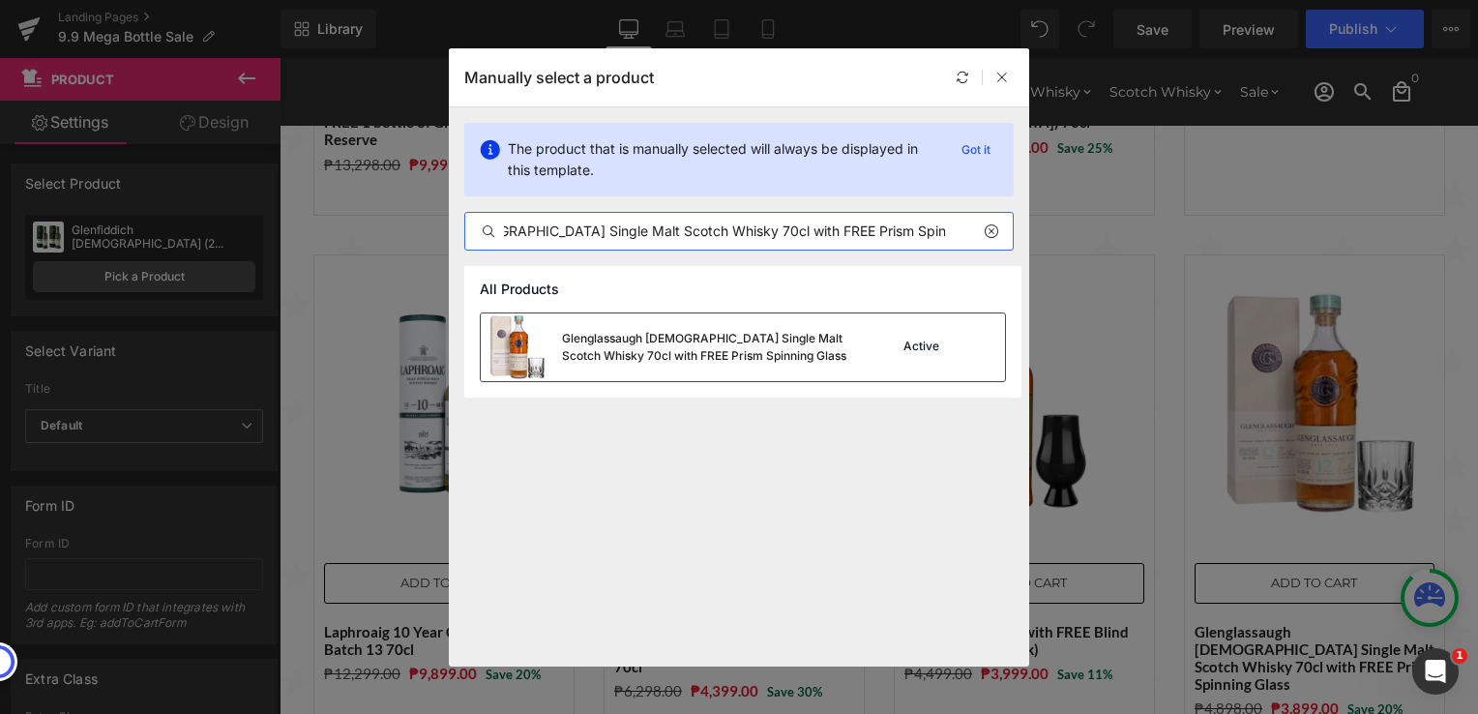
type input "Glenglassaugh [DEMOGRAPHIC_DATA] Single Malt Scotch Whisky 70cl with FREE Prism…"
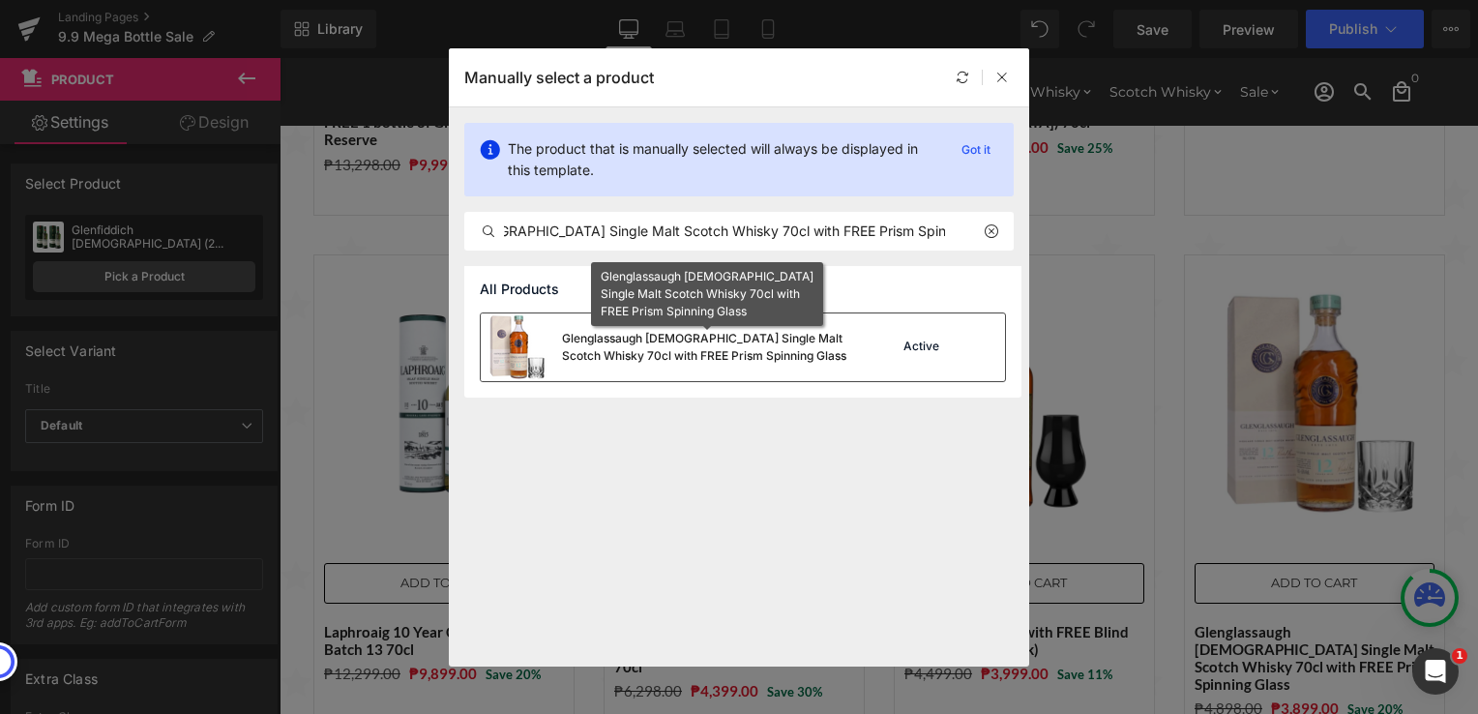
scroll to position [0, 0]
click at [637, 350] on div "Glenglassaugh [DEMOGRAPHIC_DATA] Single Malt Scotch Whisky 70cl with FREE Prism…" at bounding box center [707, 347] width 290 height 35
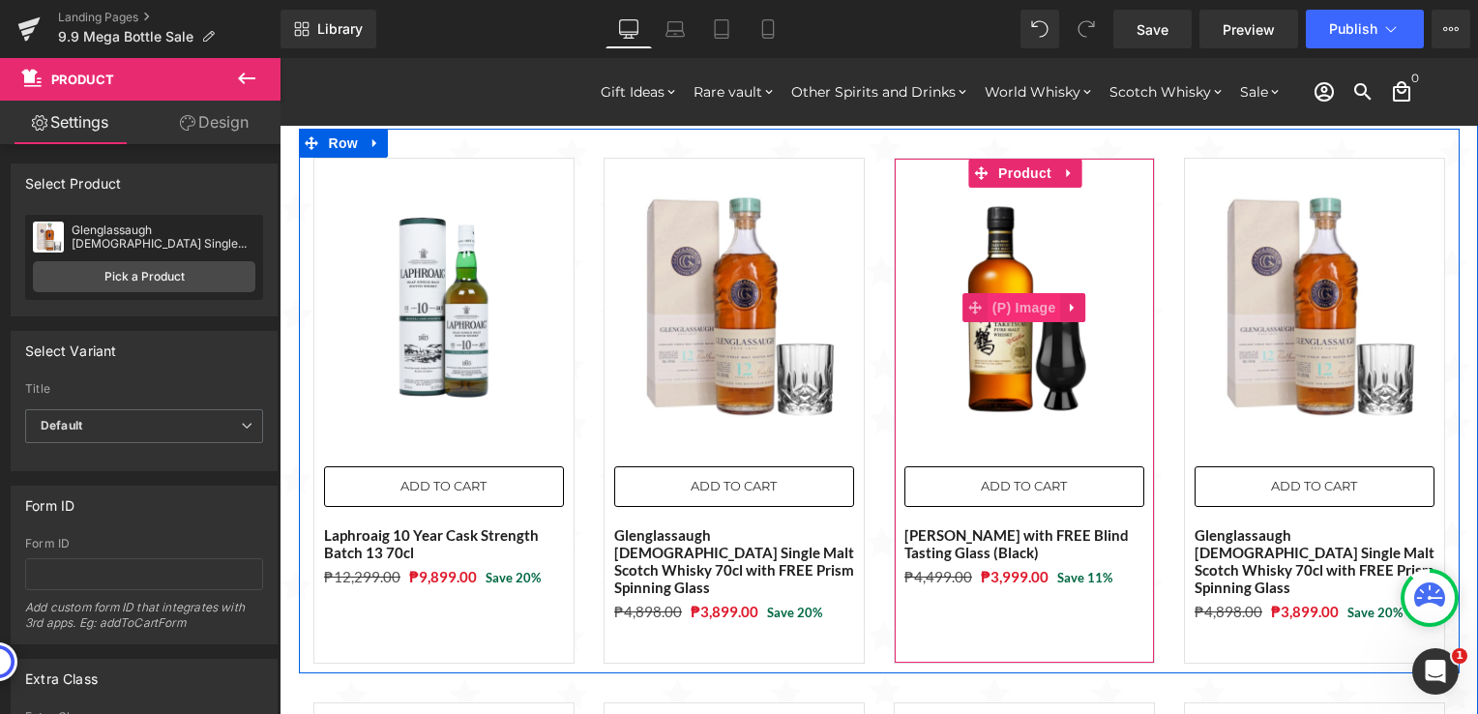
scroll to position [1257, 0]
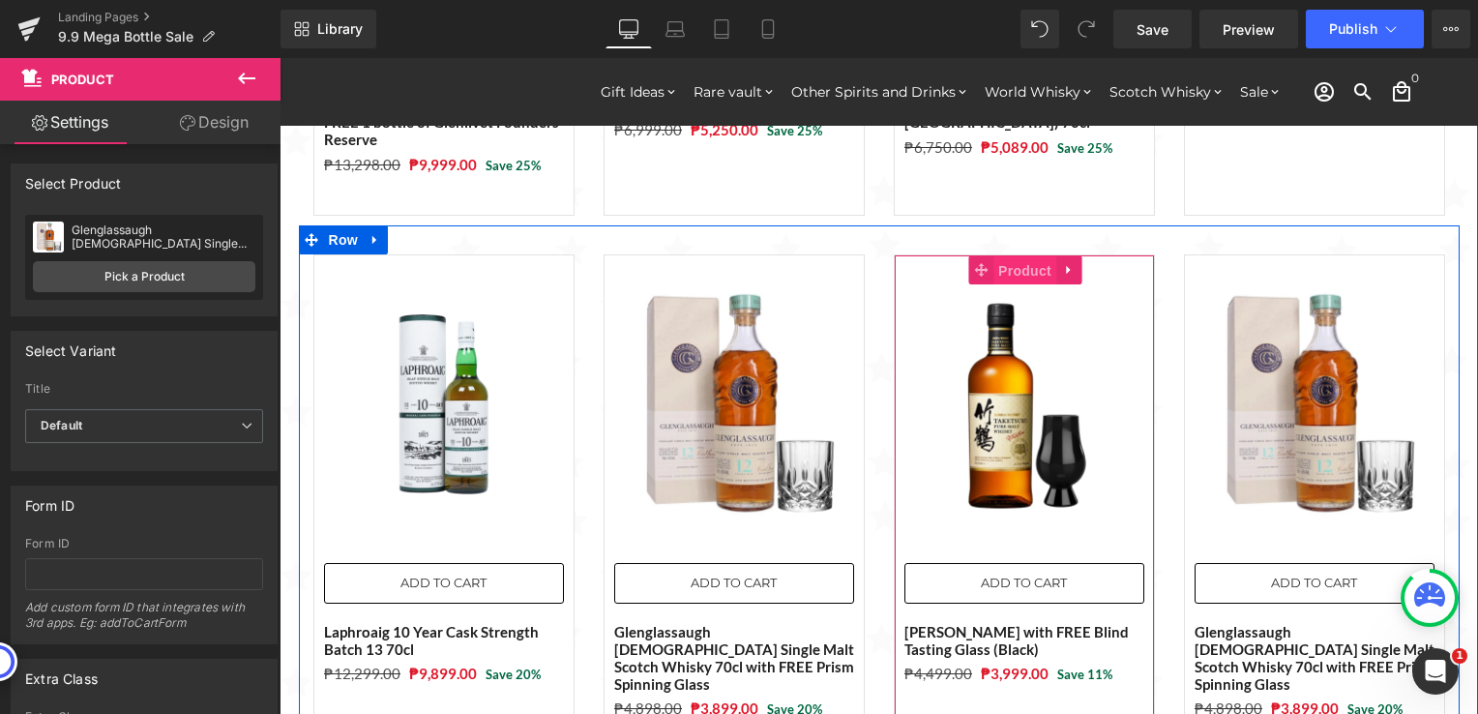
click at [1014, 256] on span "Product" at bounding box center [1024, 270] width 63 height 29
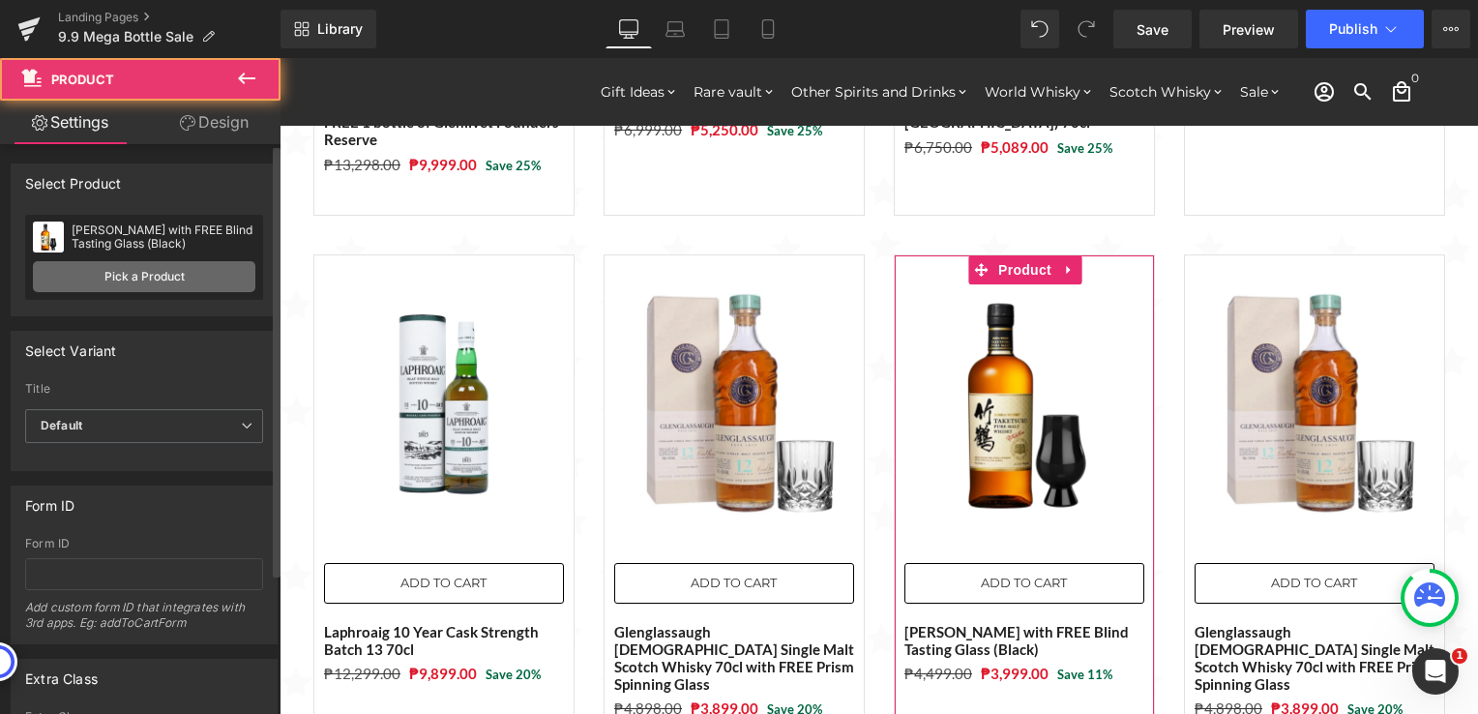
click at [149, 280] on link "Pick a Product" at bounding box center [144, 276] width 222 height 31
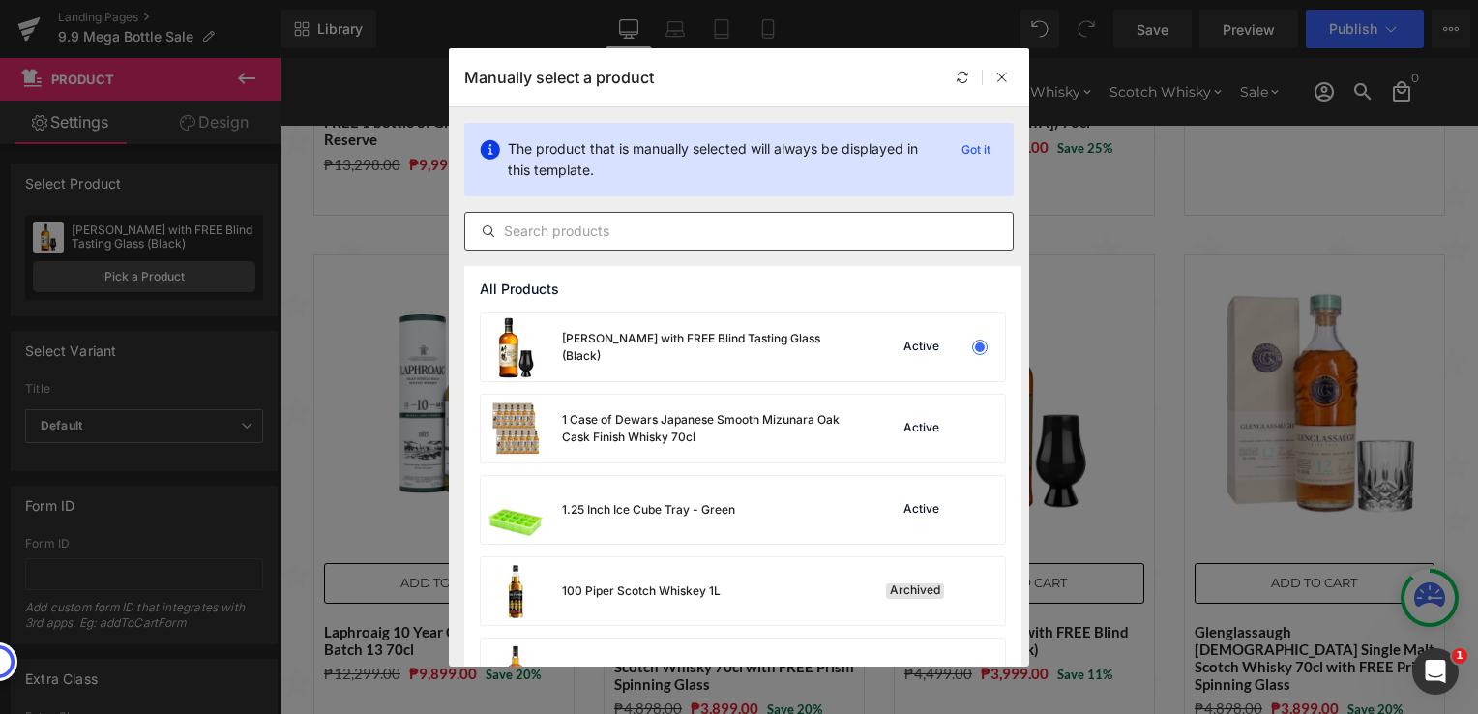
click at [631, 235] on input "text" at bounding box center [738, 231] width 547 height 23
paste input "Royal Salute [DEMOGRAPHIC_DATA] The Jodphur Polo Edition with FREE Harrier Whis…"
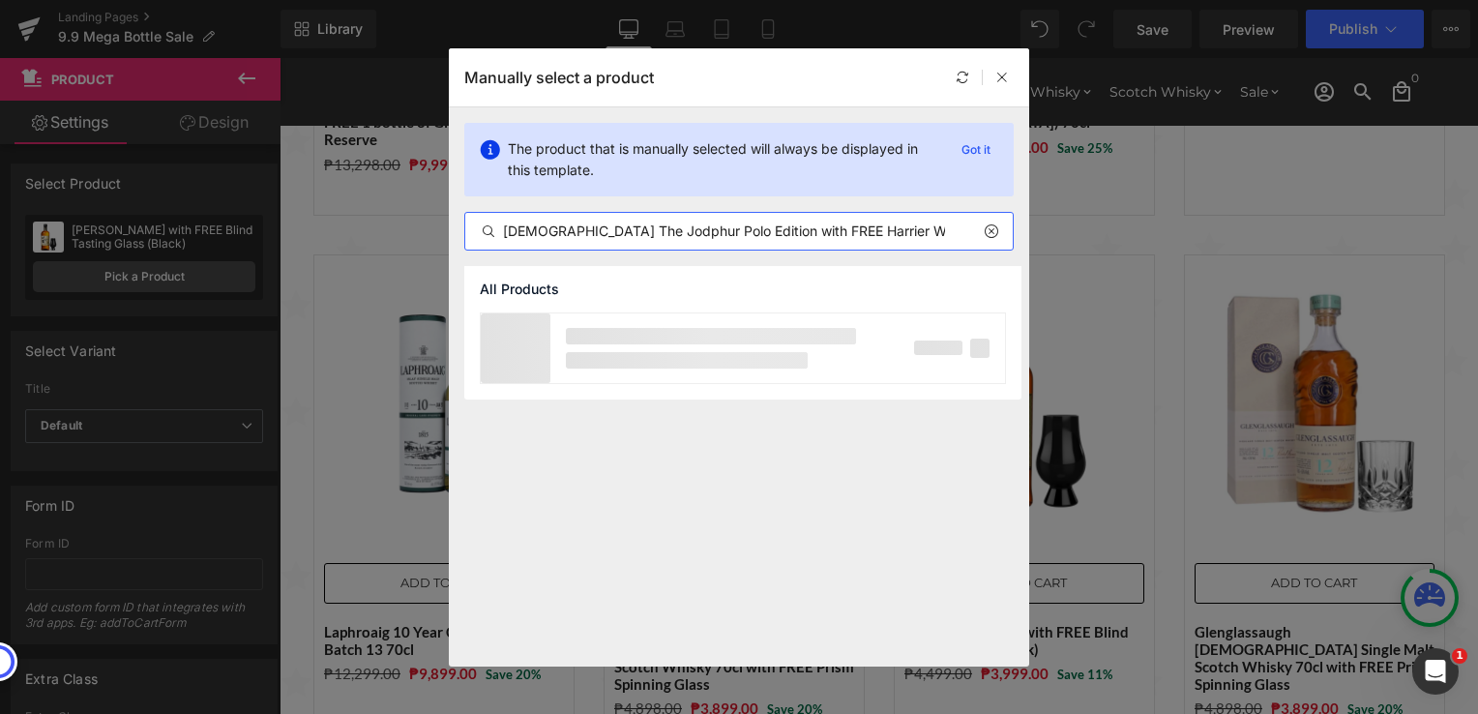
scroll to position [0, 75]
type input "Royal Salute [DEMOGRAPHIC_DATA] The Jodphur Polo Edition with FREE Harrier Whis…"
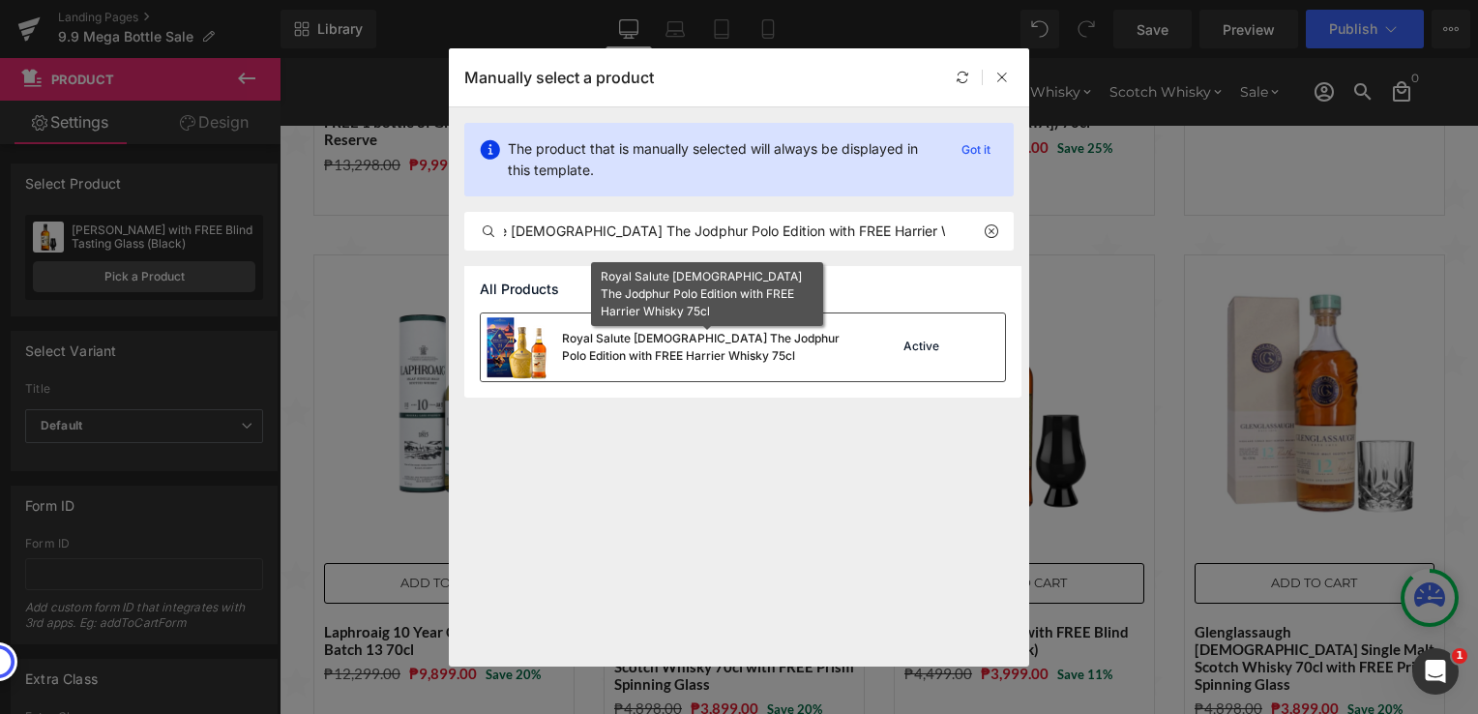
scroll to position [0, 0]
drag, startPoint x: 702, startPoint y: 351, endPoint x: 550, endPoint y: 309, distance: 157.7
click at [702, 351] on div "Royal Salute [DEMOGRAPHIC_DATA] The Jodphur Polo Edition with FREE Harrier Whis…" at bounding box center [707, 347] width 290 height 35
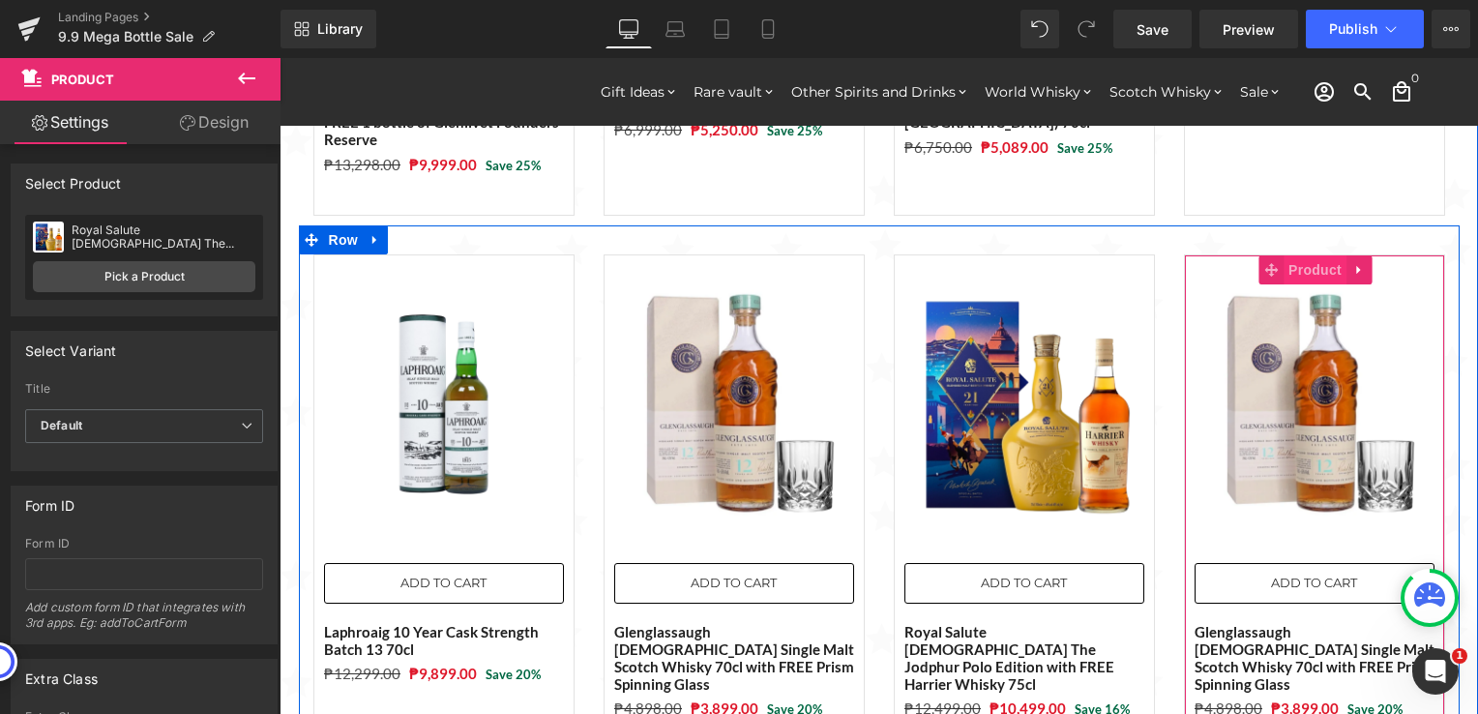
click at [1306, 255] on span "Product" at bounding box center [1314, 269] width 63 height 29
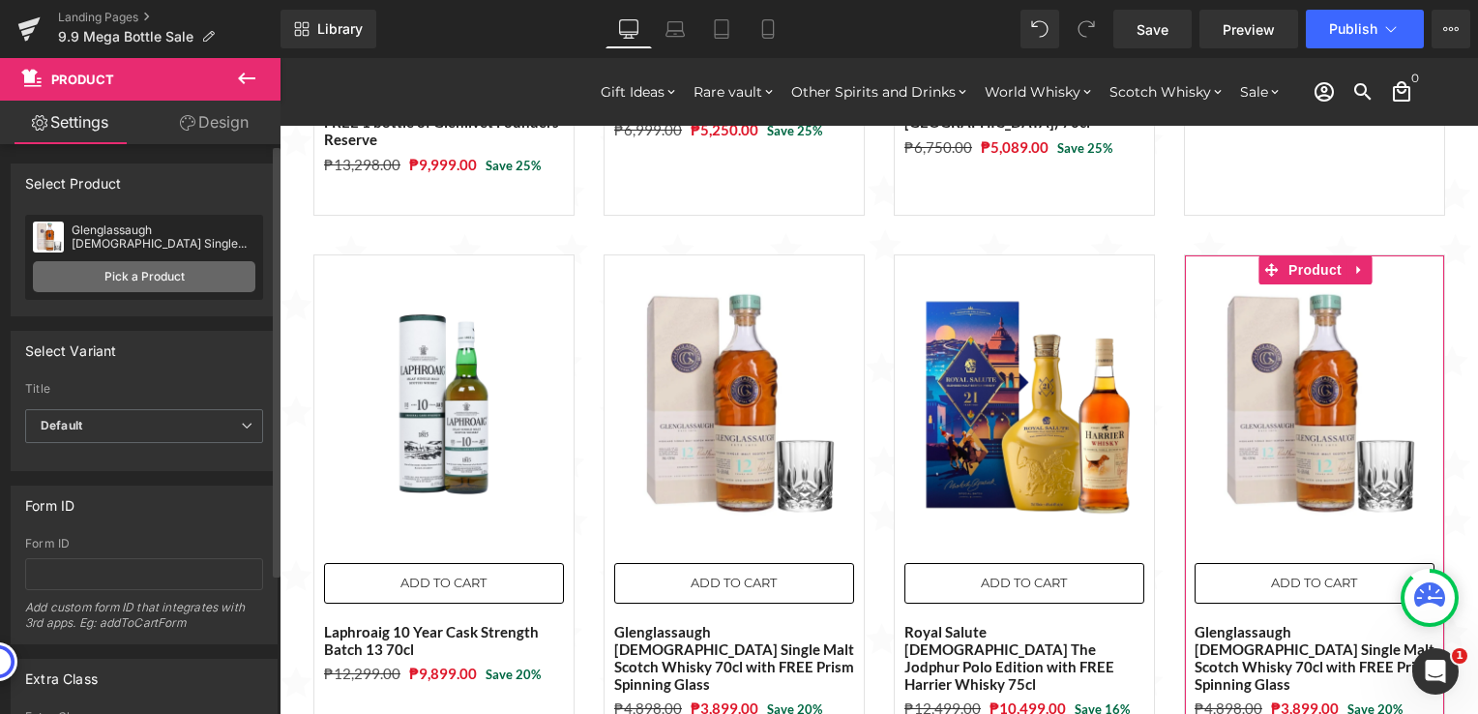
click at [232, 287] on link "Pick a Product" at bounding box center [144, 276] width 222 height 31
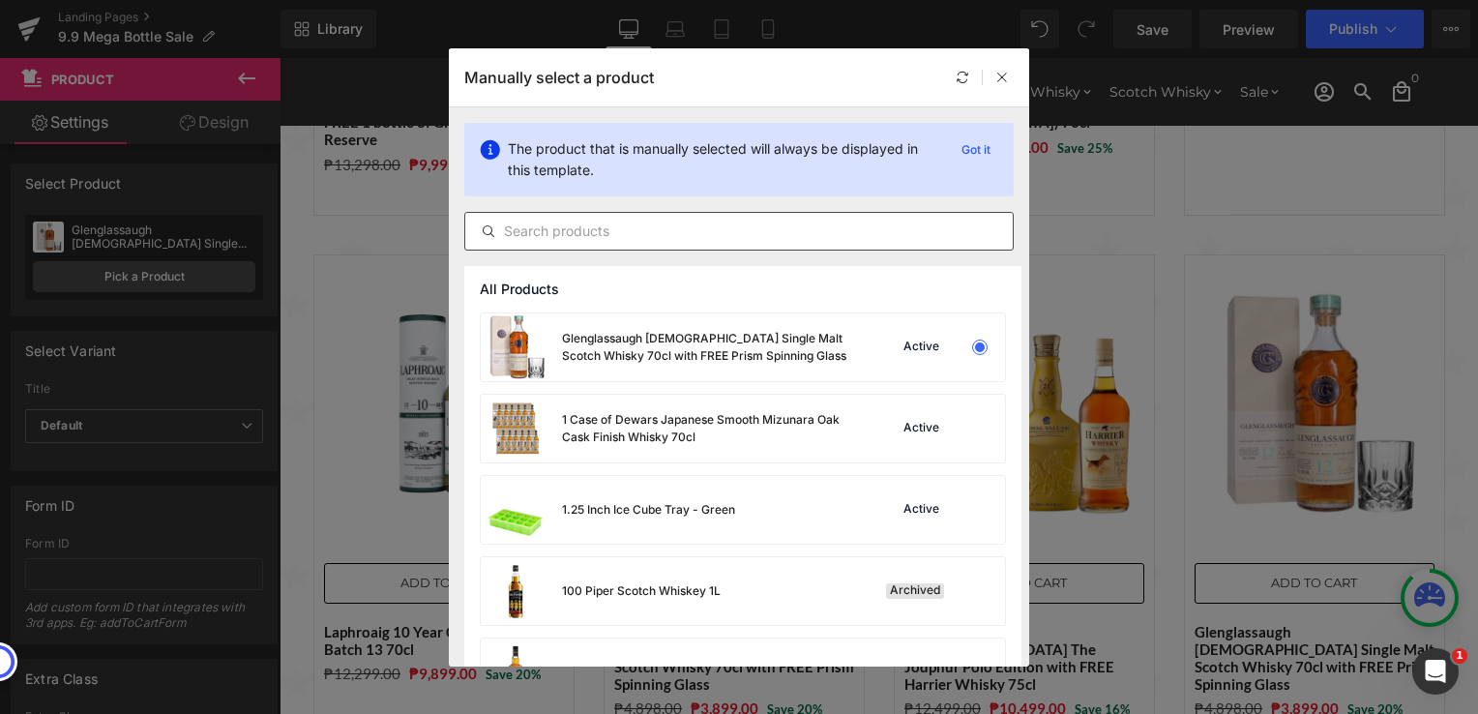
click at [750, 222] on input "text" at bounding box center [738, 231] width 547 height 23
paste input "Nikka Black Rich Blend Whisky 70cl"
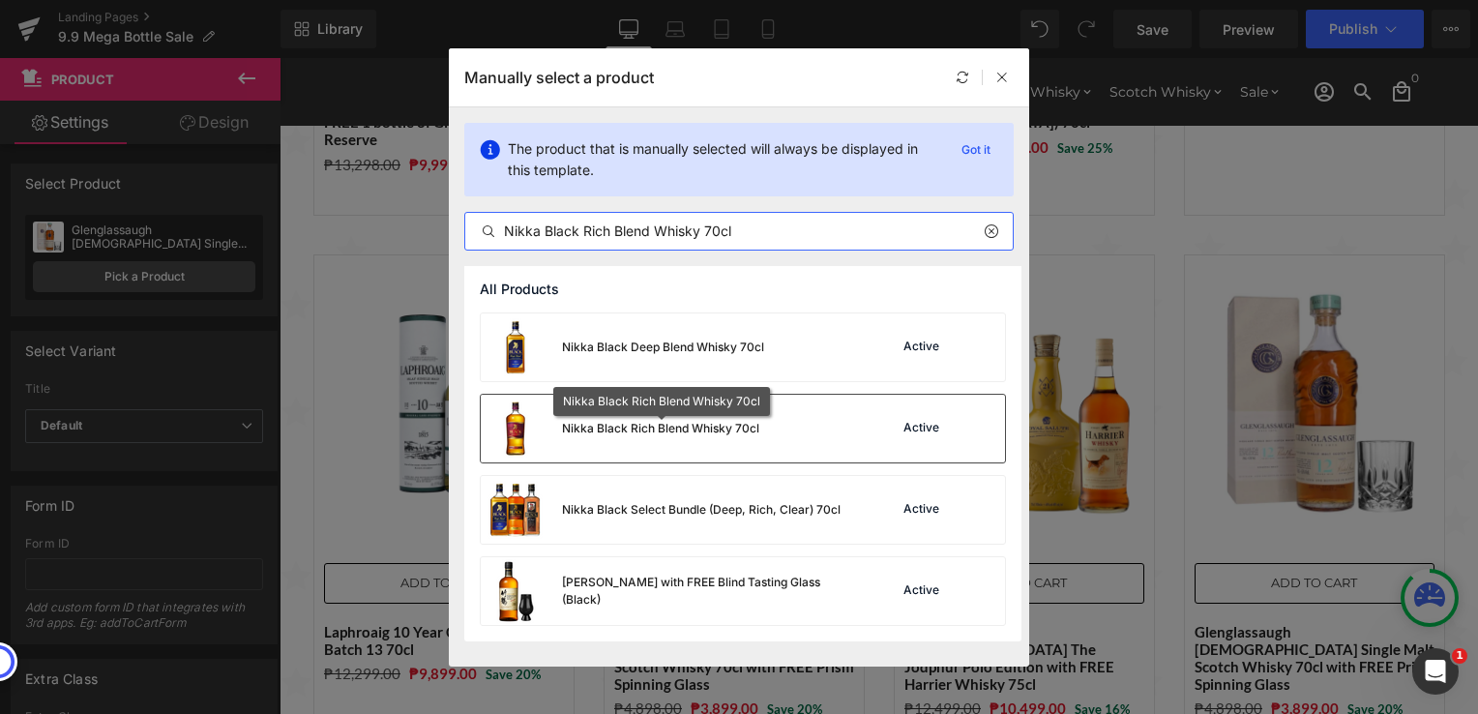
type input "Nikka Black Rich Blend Whisky 70cl"
click at [733, 426] on div "Nikka Black Rich Blend Whisky 70cl" at bounding box center [660, 428] width 197 height 17
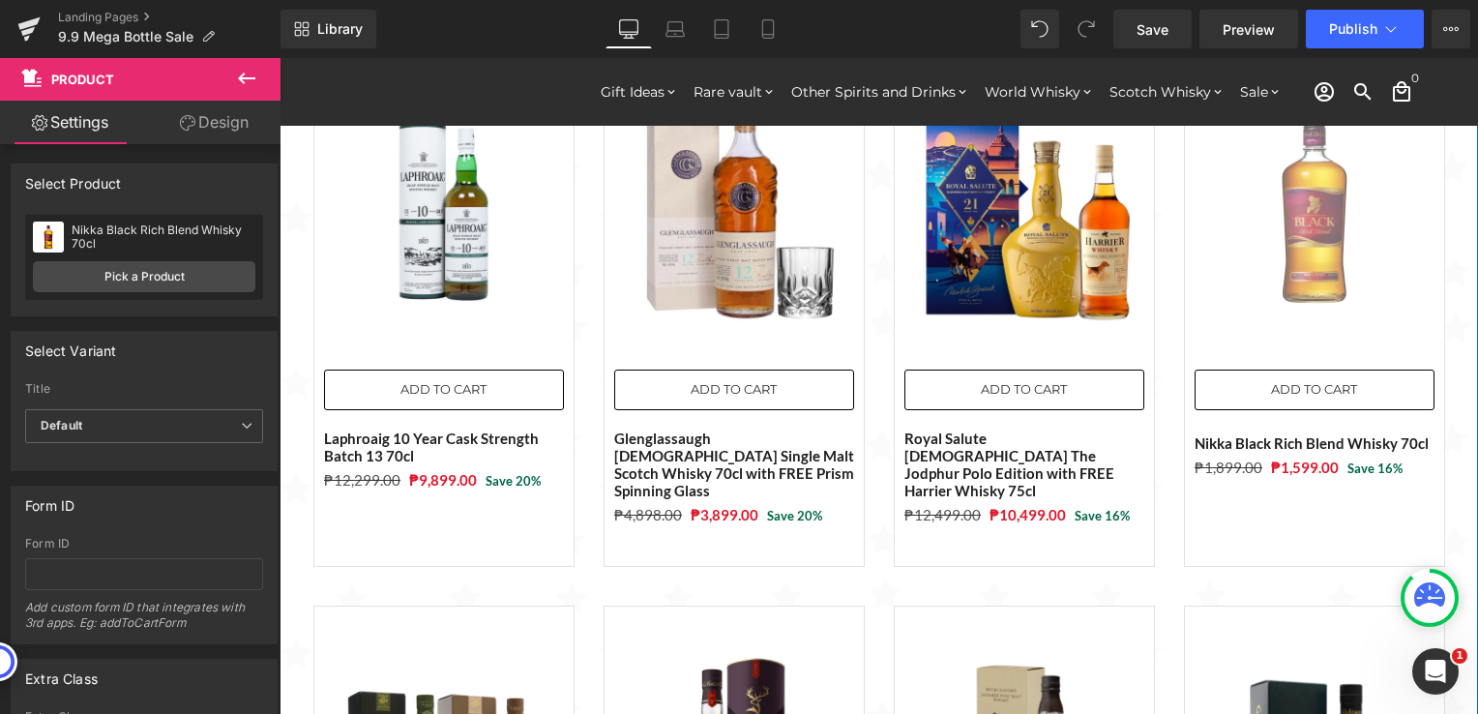
scroll to position [1644, 0]
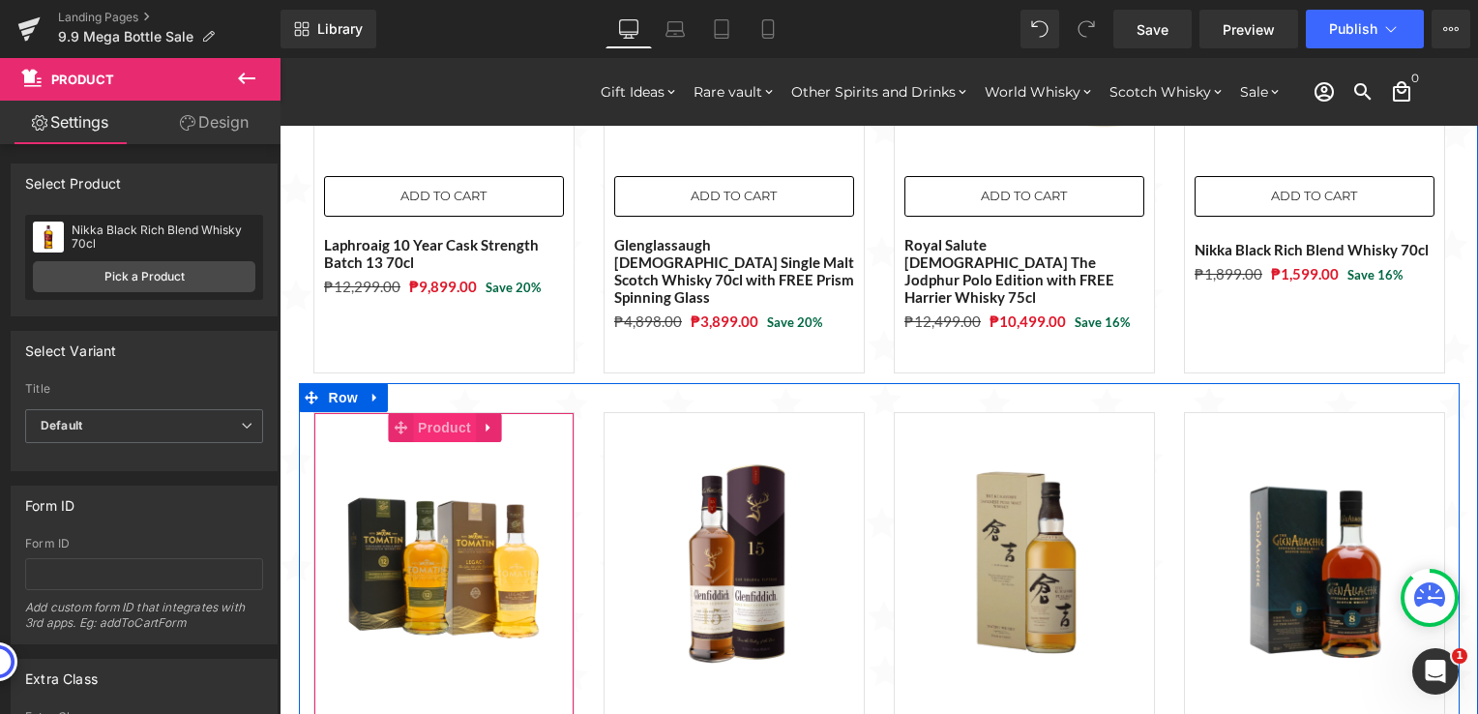
click at [416, 413] on span "Product" at bounding box center [444, 427] width 63 height 29
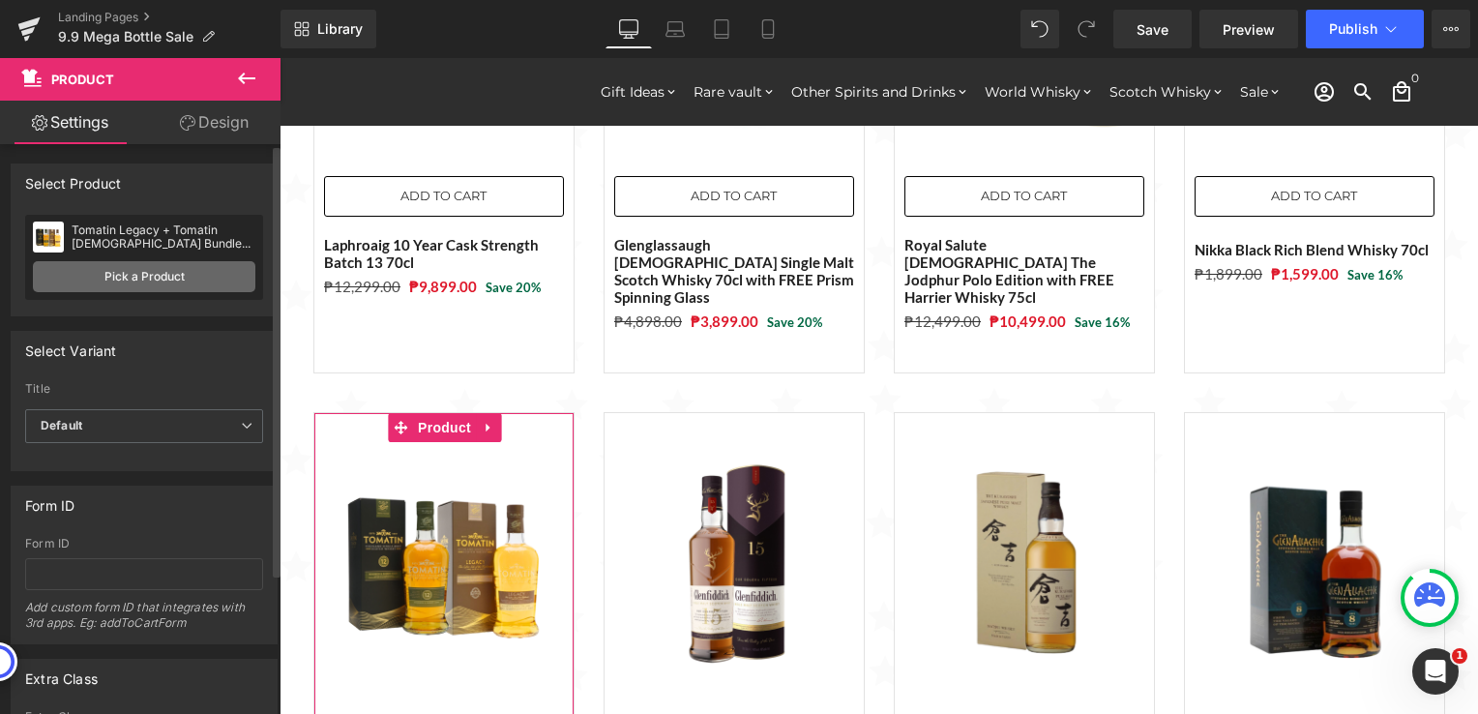
click at [219, 284] on link "Pick a Product" at bounding box center [144, 276] width 222 height 31
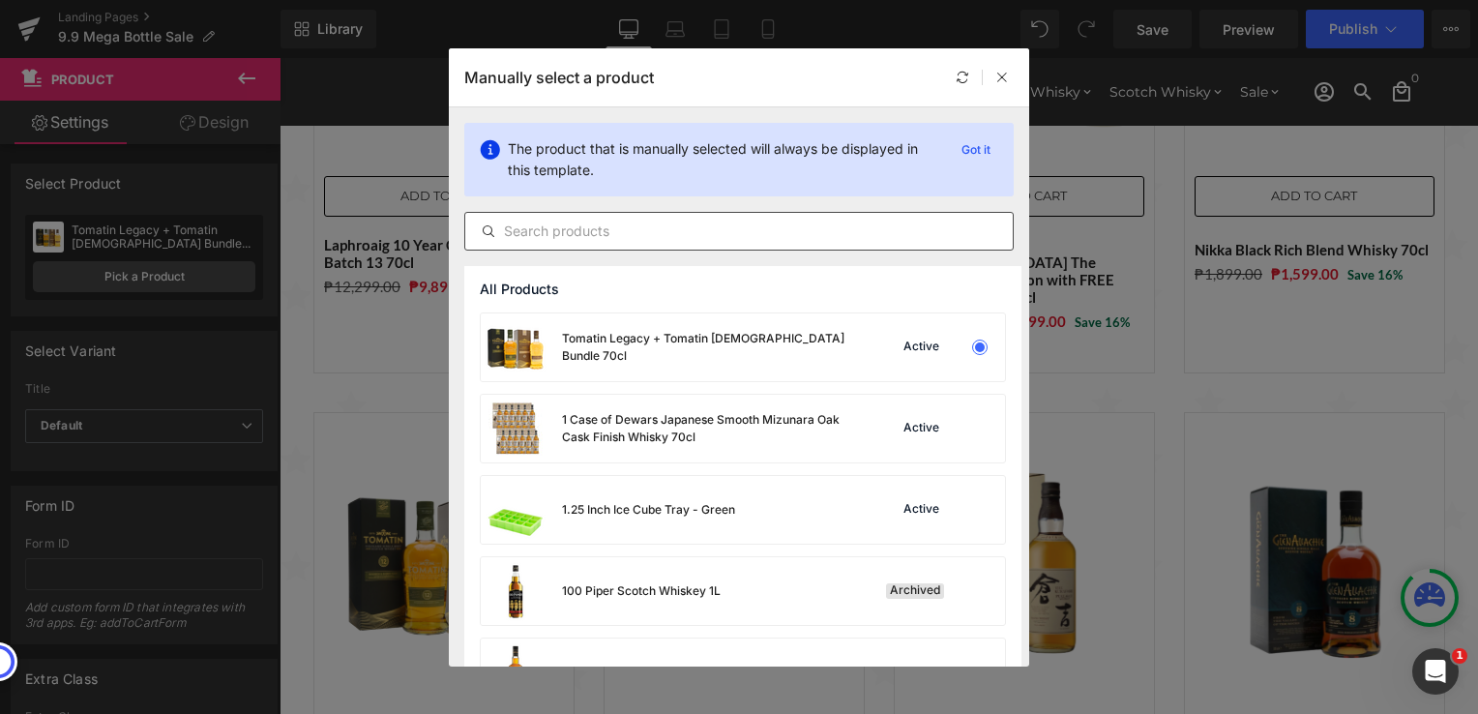
click at [684, 237] on input "text" at bounding box center [738, 231] width 547 height 23
paste input "Kilchoman 100% Islay 14th Edition with FREE 1 bottle of Bulldog Gin 70cl"
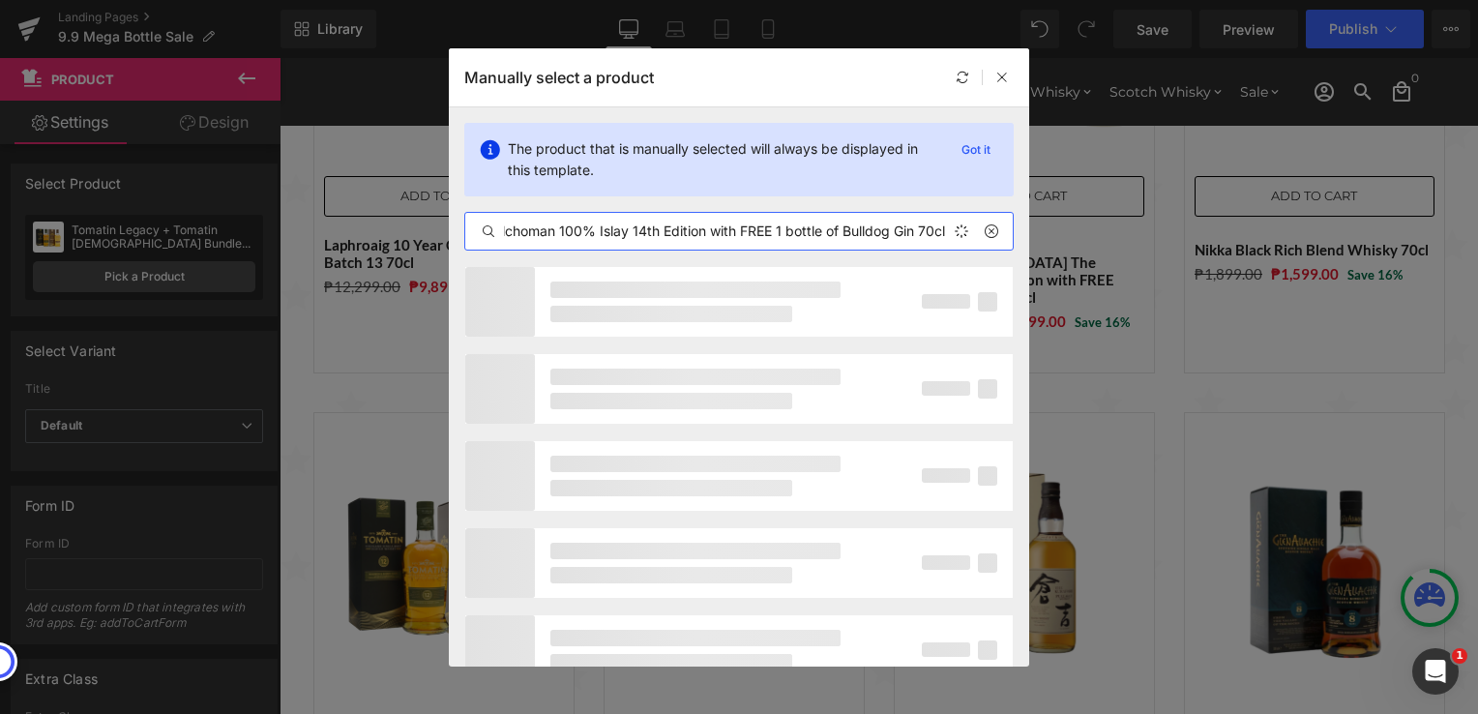
scroll to position [0, 17]
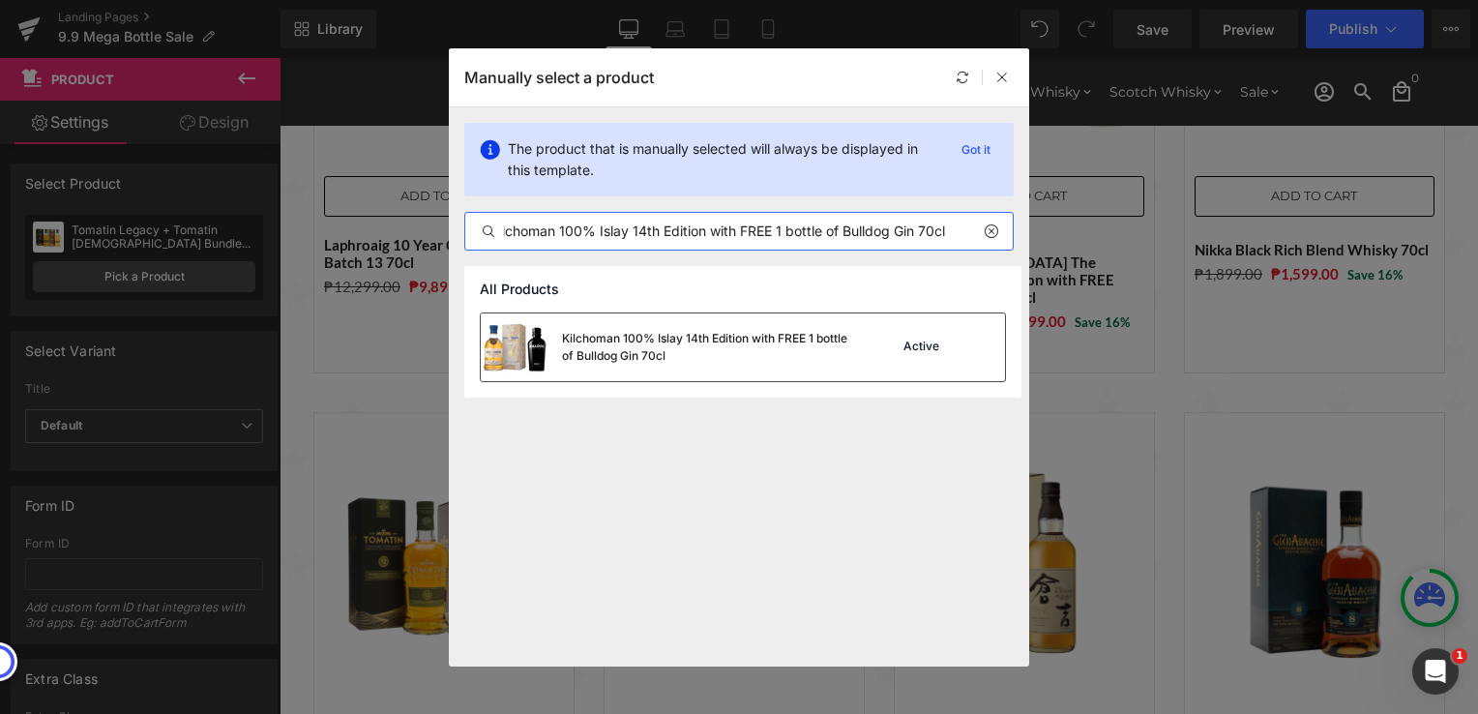
type input "Kilchoman 100% Islay 14th Edition with FREE 1 bottle of Bulldog Gin 70cl"
click at [668, 363] on div "Kilchoman 100% Islay 14th Edition with FREE 1 bottle of Bulldog Gin 70cl" at bounding box center [707, 347] width 290 height 35
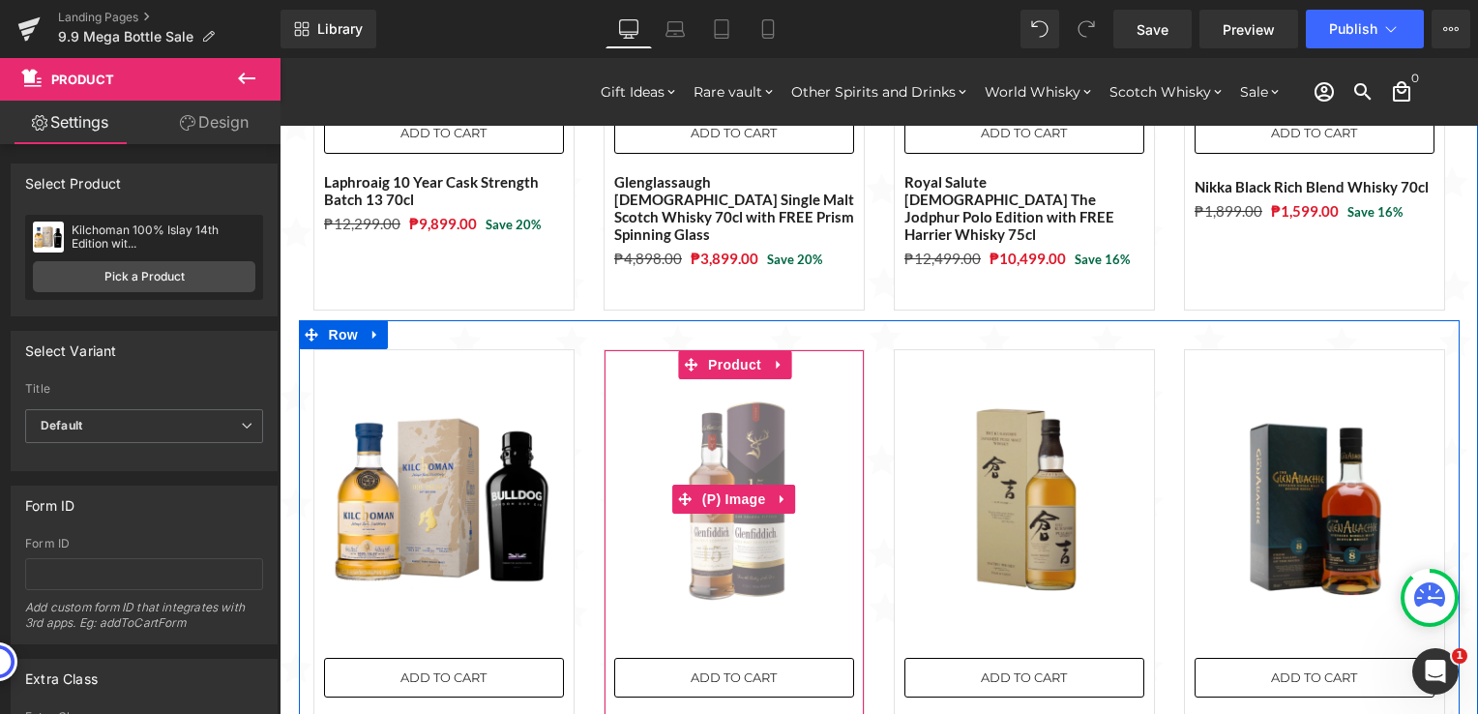
scroll to position [1741, 0]
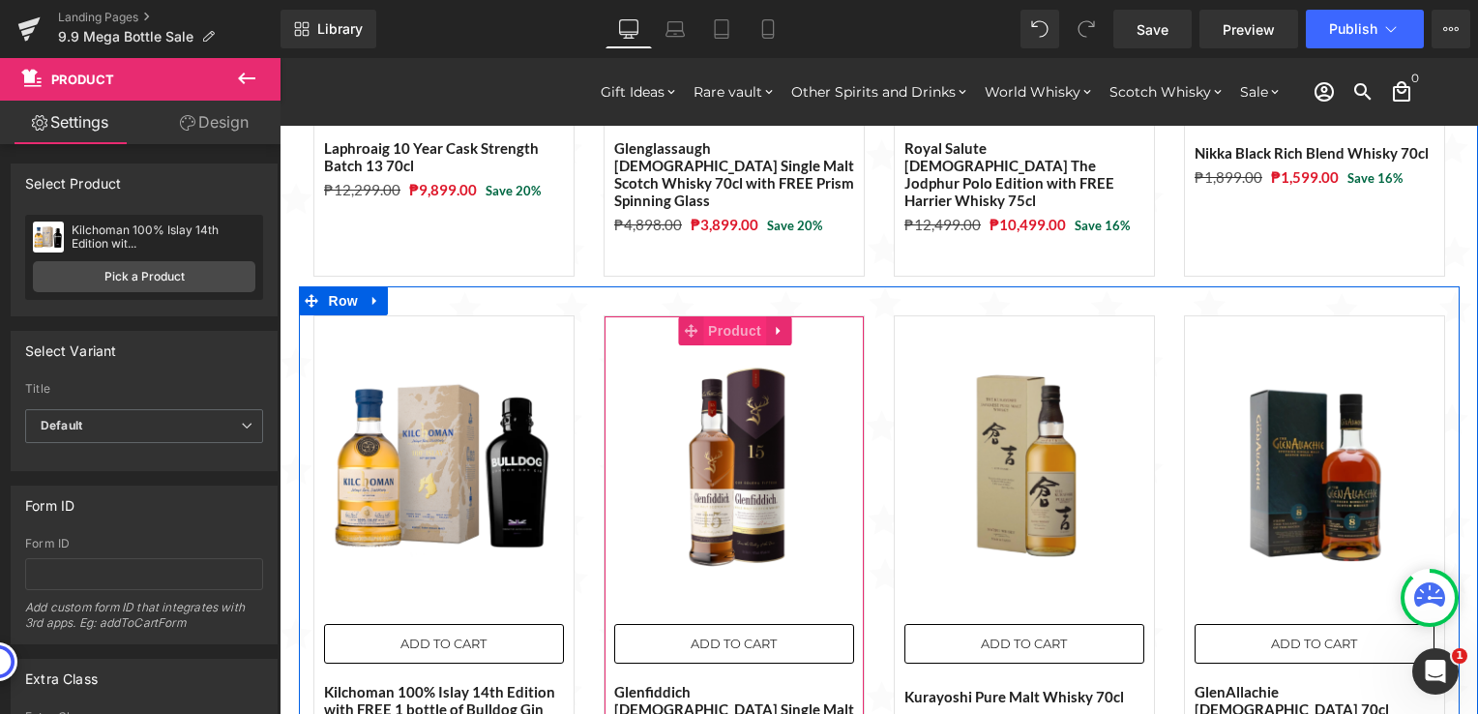
click at [712, 316] on span "Product" at bounding box center [734, 330] width 63 height 29
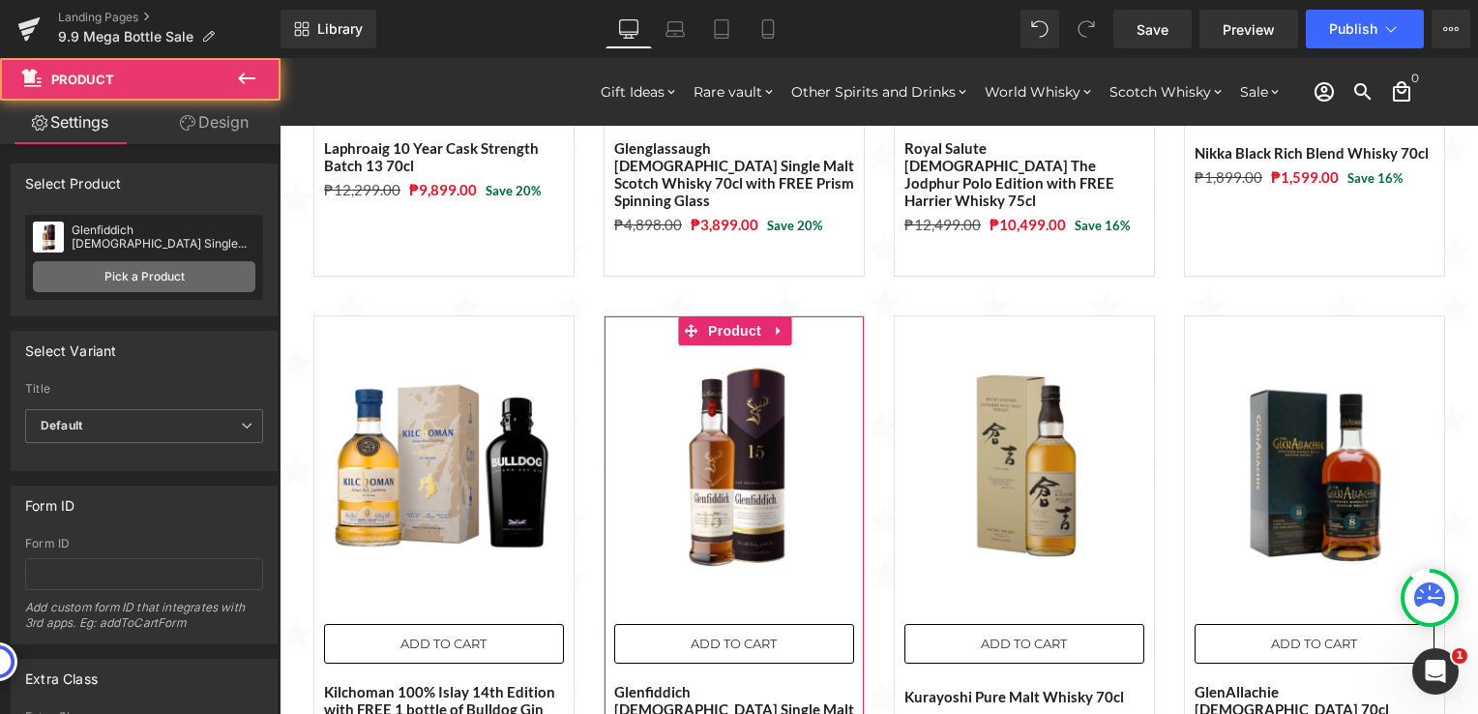
click at [164, 273] on link "Pick a Product" at bounding box center [144, 276] width 222 height 31
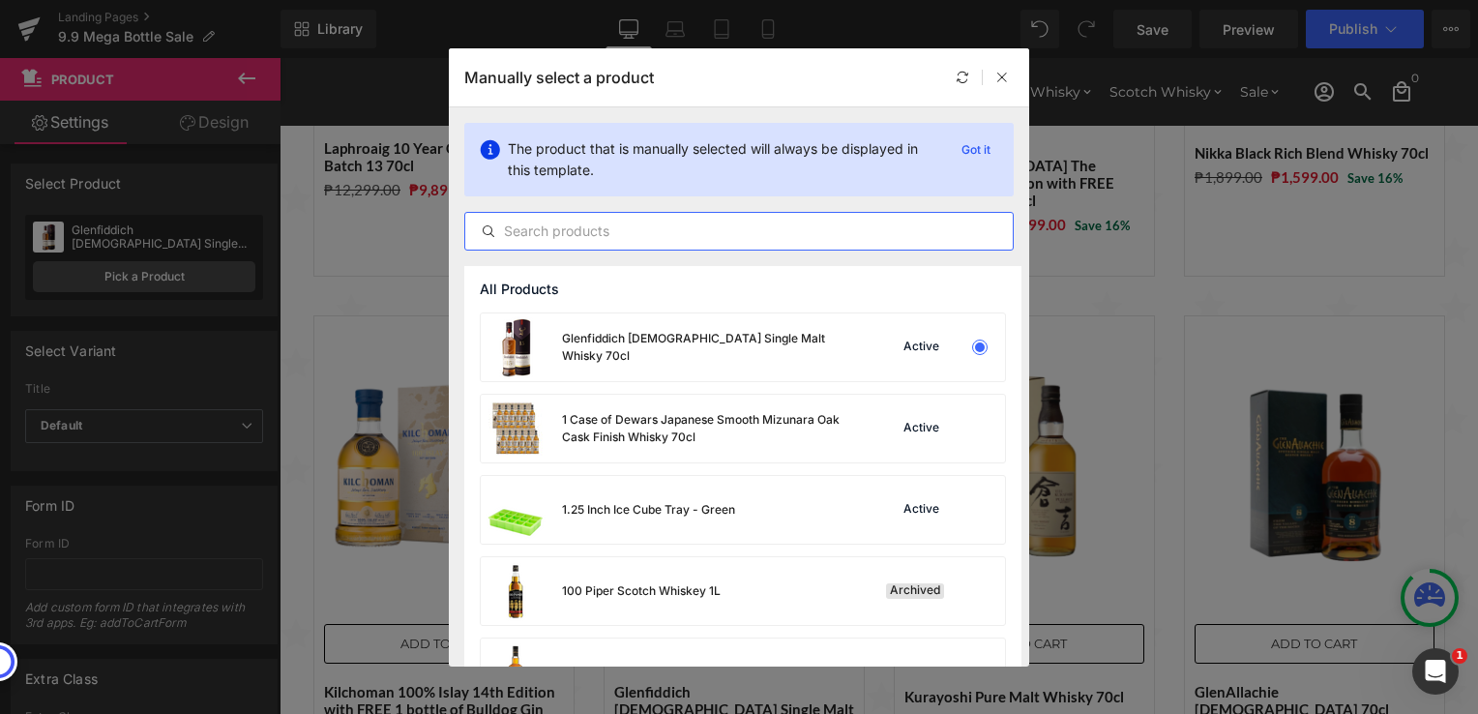
click at [603, 225] on input "text" at bounding box center [738, 231] width 547 height 23
paste input "Glenfiddich [DEMOGRAPHIC_DATA] Single Malt Whisky 70cl"
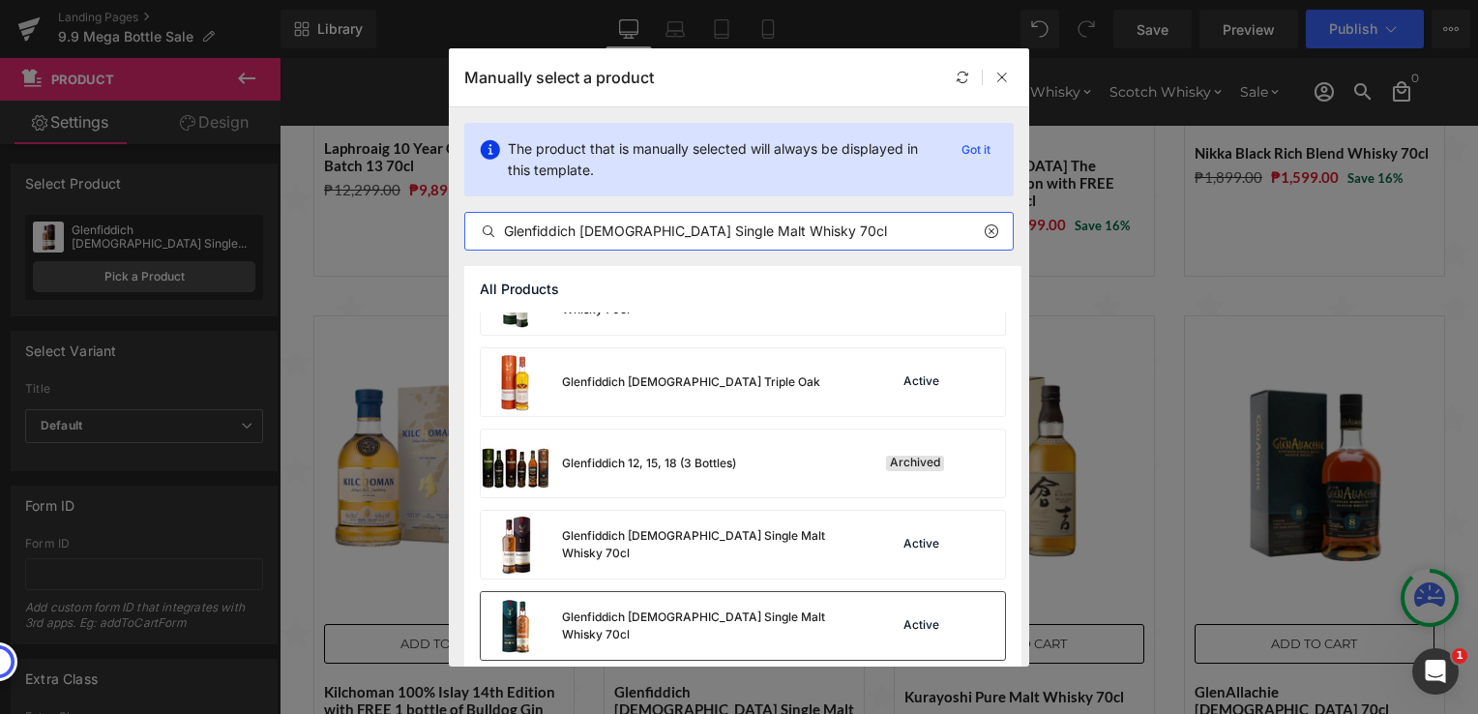
scroll to position [387, 0]
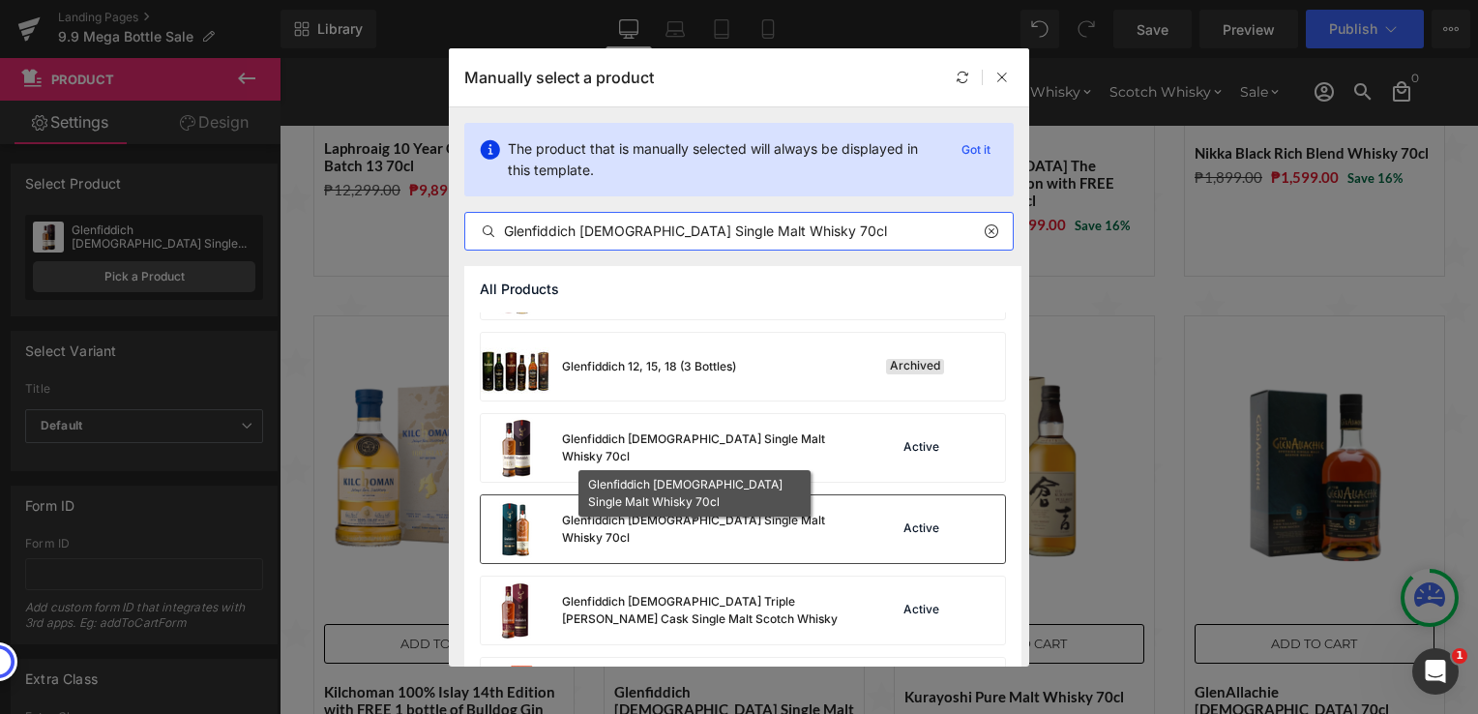
type input "Glenfiddich [DEMOGRAPHIC_DATA] Single Malt Whisky 70cl"
click at [716, 528] on div "Glenfiddich [DEMOGRAPHIC_DATA] Single Malt Whisky 70cl" at bounding box center [707, 529] width 290 height 35
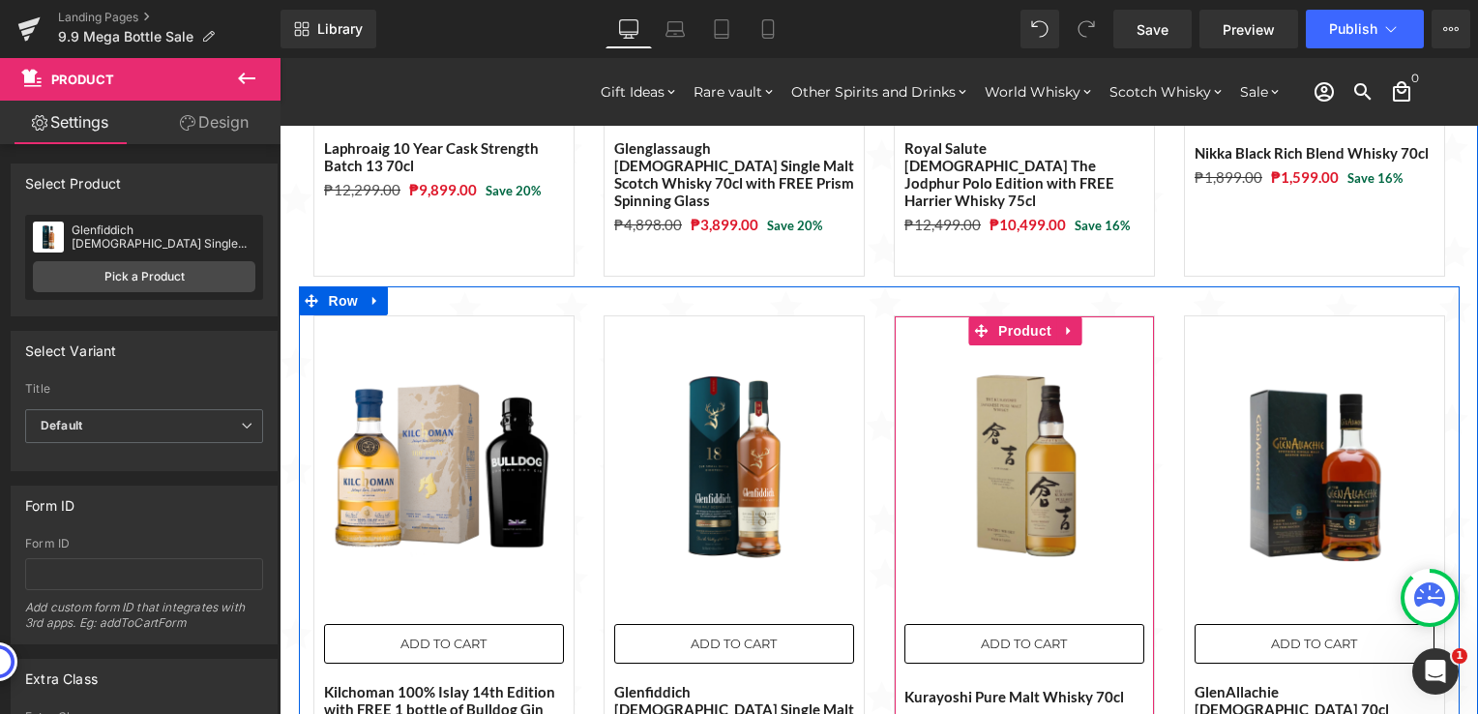
drag, startPoint x: 1011, startPoint y: 263, endPoint x: 824, endPoint y: 238, distance: 188.3
click at [1011, 316] on span "Product" at bounding box center [1024, 330] width 63 height 29
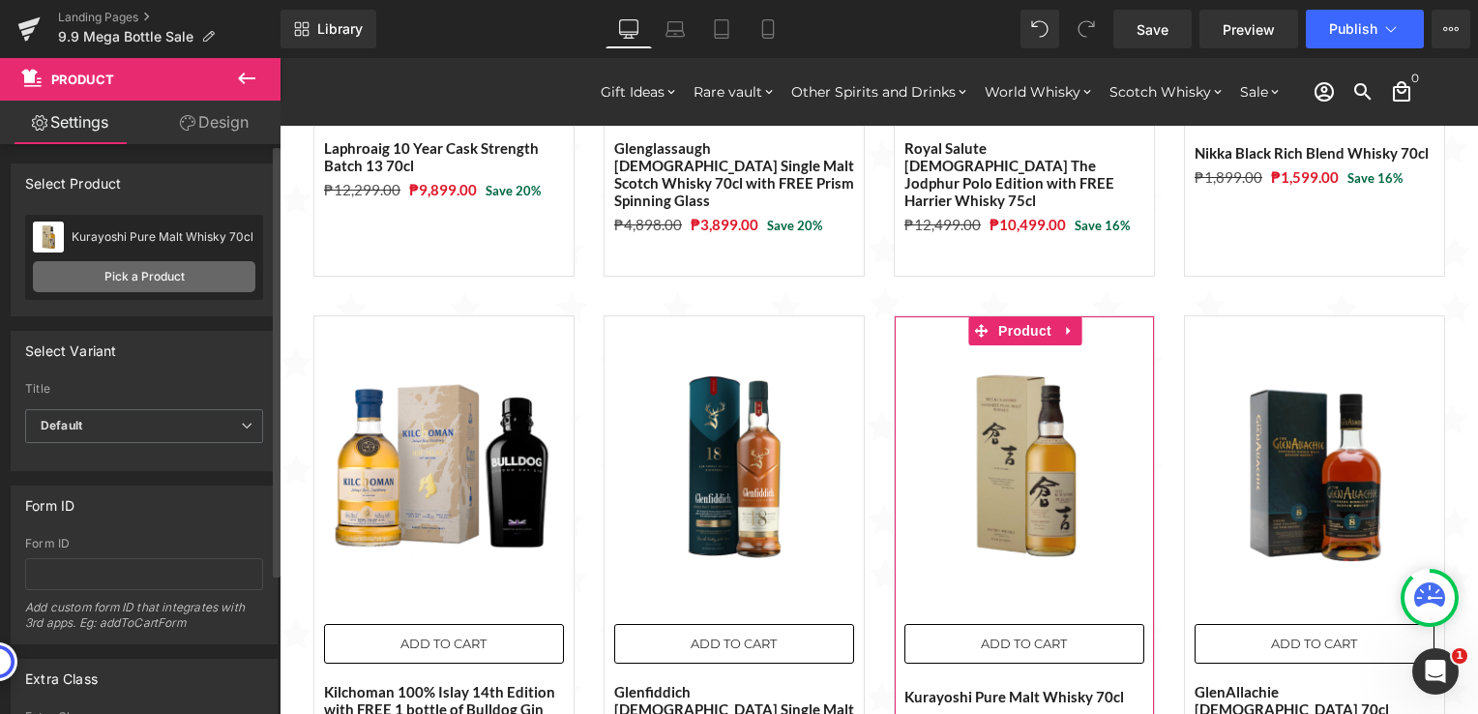
click at [139, 280] on link "Pick a Product" at bounding box center [144, 276] width 222 height 31
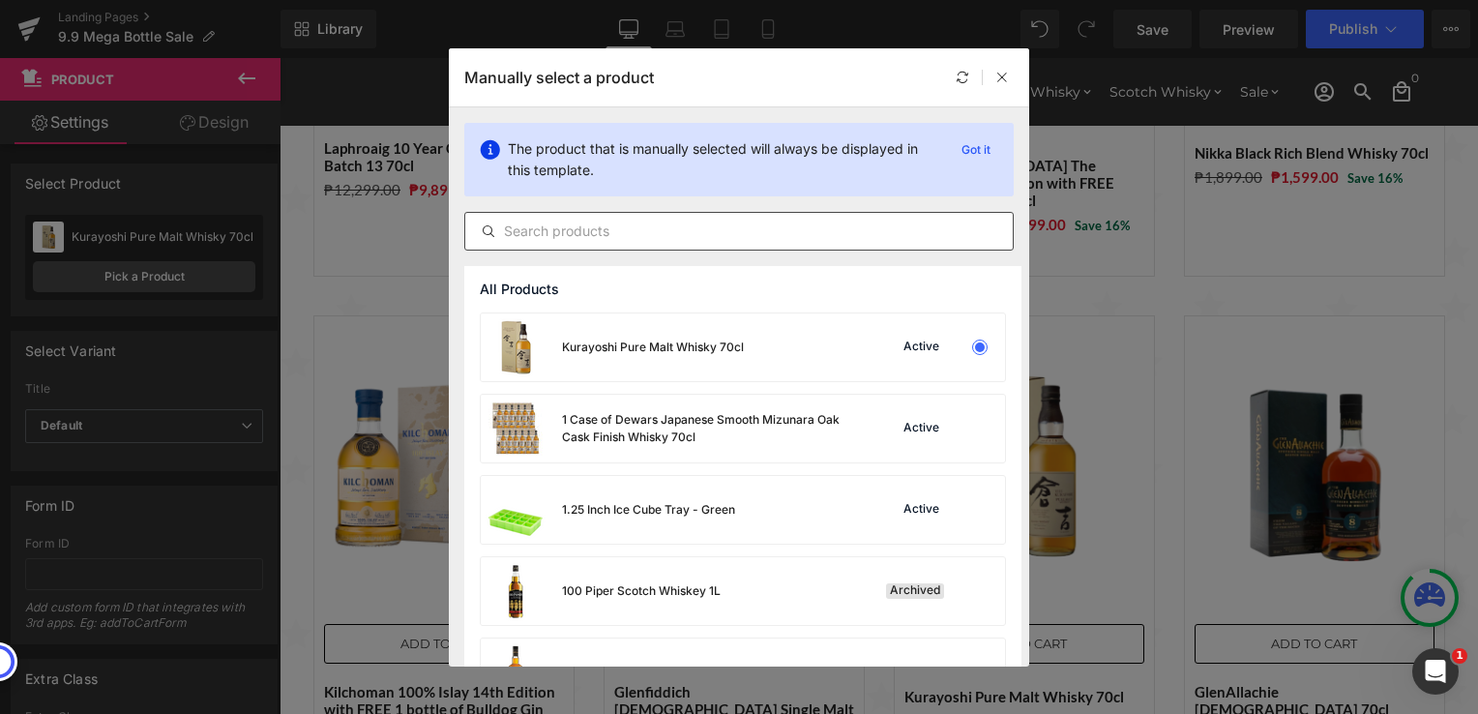
click at [612, 236] on input "text" at bounding box center [738, 231] width 547 height 23
paste input "Tomatin Legacy + Tomatin [DEMOGRAPHIC_DATA] Bundle 70cl"
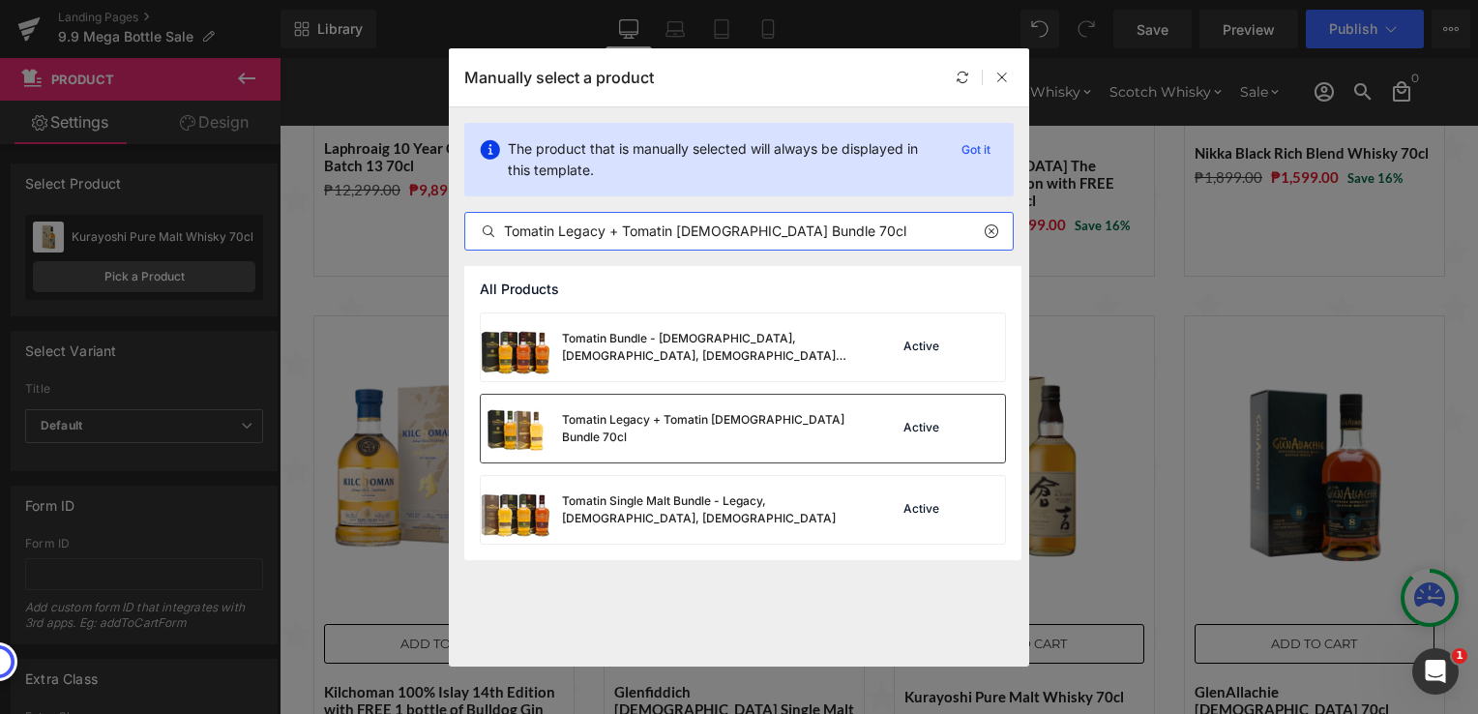
type input "Tomatin Legacy + Tomatin [DEMOGRAPHIC_DATA] Bundle 70cl"
click at [720, 437] on div "Tomatin Legacy + Tomatin [DEMOGRAPHIC_DATA] Bundle 70cl" at bounding box center [666, 429] width 371 height 68
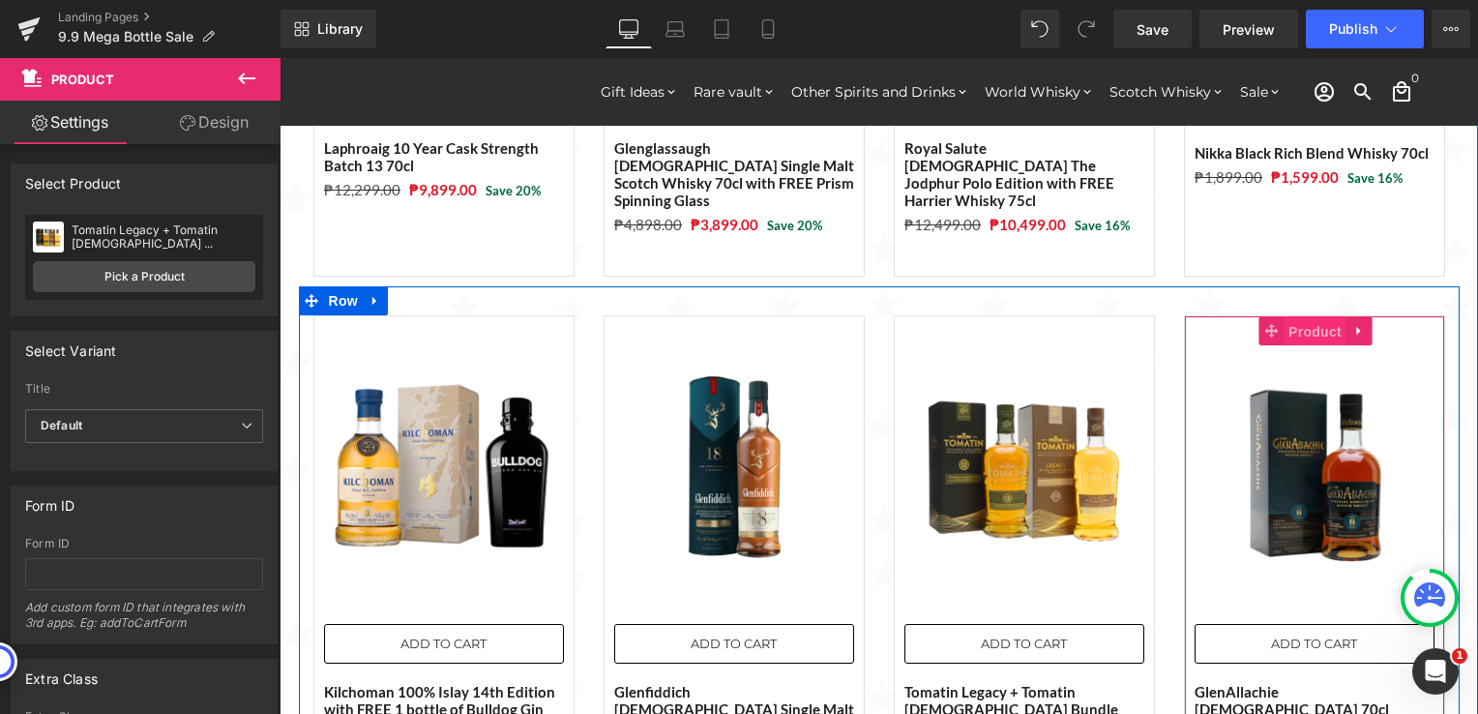
click at [1288, 317] on span "Product" at bounding box center [1314, 331] width 63 height 29
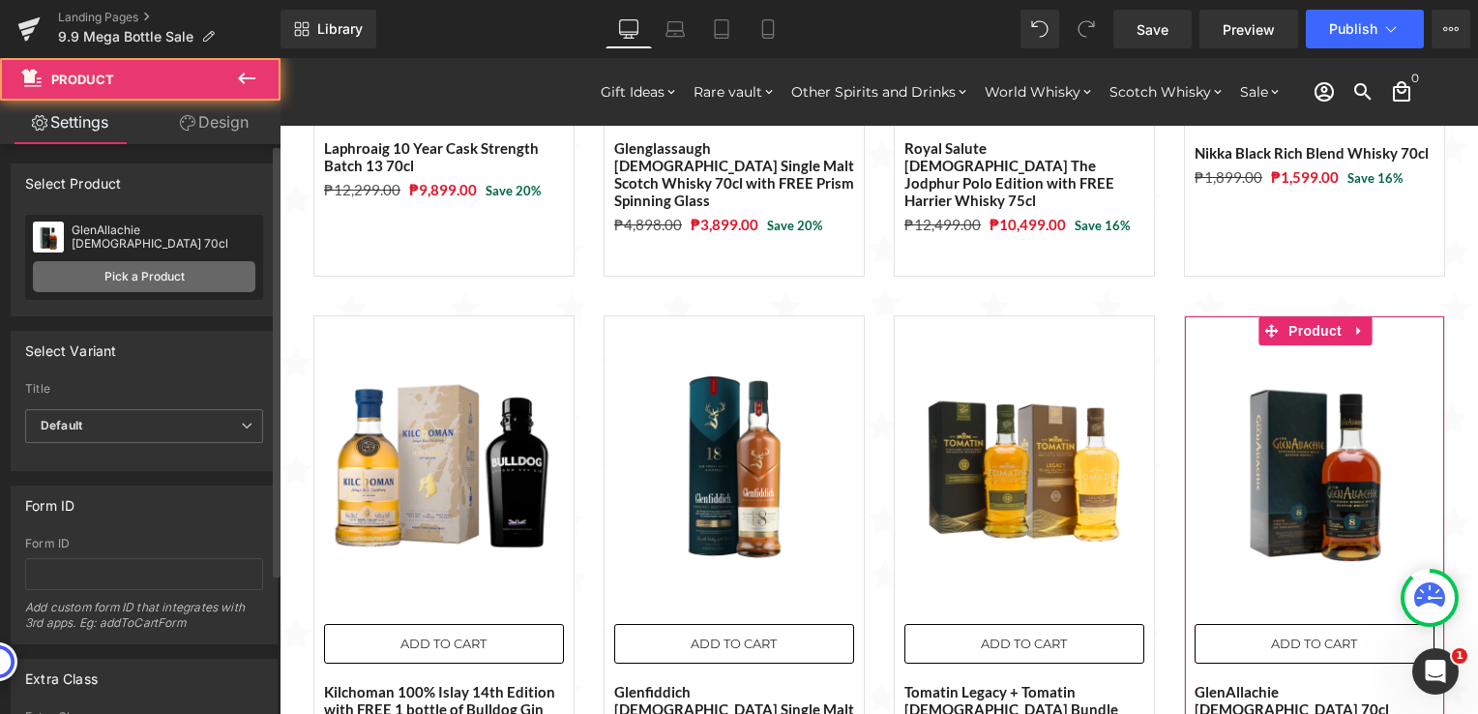
click at [192, 271] on link "Pick a Product" at bounding box center [144, 276] width 222 height 31
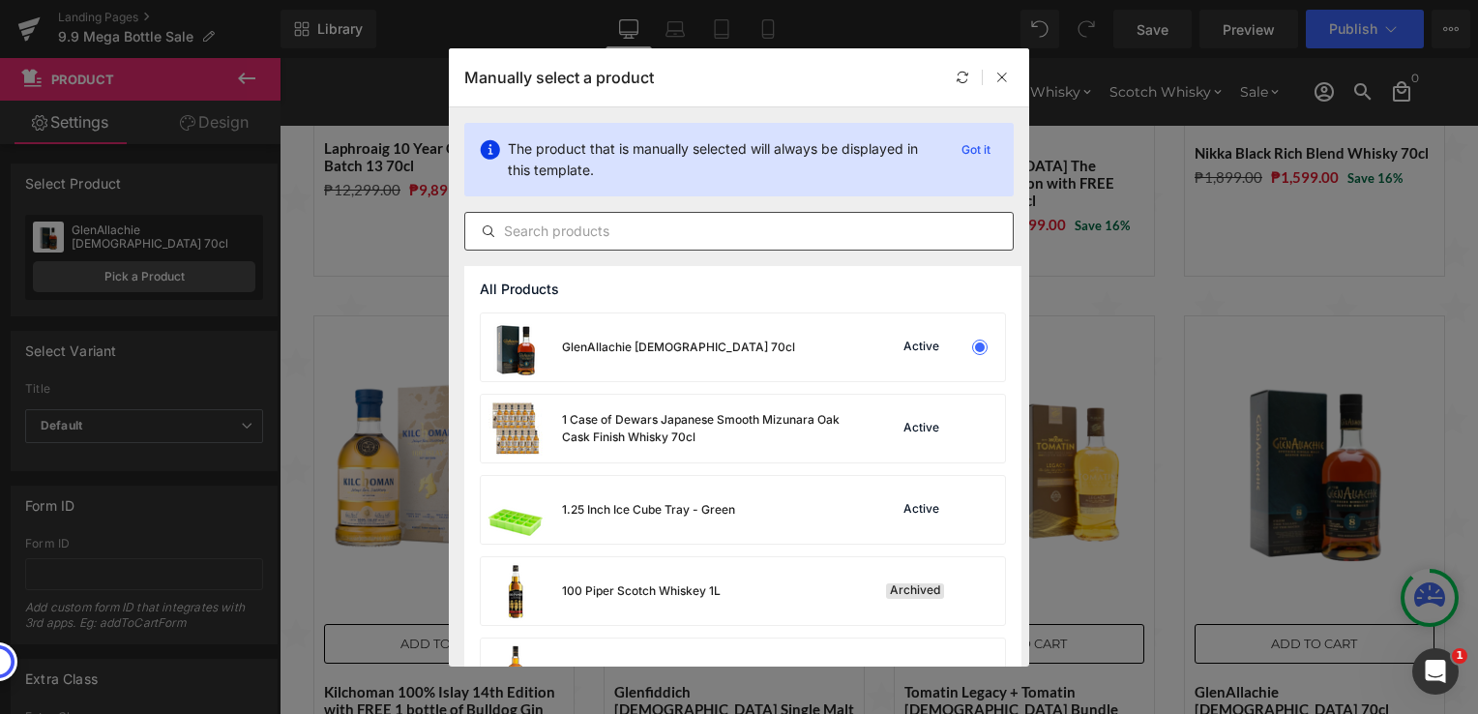
click at [626, 234] on input "text" at bounding box center [738, 231] width 547 height 23
paste input "Glenfiddich [DEMOGRAPHIC_DATA] Single Malt Whisky 70cl"
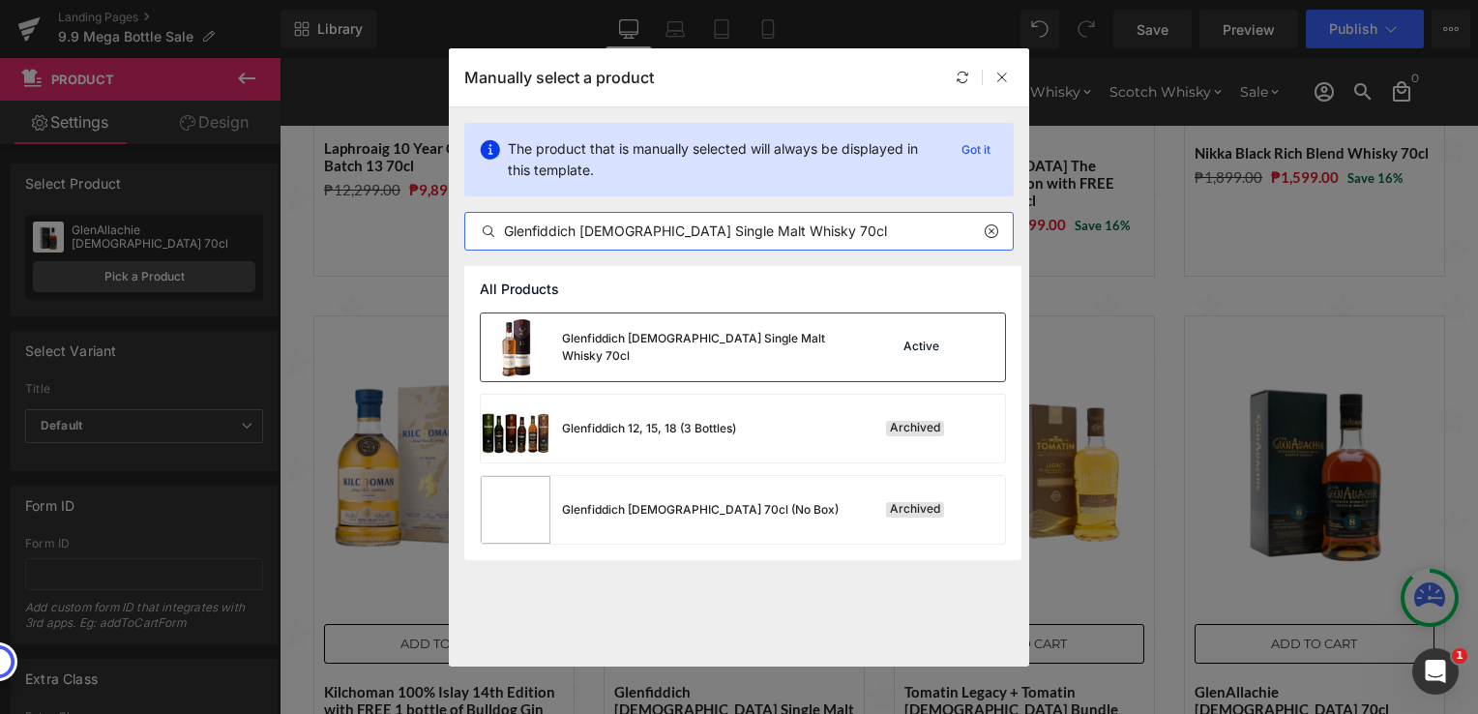
type input "Glenfiddich [DEMOGRAPHIC_DATA] Single Malt Whisky 70cl"
click at [658, 350] on div "Glenfiddich [DEMOGRAPHIC_DATA] Single Malt Whisky 70cl" at bounding box center [707, 347] width 290 height 35
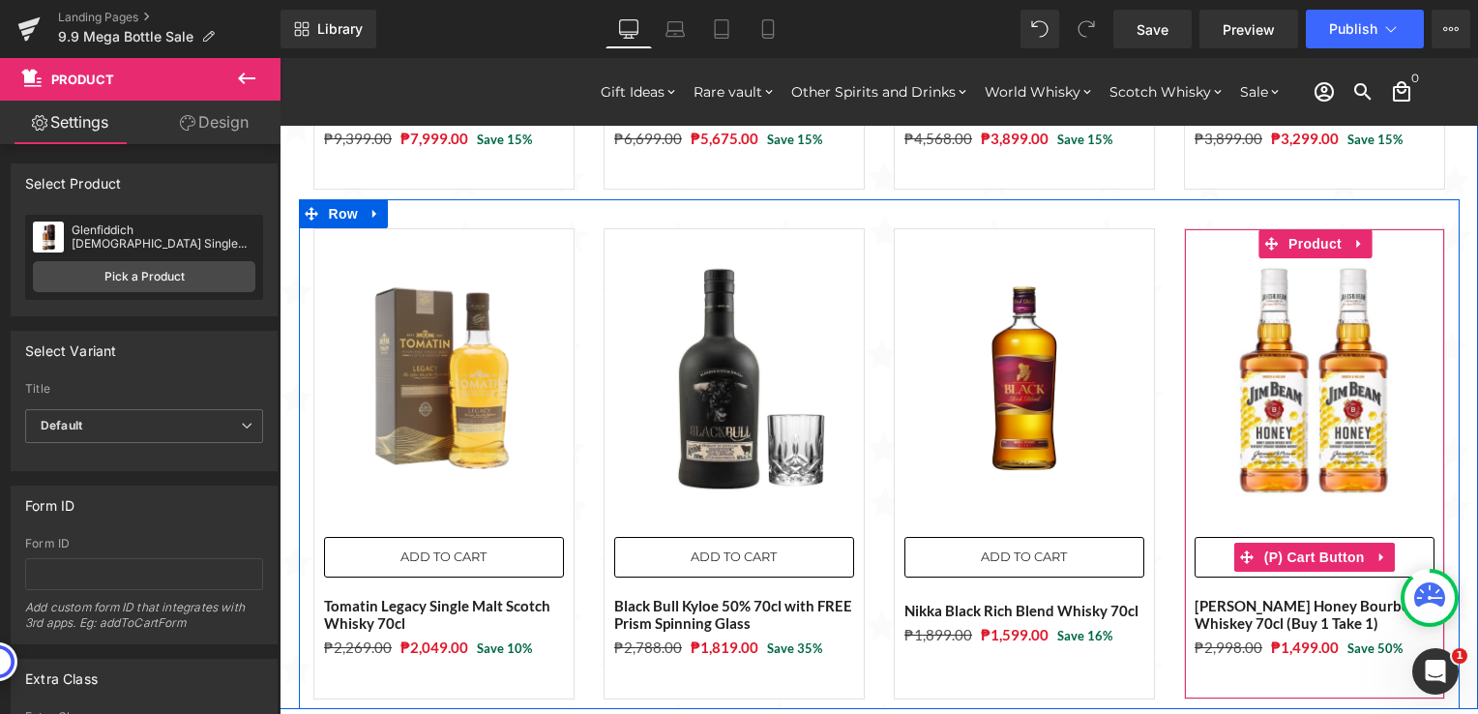
scroll to position [2321, 0]
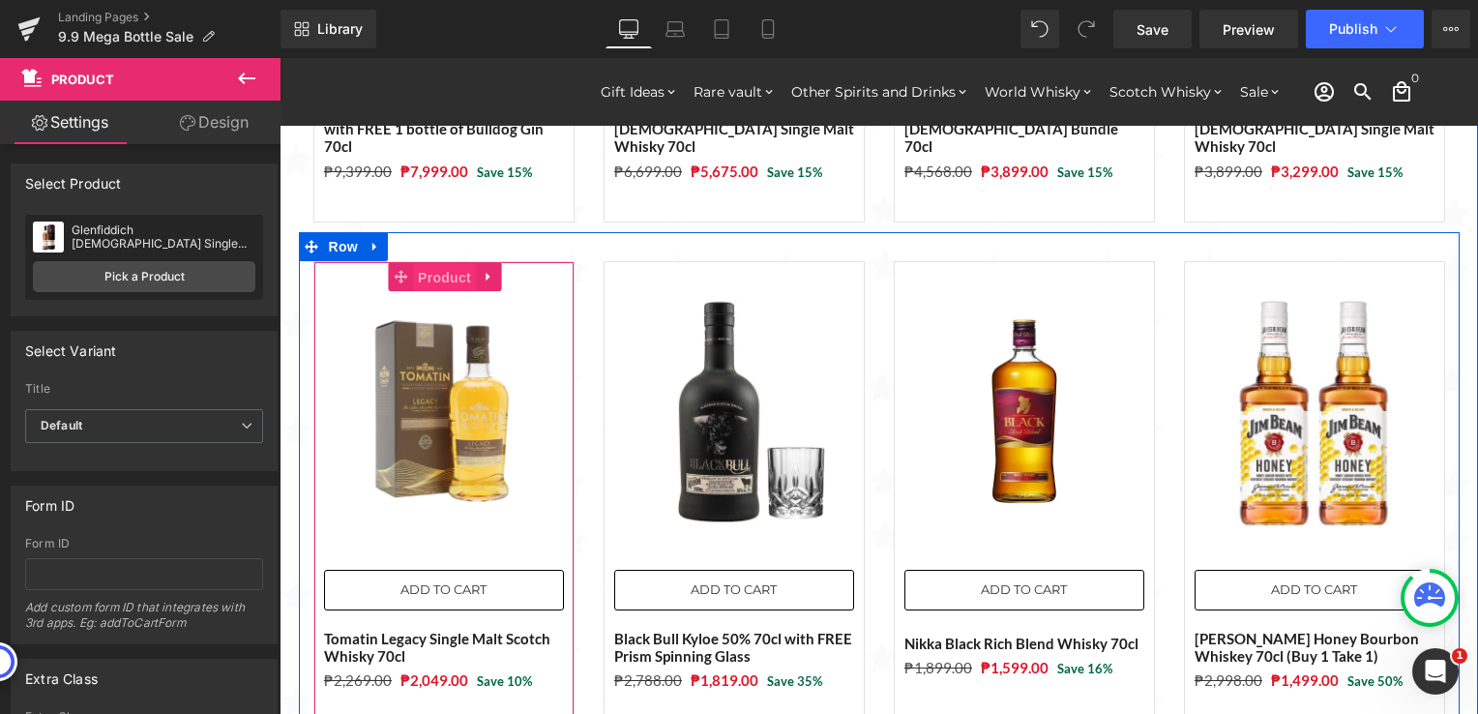
click at [422, 263] on span "Product" at bounding box center [444, 277] width 63 height 29
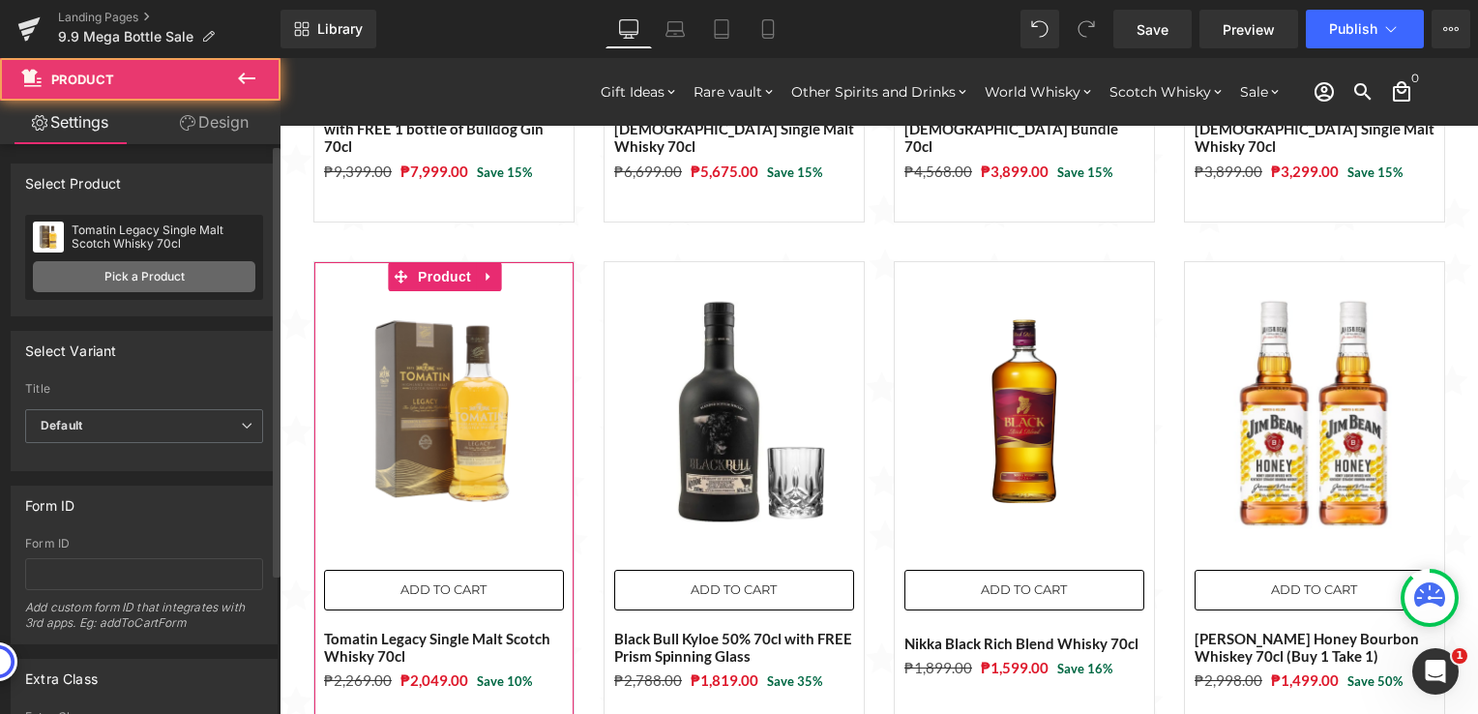
click at [187, 277] on link "Pick a Product" at bounding box center [144, 276] width 222 height 31
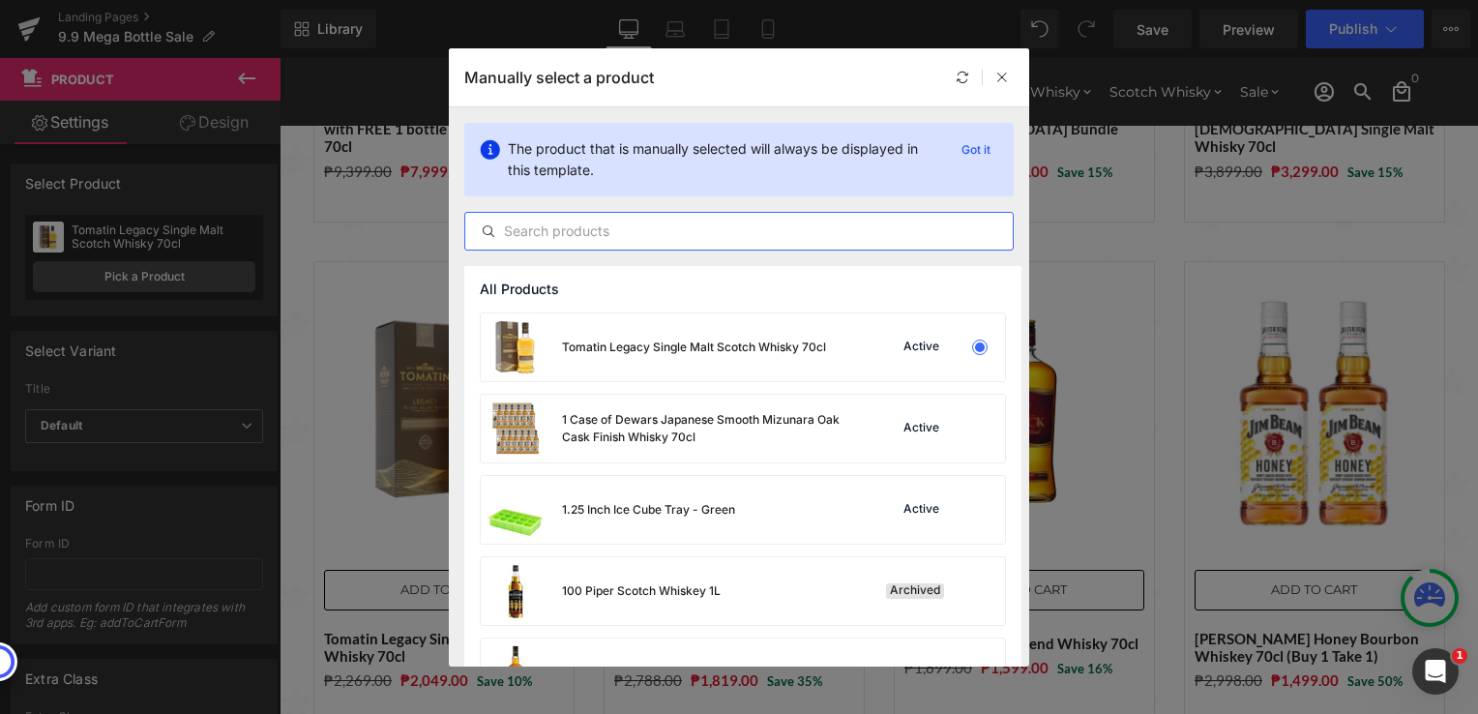
click at [620, 230] on input "text" at bounding box center [738, 231] width 547 height 23
paste input "[PERSON_NAME] with FREE Blind Tasting Glass (Black)"
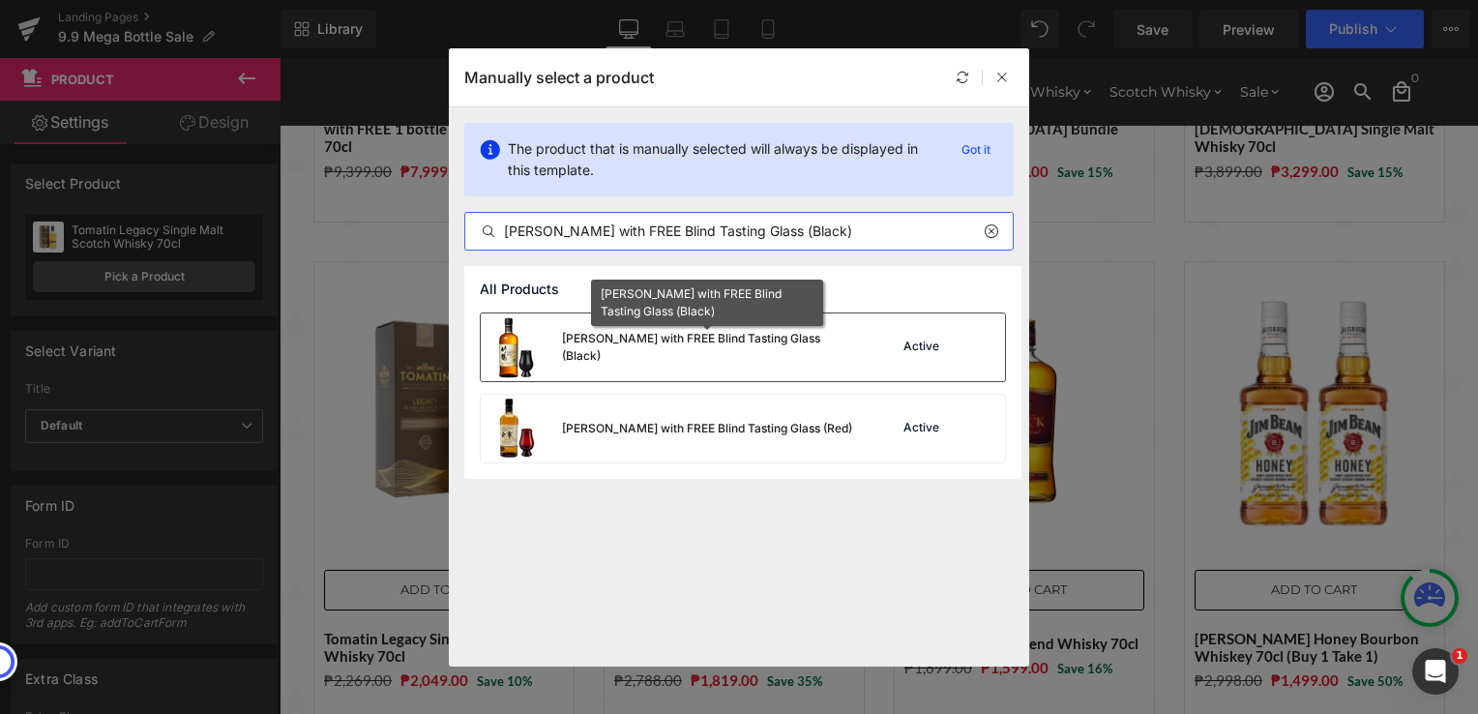
type input "[PERSON_NAME] with FREE Blind Tasting Glass (Black)"
click at [672, 343] on div "[PERSON_NAME] with FREE Blind Tasting Glass (Black)" at bounding box center [707, 347] width 290 height 35
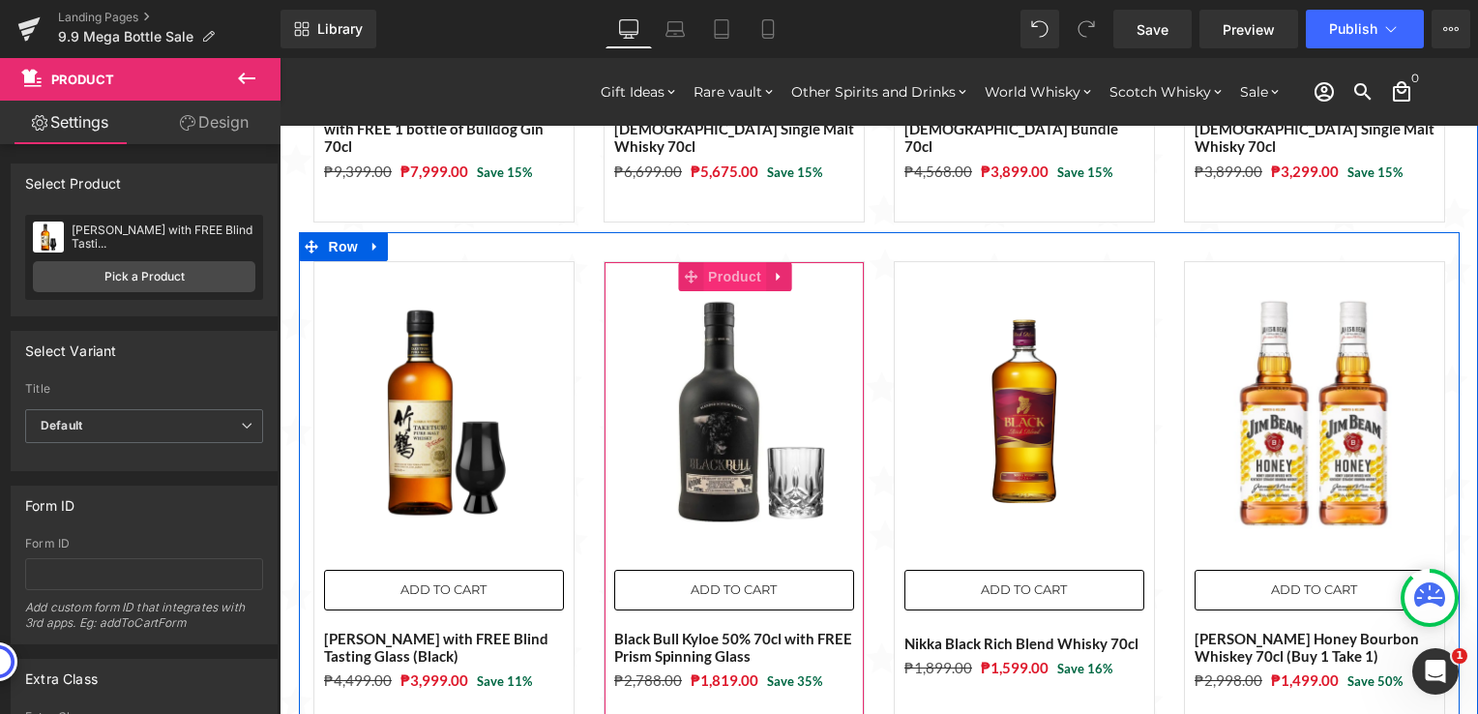
click at [724, 262] on span "Product" at bounding box center [734, 276] width 63 height 29
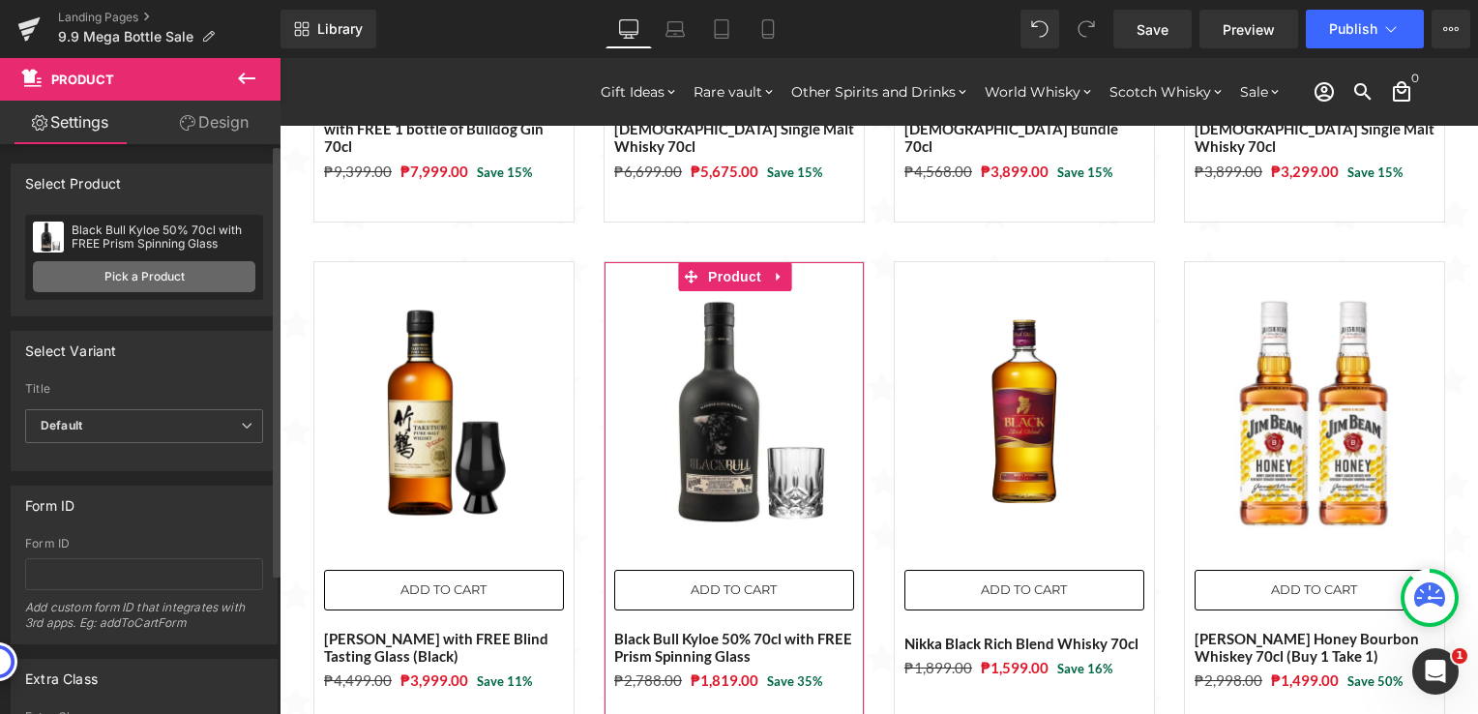
click at [101, 280] on link "Pick a Product" at bounding box center [144, 276] width 222 height 31
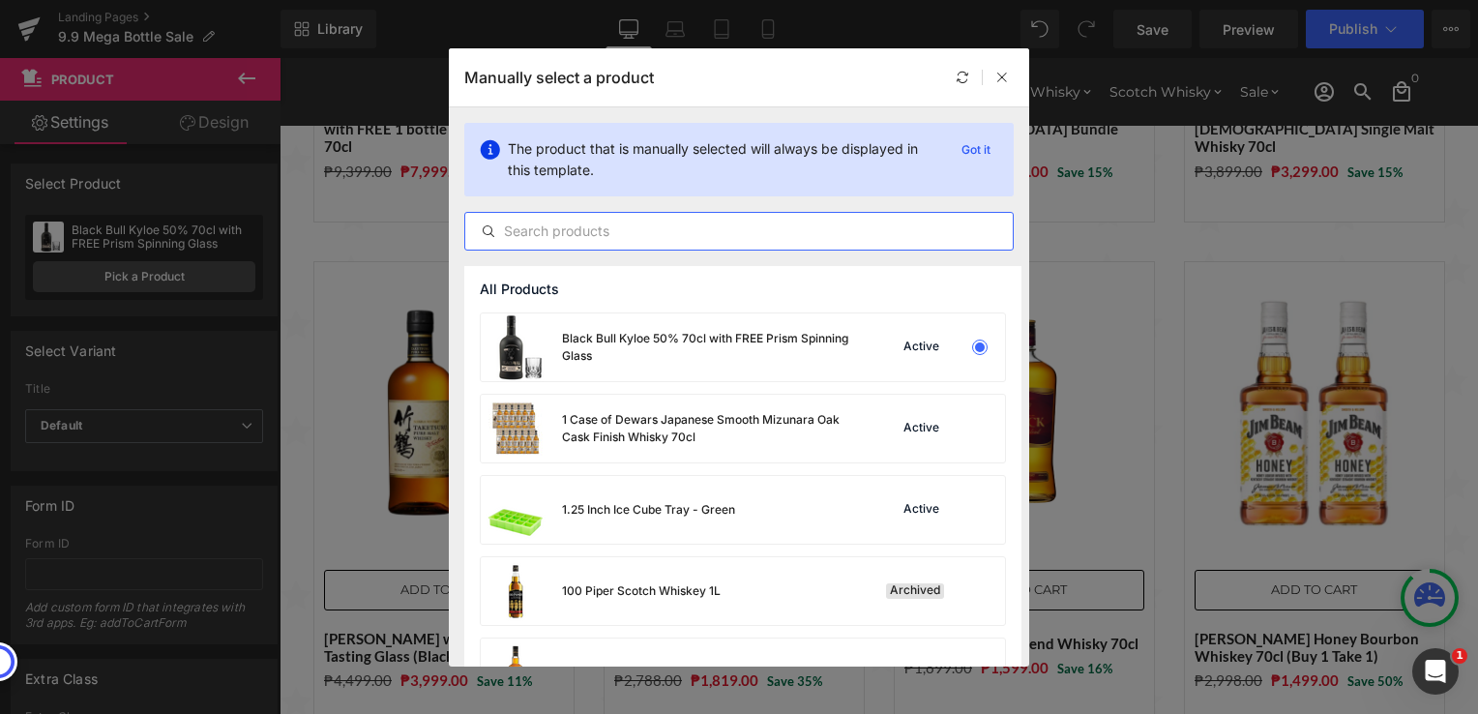
click at [595, 226] on input "text" at bounding box center [738, 231] width 547 height 23
paste input "Royal Salute [DEMOGRAPHIC_DATA] The Miami Polo Edition 70cl"
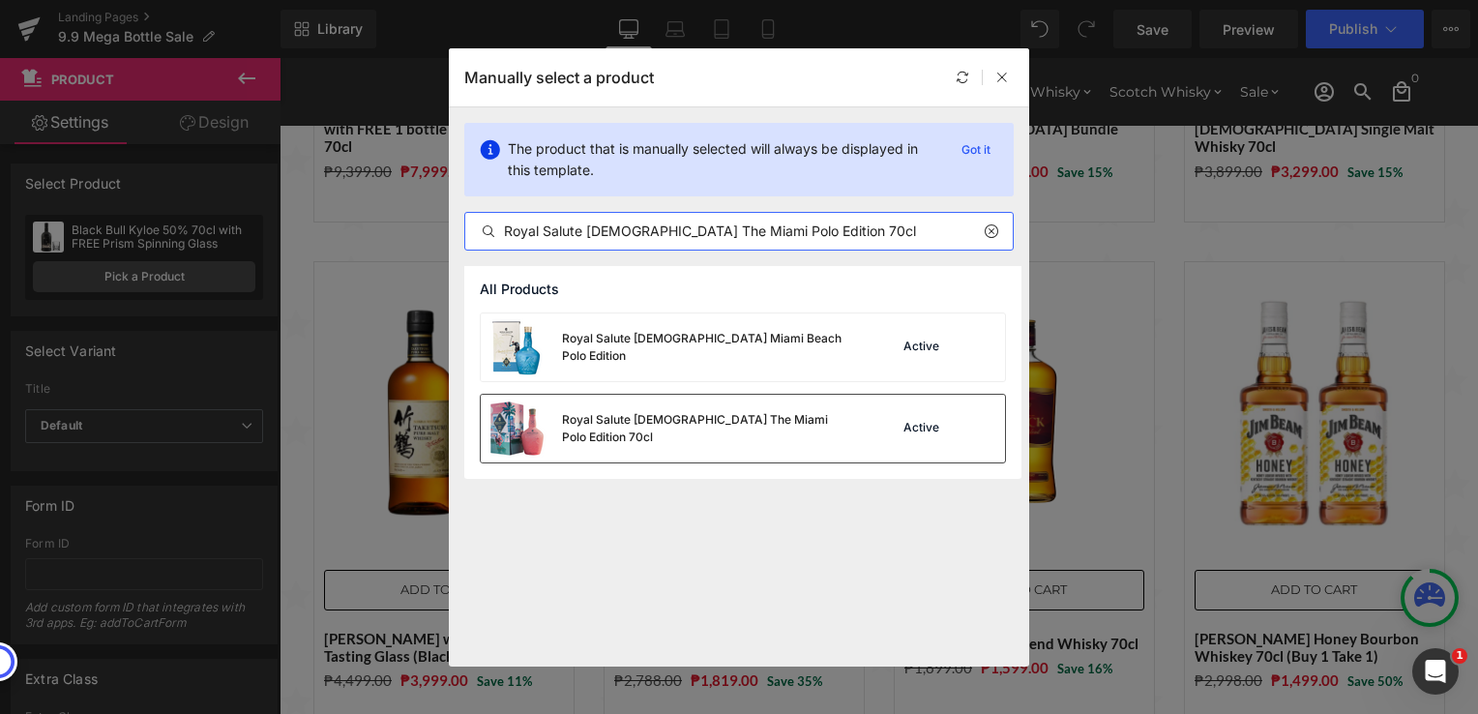
type input "Royal Salute [DEMOGRAPHIC_DATA] The Miami Polo Edition 70cl"
click at [757, 436] on div "Royal Salute [DEMOGRAPHIC_DATA] The Miami Polo Edition 70cl" at bounding box center [666, 429] width 371 height 68
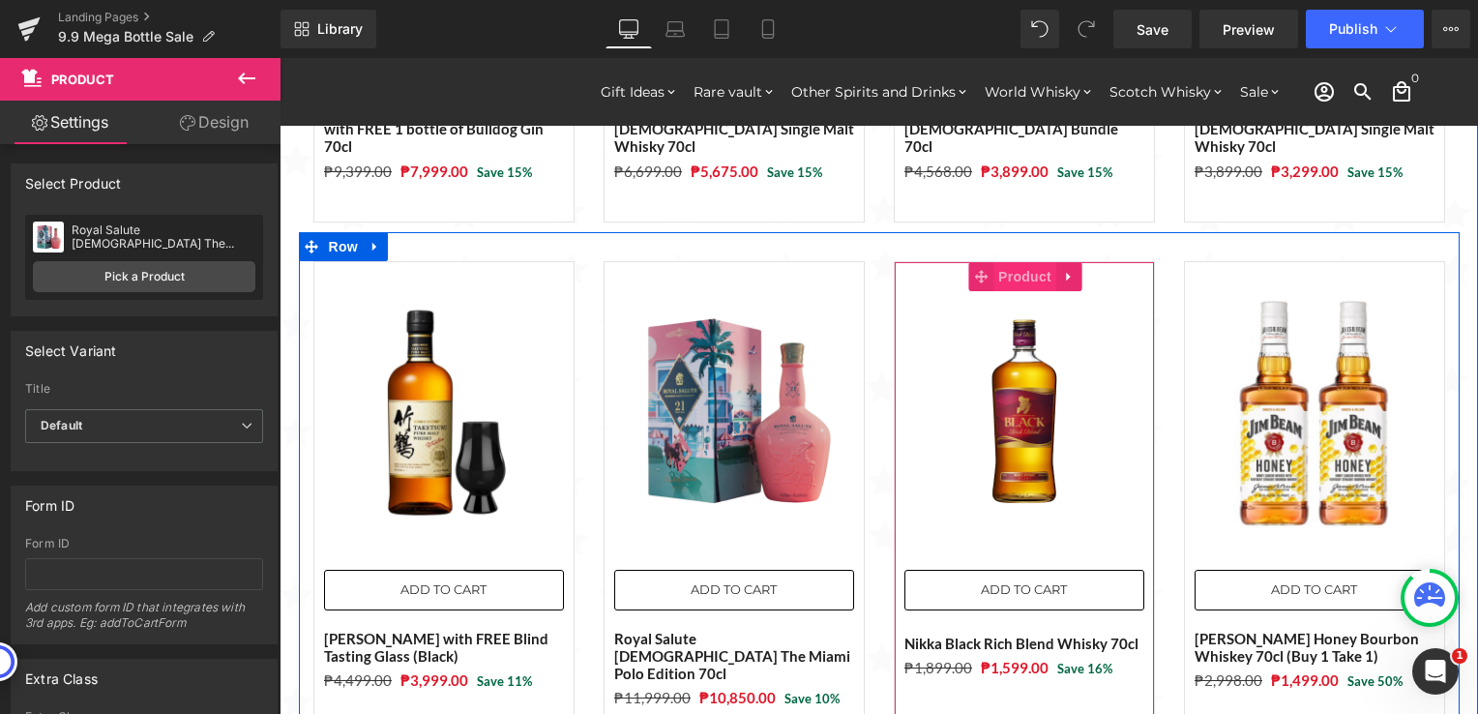
click at [1015, 262] on span "Product" at bounding box center [1024, 276] width 63 height 29
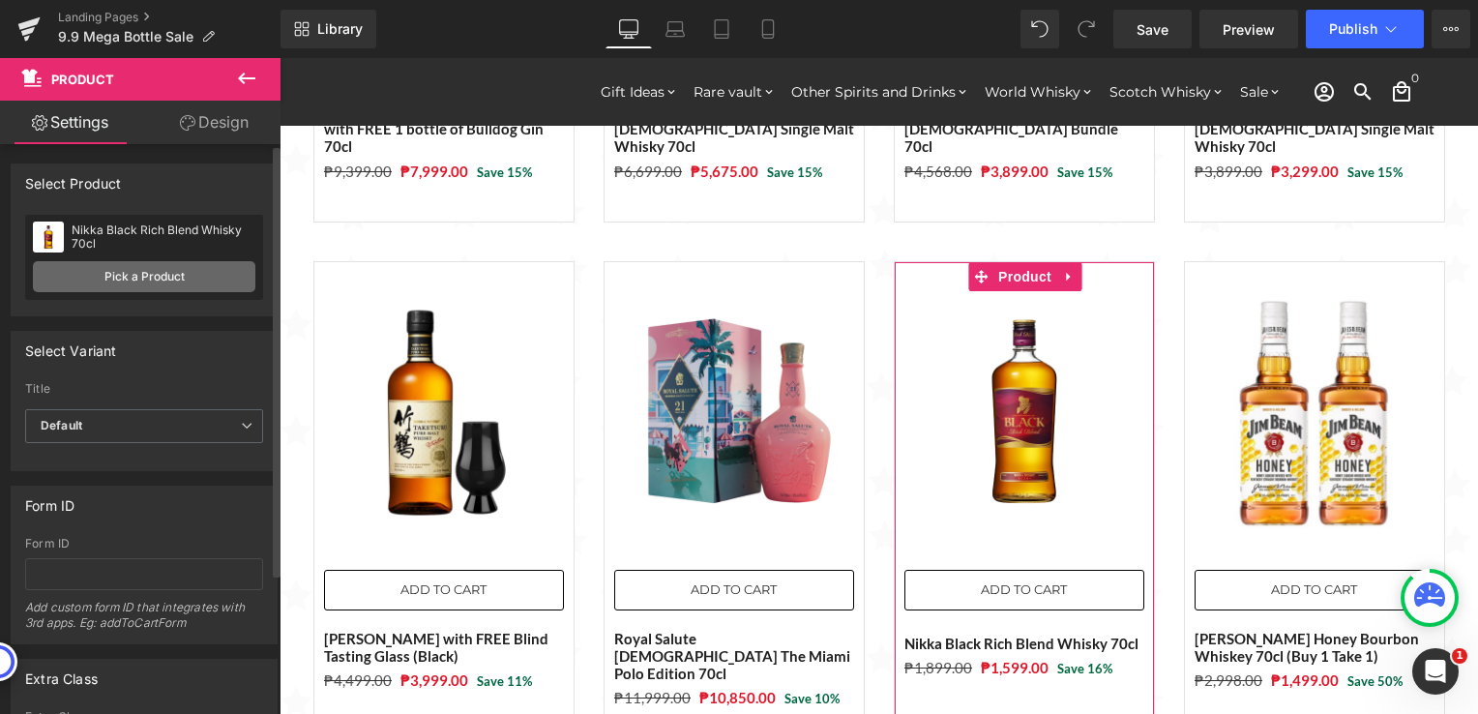
click at [108, 273] on link "Pick a Product" at bounding box center [144, 276] width 222 height 31
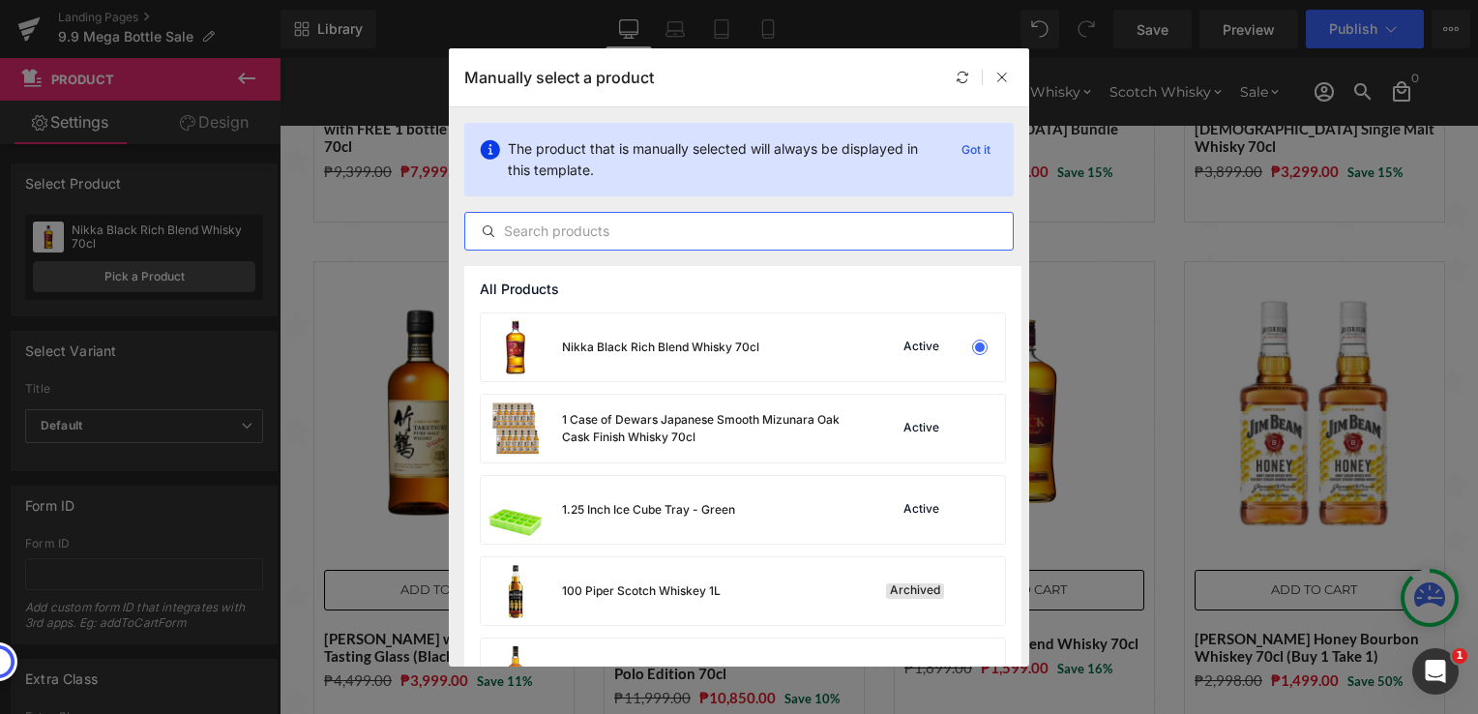
click at [661, 230] on input "text" at bounding box center [738, 231] width 547 height 23
paste input "Tomatin Legacy Single Malt Scotch Whisky 70cl"
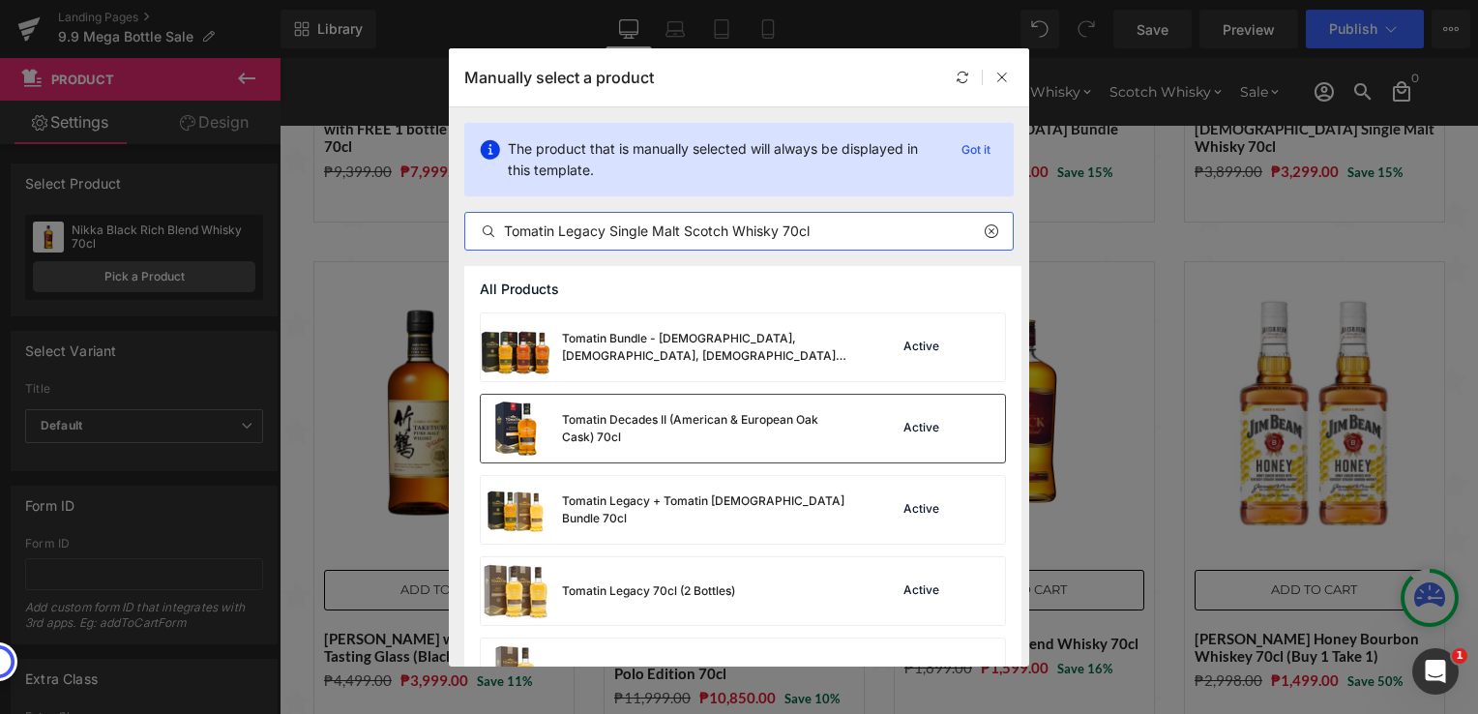
scroll to position [97, 0]
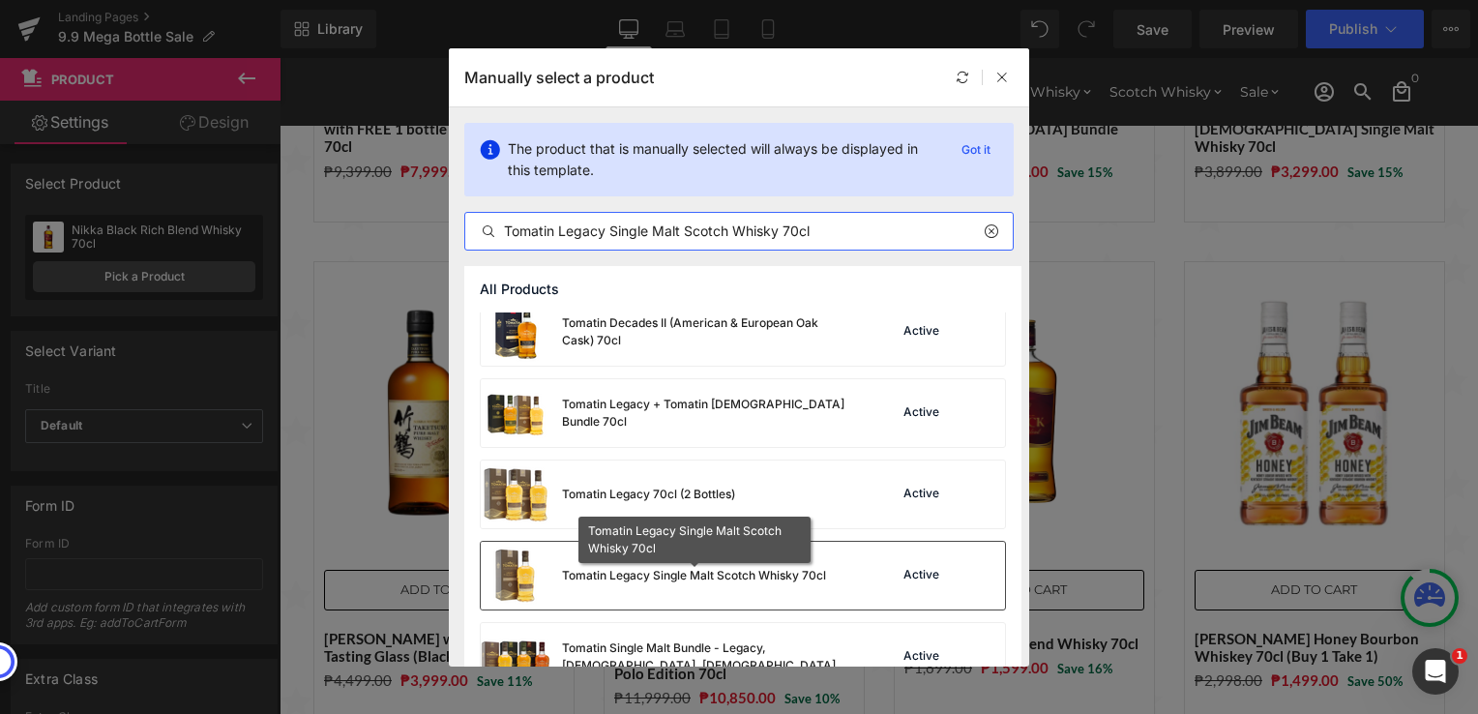
type input "Tomatin Legacy Single Malt Scotch Whisky 70cl"
click at [782, 568] on div "Tomatin Legacy Single Malt Scotch Whisky 70cl" at bounding box center [694, 575] width 264 height 17
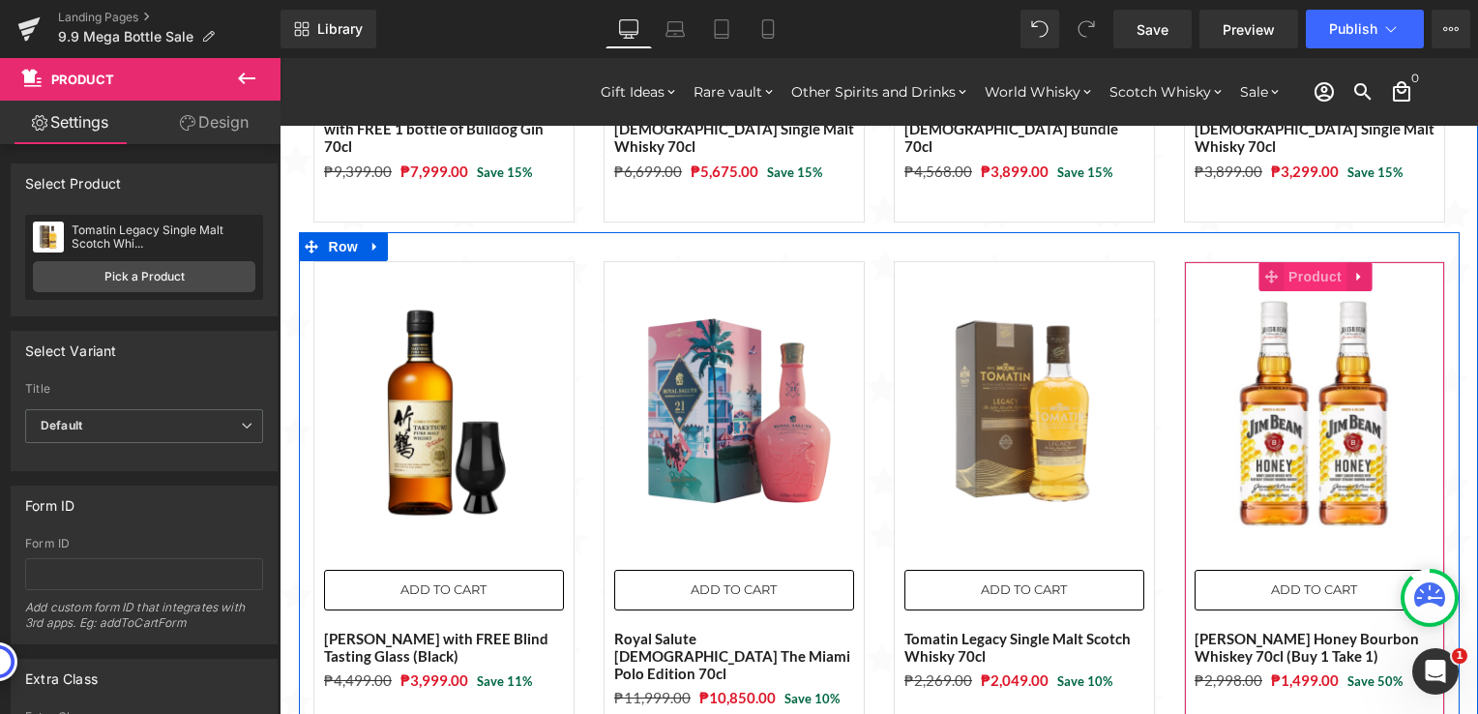
click at [1296, 262] on span "Product" at bounding box center [1314, 276] width 63 height 29
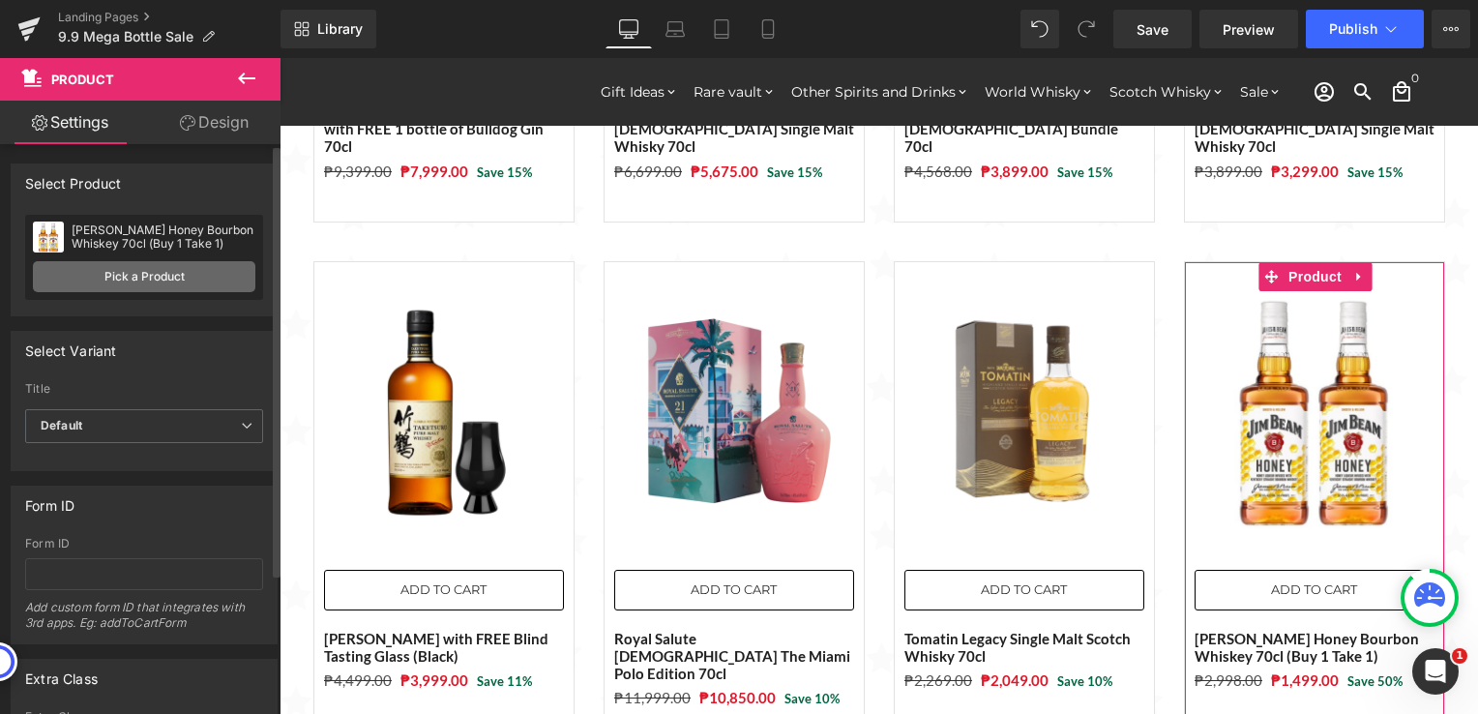
click at [220, 285] on link "Pick a Product" at bounding box center [144, 276] width 222 height 31
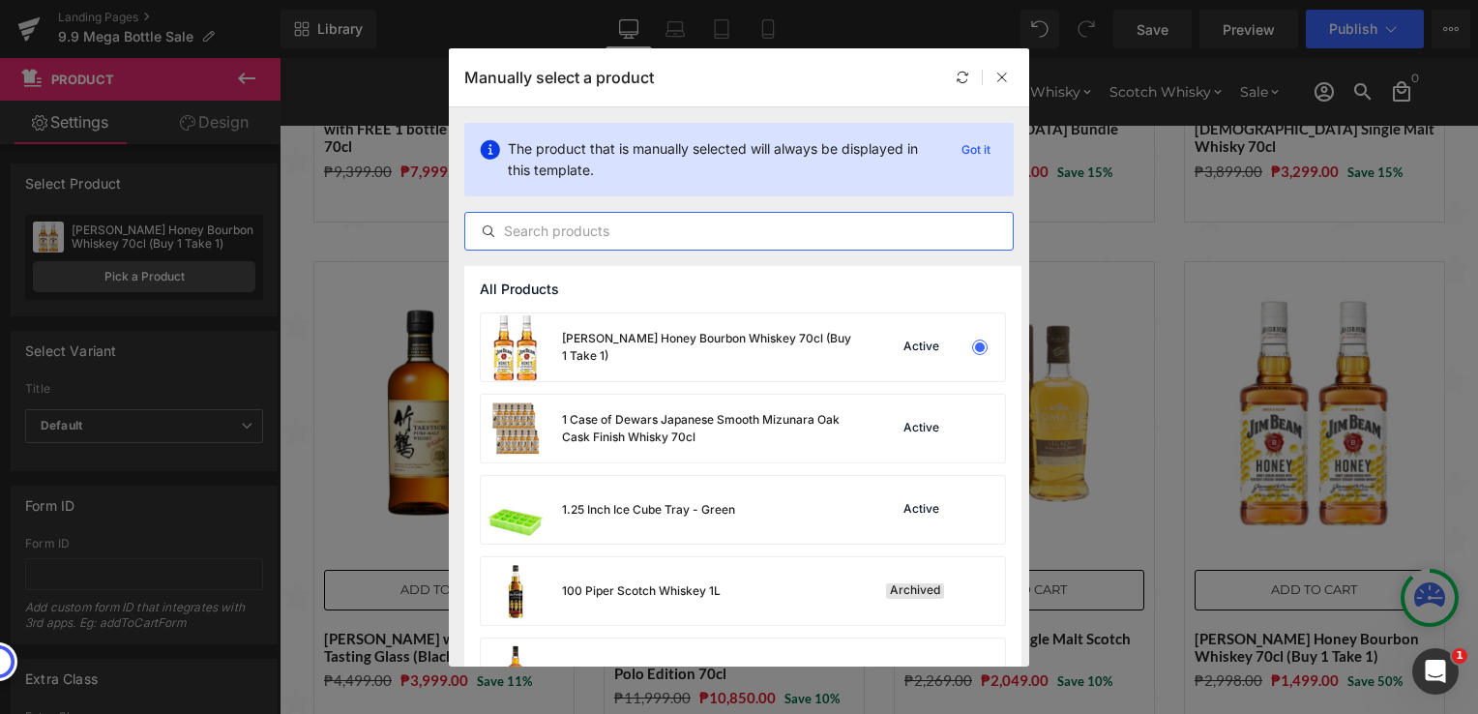
click at [646, 222] on input "text" at bounding box center [738, 231] width 547 height 23
paste input "Kurayoshi Pure Malt Whisky 70cl"
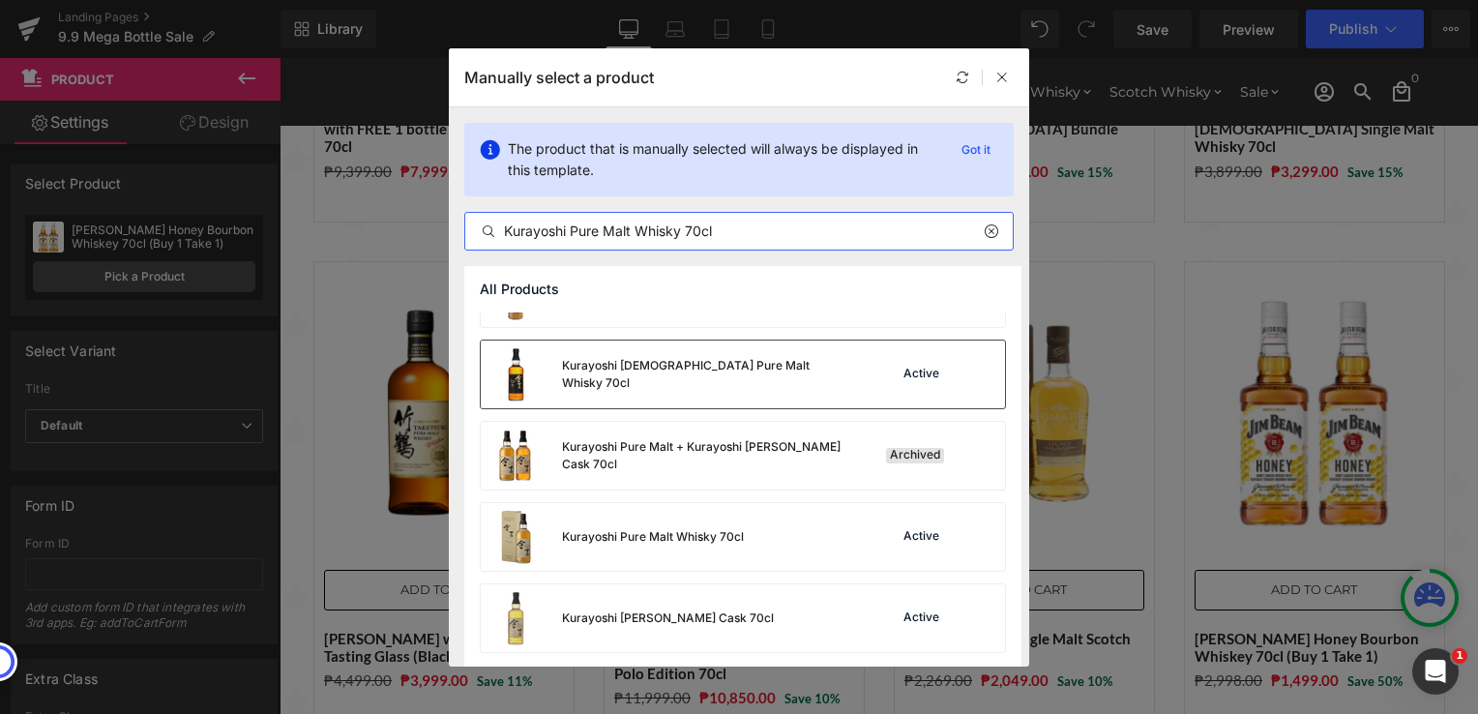
scroll to position [55, 0]
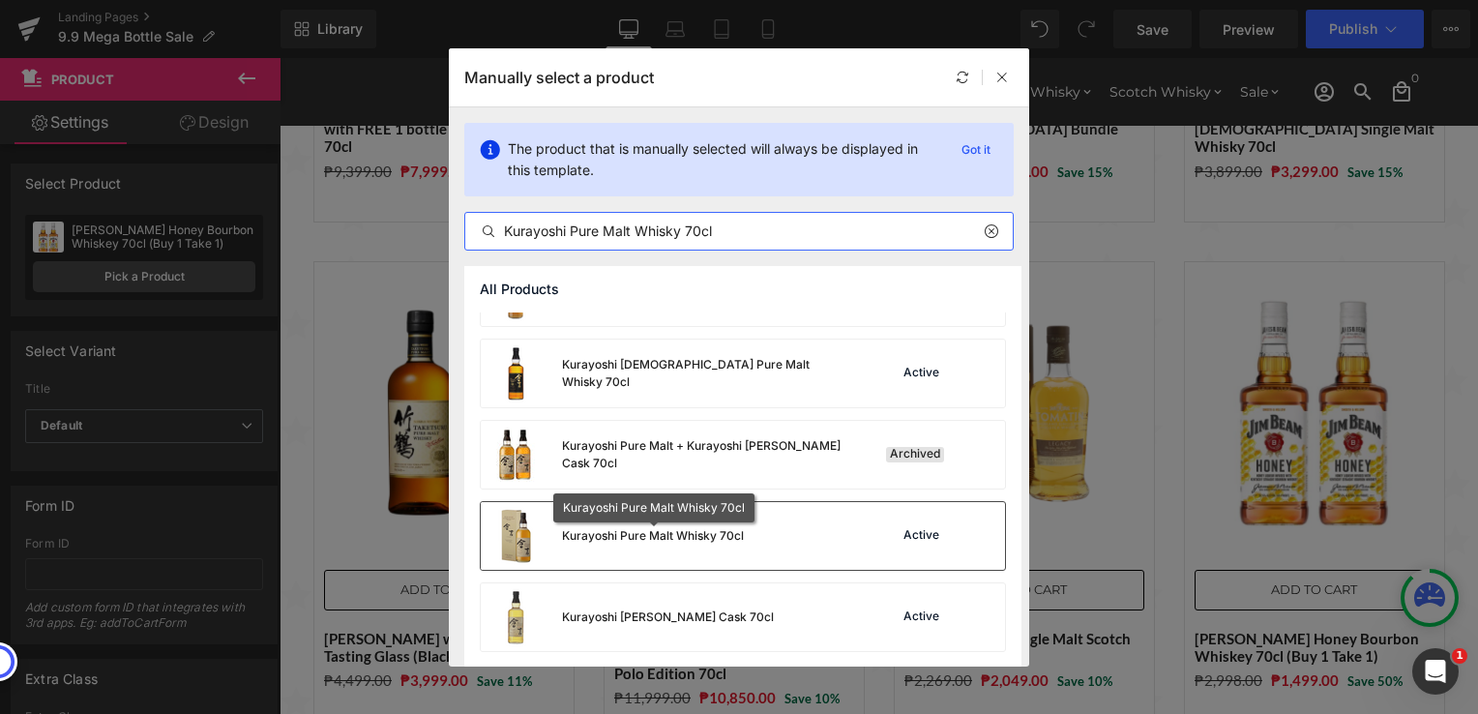
type input "Kurayoshi Pure Malt Whisky 70cl"
click at [649, 536] on div "Kurayoshi Pure Malt Whisky 70cl" at bounding box center [653, 535] width 182 height 17
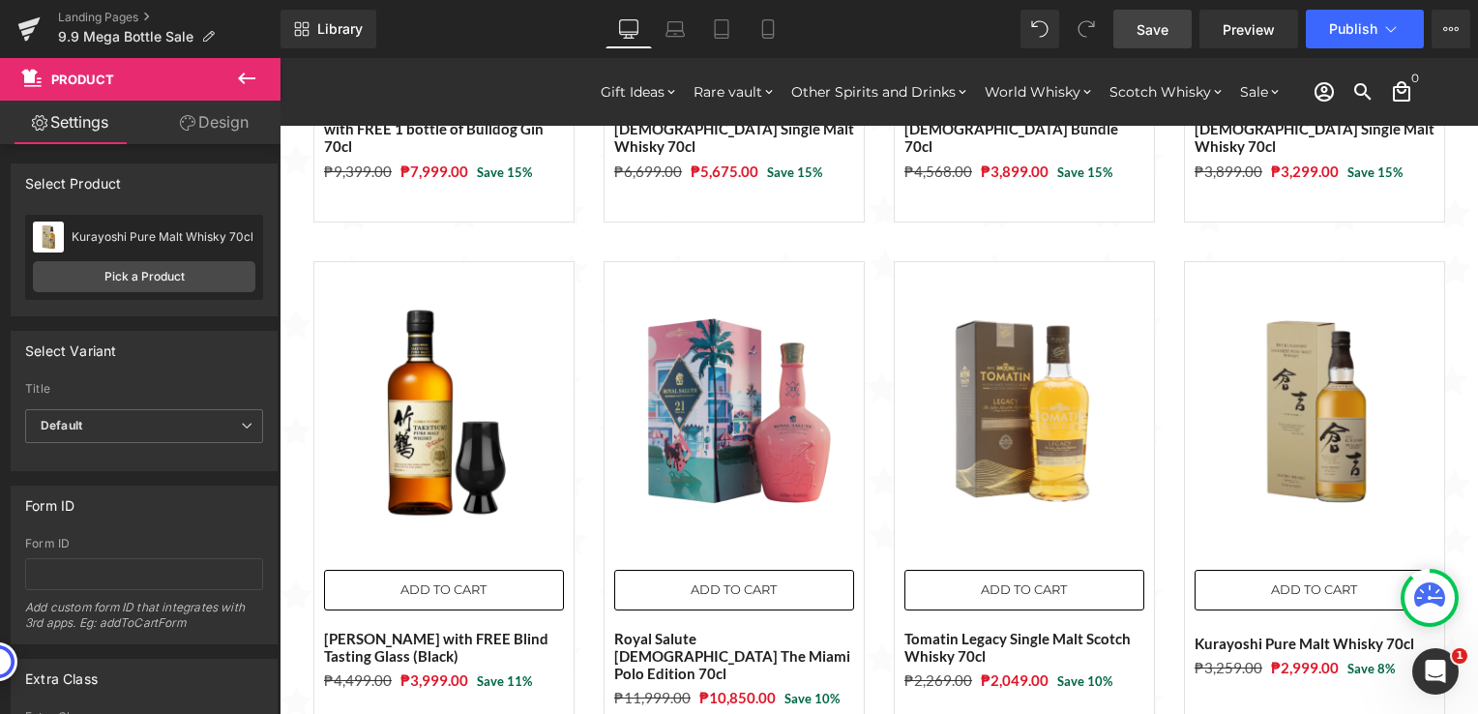
click at [1166, 33] on span "Save" at bounding box center [1152, 29] width 32 height 20
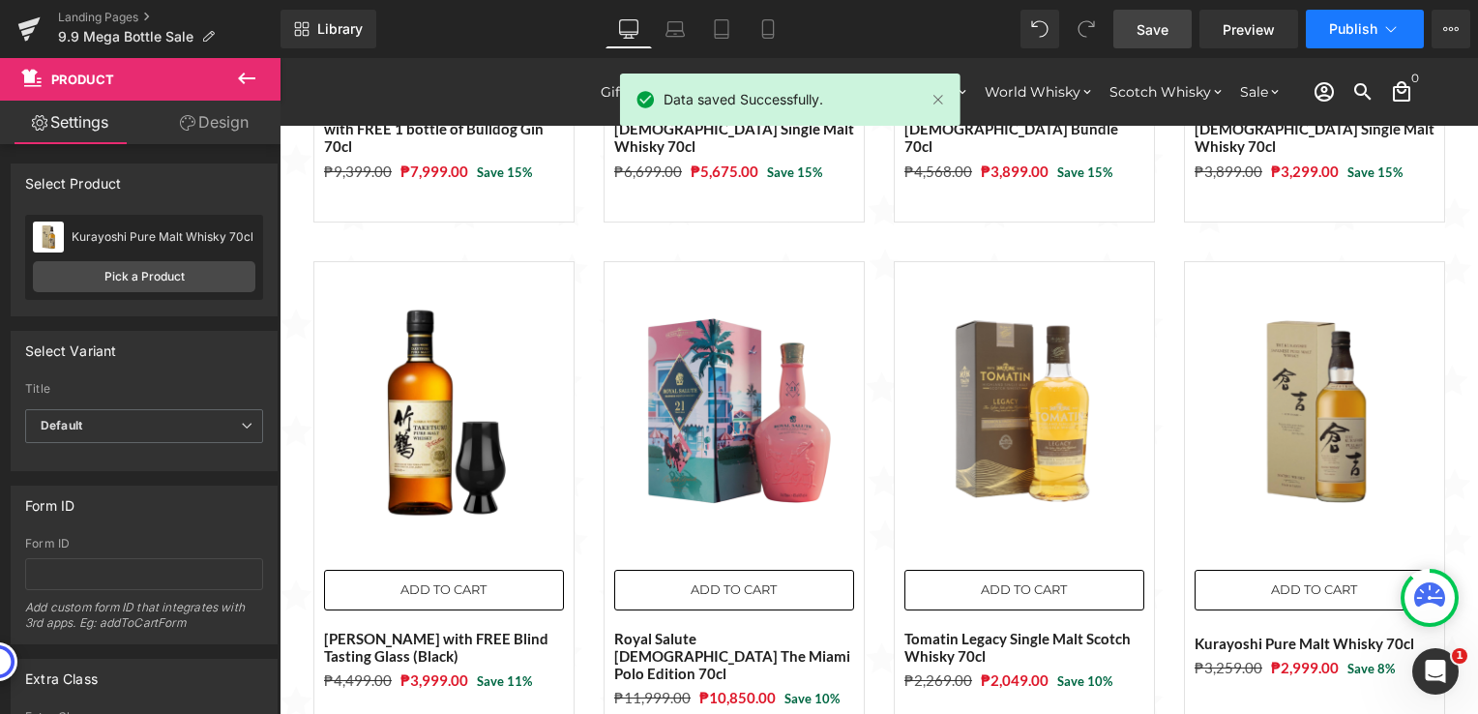
click at [1355, 18] on button "Publish" at bounding box center [1365, 29] width 118 height 39
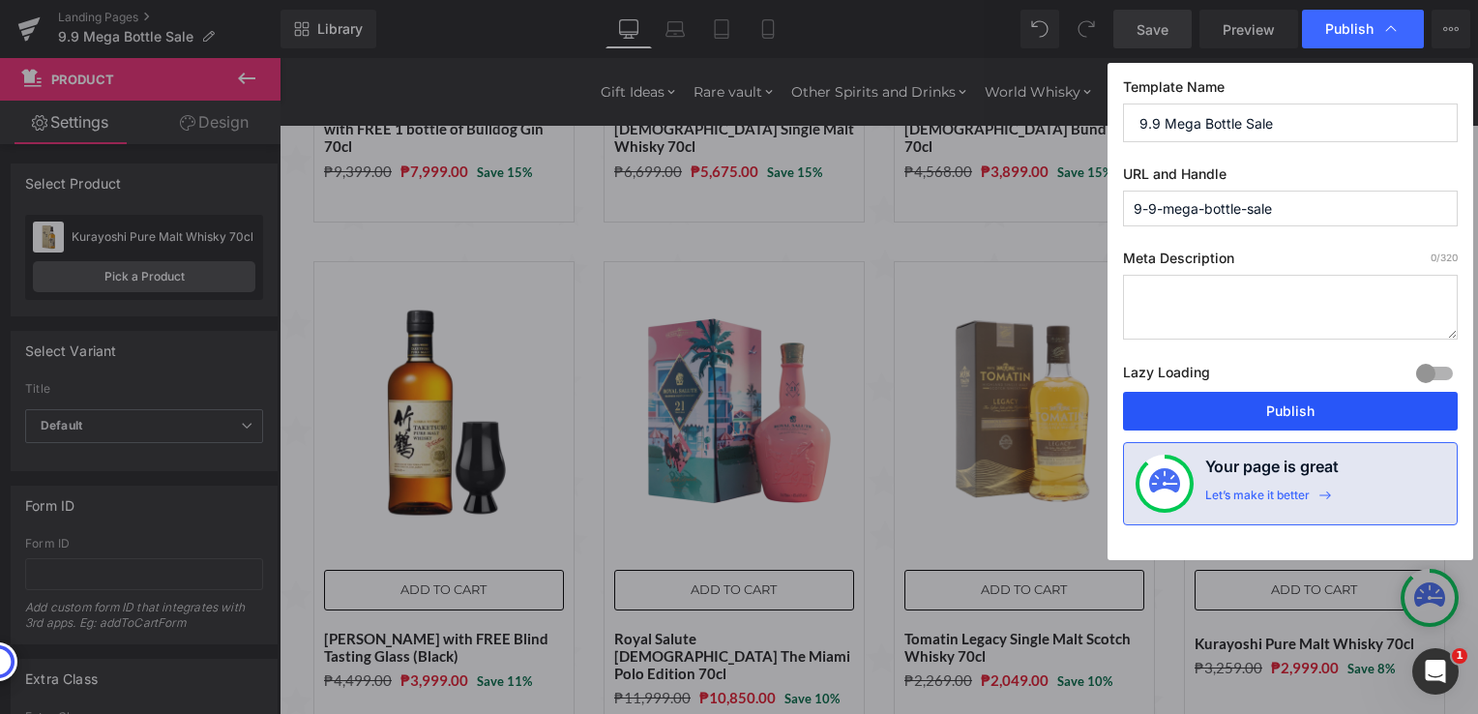
click at [1284, 413] on button "Publish" at bounding box center [1290, 411] width 335 height 39
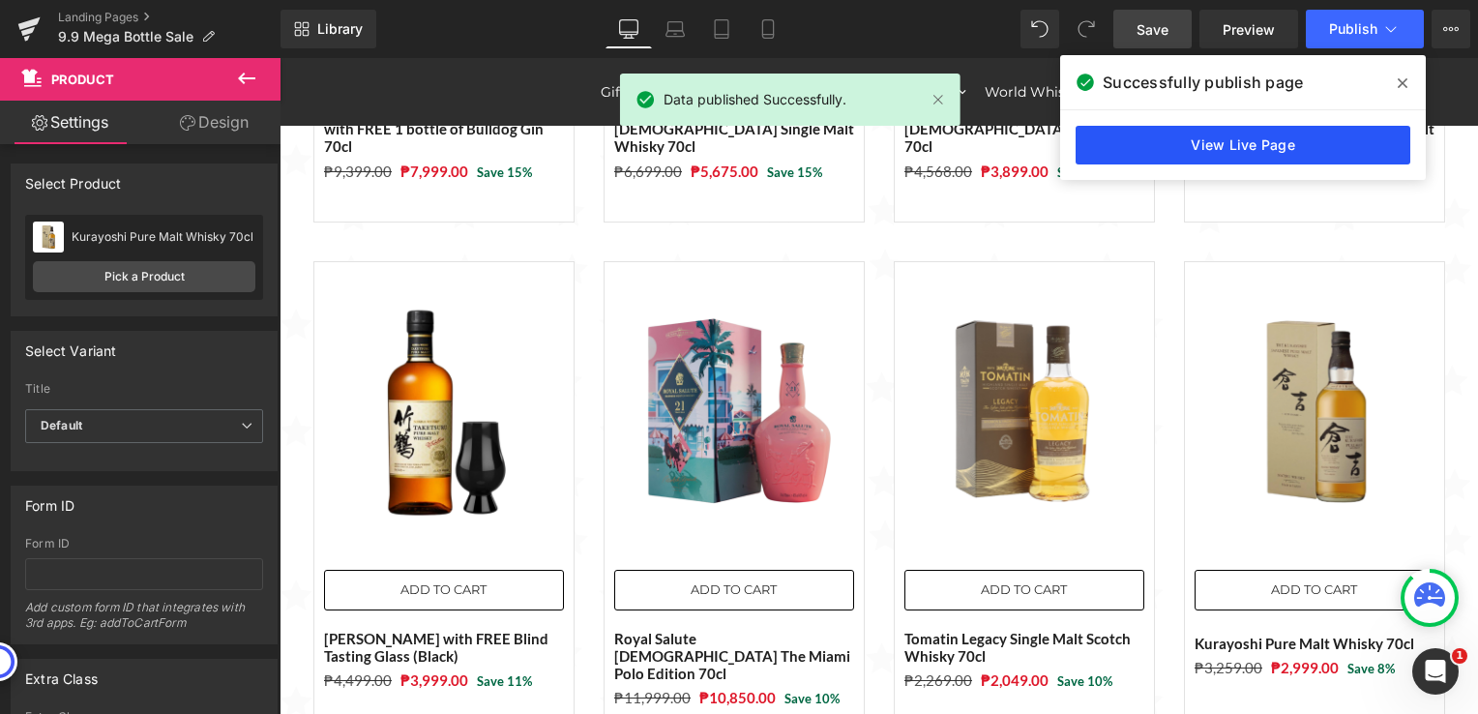
click at [1146, 150] on link "View Live Page" at bounding box center [1242, 145] width 335 height 39
